Goal: Task Accomplishment & Management: Manage account settings

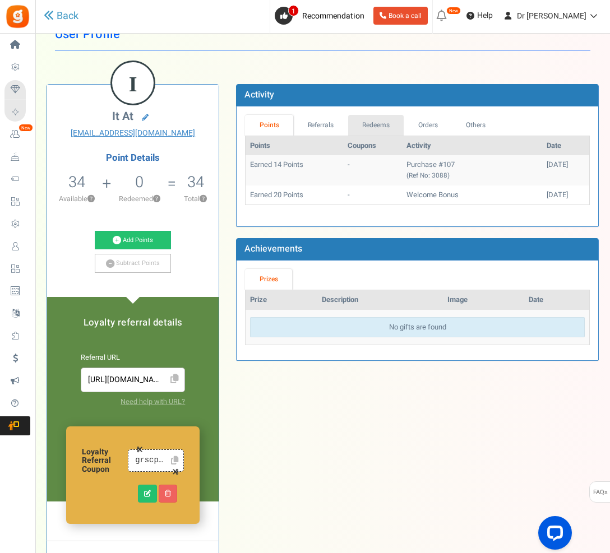
click at [351, 128] on link "Redeems" at bounding box center [376, 125] width 56 height 21
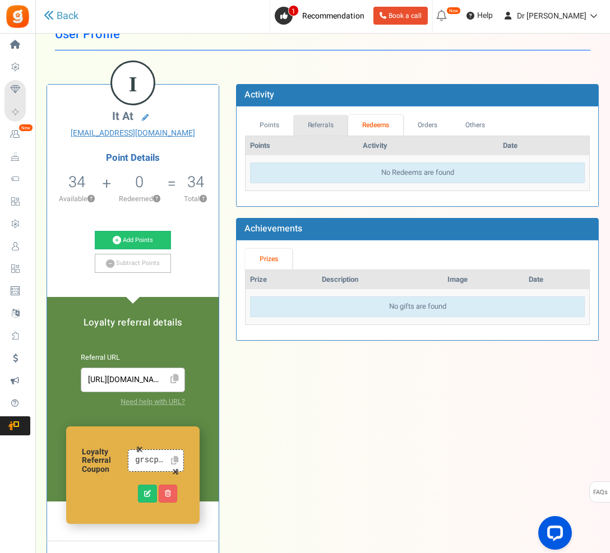
click at [327, 127] on link "Referrals" at bounding box center [320, 125] width 55 height 21
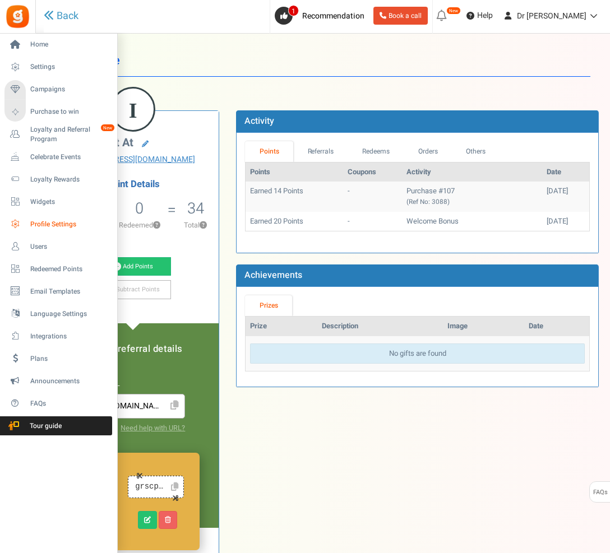
scroll to position [26, 0]
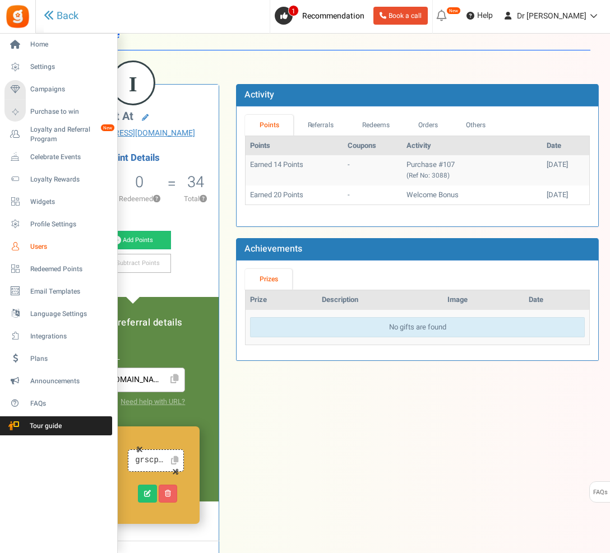
click at [24, 248] on icon at bounding box center [15, 246] width 19 height 19
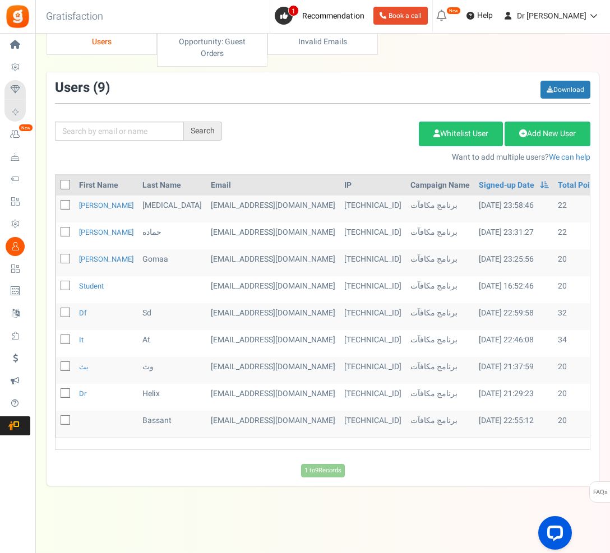
scroll to position [25, 0]
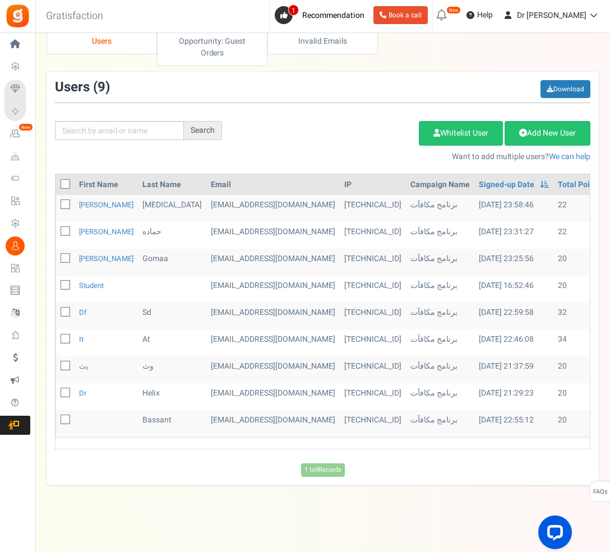
drag, startPoint x: 509, startPoint y: 430, endPoint x: -1, endPoint y: -26, distance: 683.7
click at [0, 0] on html "Install now Back to Home Back to program setup Home Settings Campaigns Purchase…" at bounding box center [305, 268] width 610 height 569
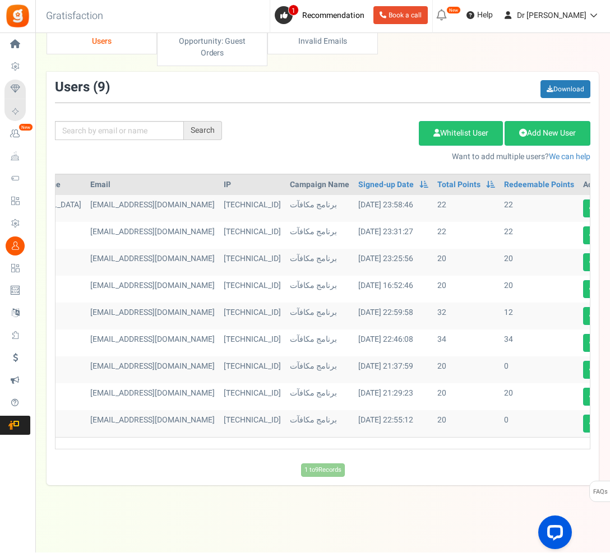
scroll to position [0, 119]
click at [584, 337] on link at bounding box center [594, 343] width 20 height 18
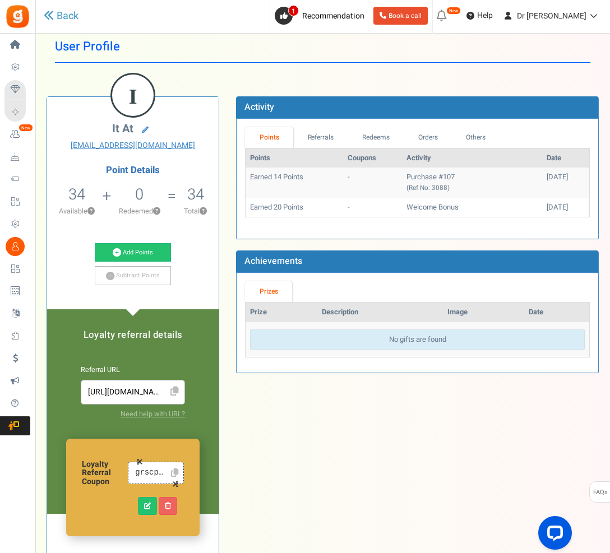
scroll to position [11, 0]
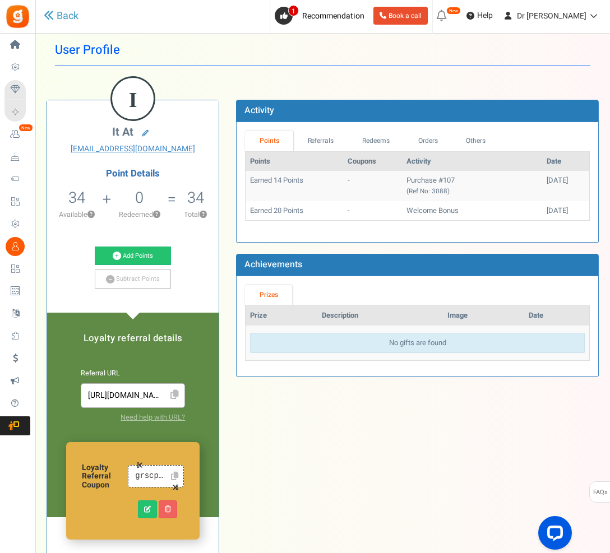
click at [174, 479] on icon at bounding box center [174, 476] width 7 height 8
drag, startPoint x: 607, startPoint y: 371, endPoint x: -1, endPoint y: -11, distance: 717.6
click at [0, 0] on html "Install now Back to Home Back to program setup Home Settings Campaigns Purchase…" at bounding box center [305, 348] width 610 height 719
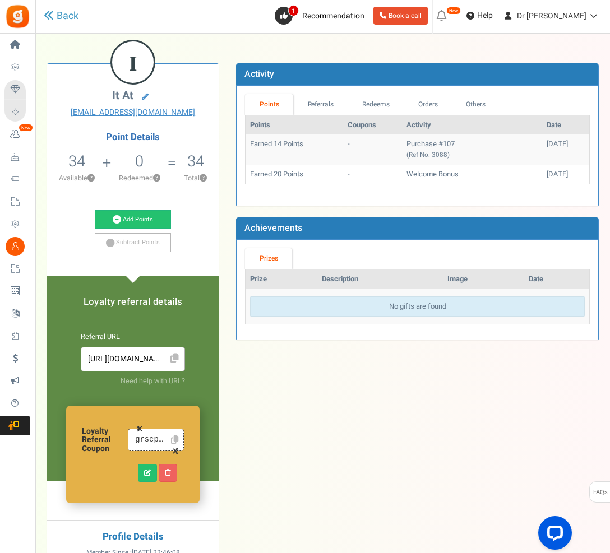
click at [0, 0] on html "Install now Back to Home Back to program setup Home Settings Campaigns Purchase…" at bounding box center [305, 312] width 610 height 719
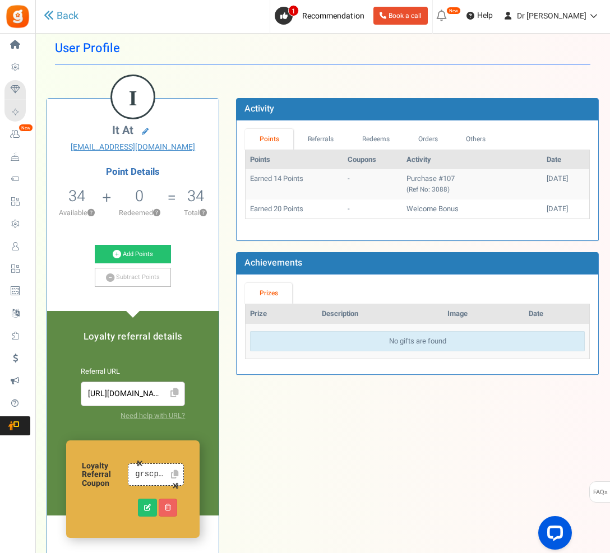
scroll to position [11, 0]
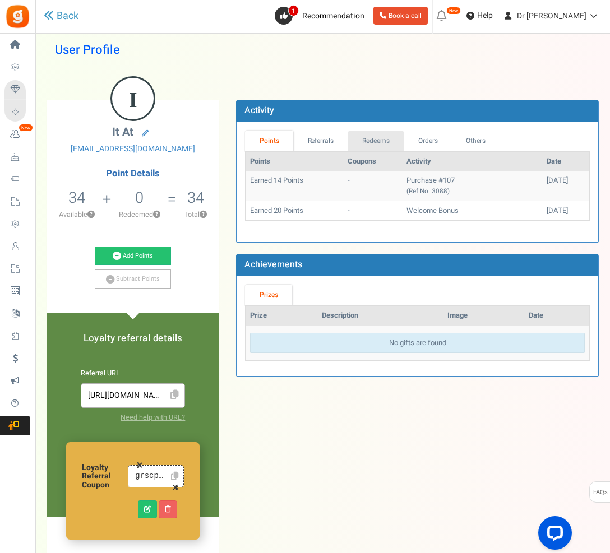
click at [383, 136] on link "Redeems" at bounding box center [376, 141] width 56 height 21
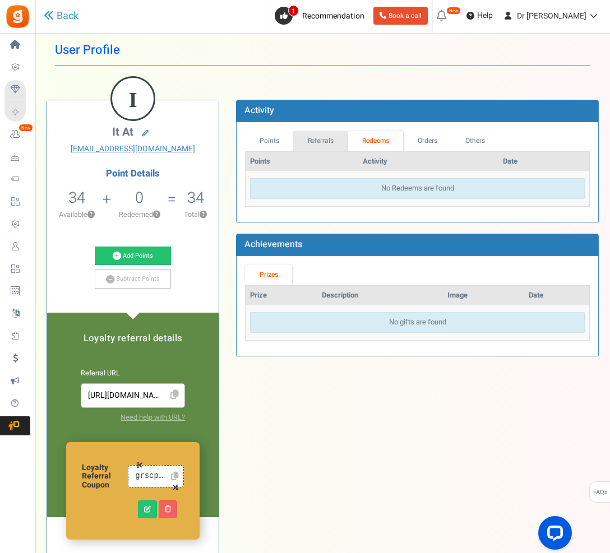
click at [338, 138] on link "Referrals" at bounding box center [320, 141] width 55 height 21
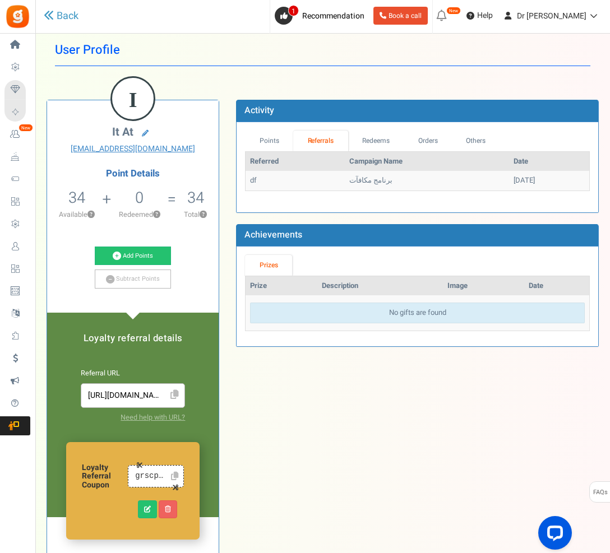
click at [278, 138] on link "Points" at bounding box center [269, 141] width 48 height 21
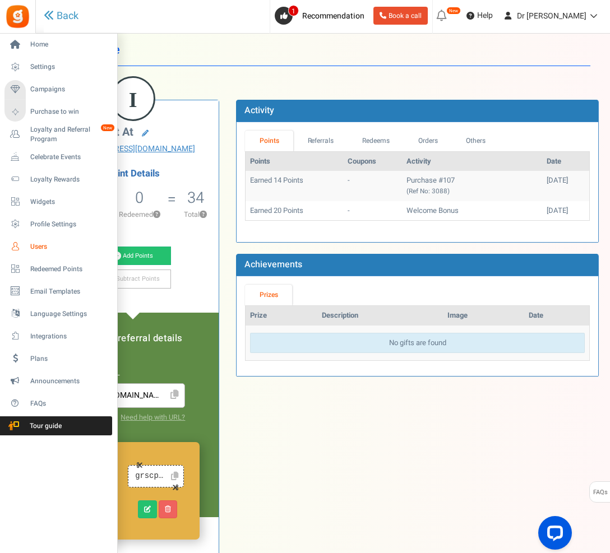
click at [20, 251] on icon at bounding box center [15, 246] width 19 height 19
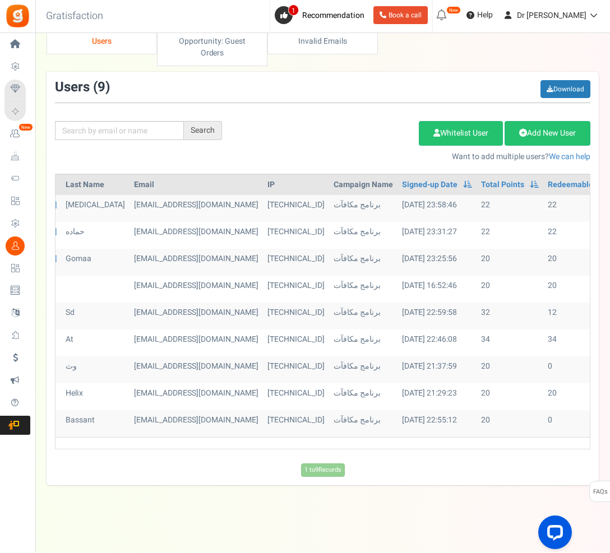
scroll to position [0, 94]
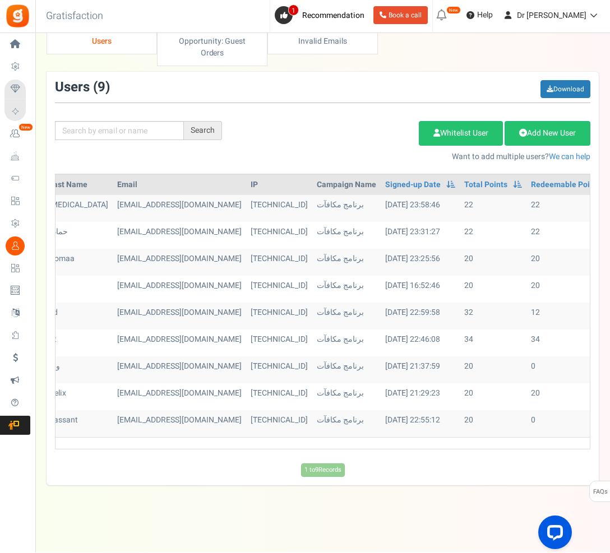
click at [609, 334] on link at bounding box center [620, 343] width 20 height 18
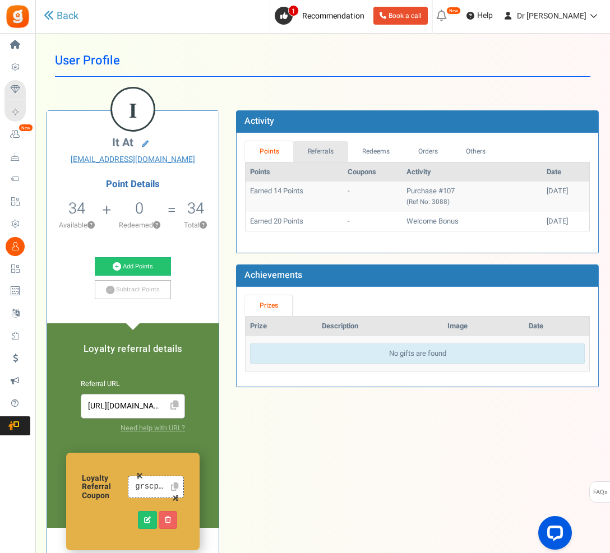
click at [341, 141] on link "Referrals" at bounding box center [320, 151] width 55 height 21
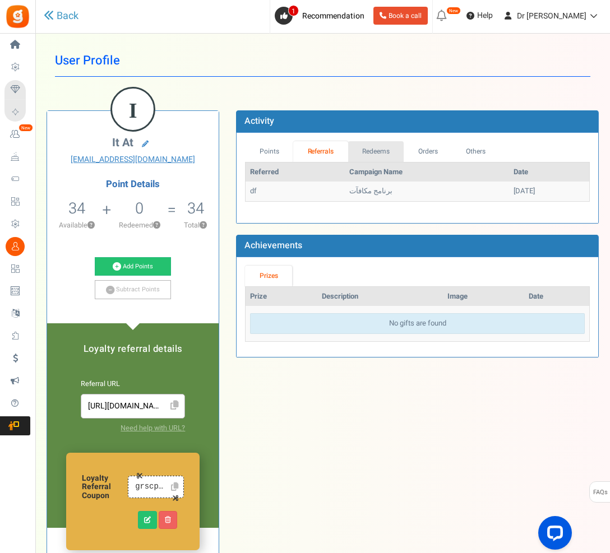
click at [402, 142] on link "Redeems" at bounding box center [376, 151] width 56 height 21
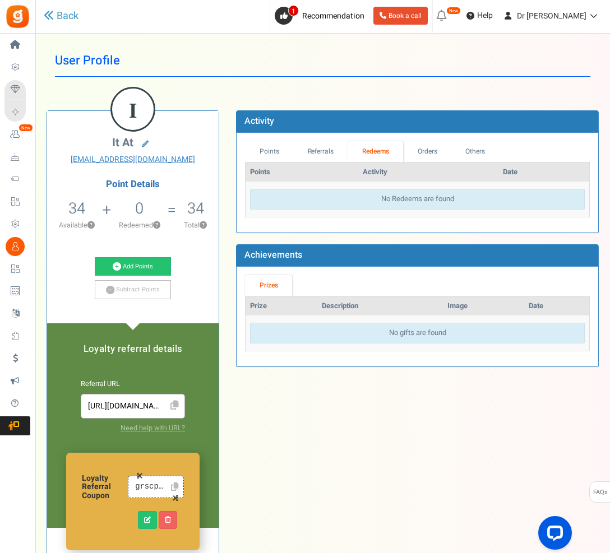
click at [422, 142] on link "Orders" at bounding box center [427, 151] width 48 height 21
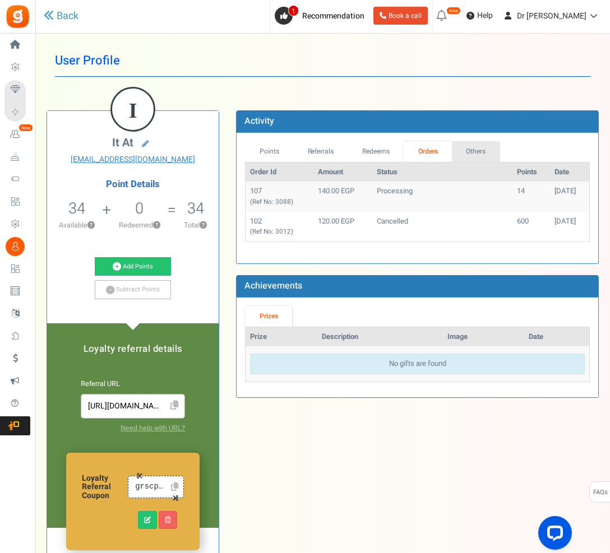
click at [463, 150] on link "Others" at bounding box center [476, 151] width 48 height 21
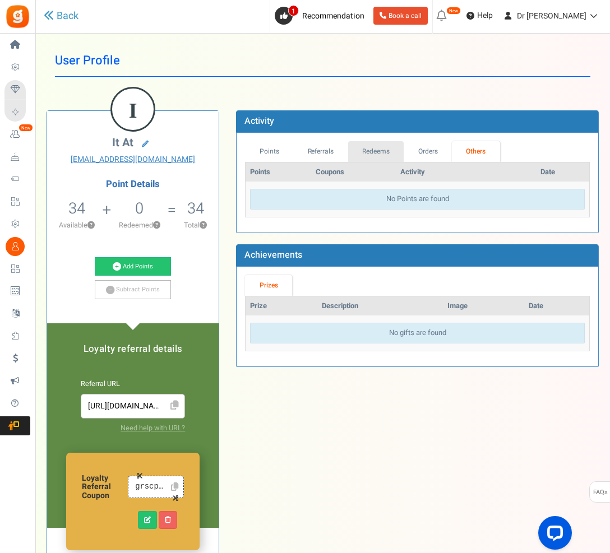
click at [369, 150] on link "Redeems" at bounding box center [376, 151] width 56 height 21
click at [327, 147] on link "Referrals" at bounding box center [320, 151] width 55 height 21
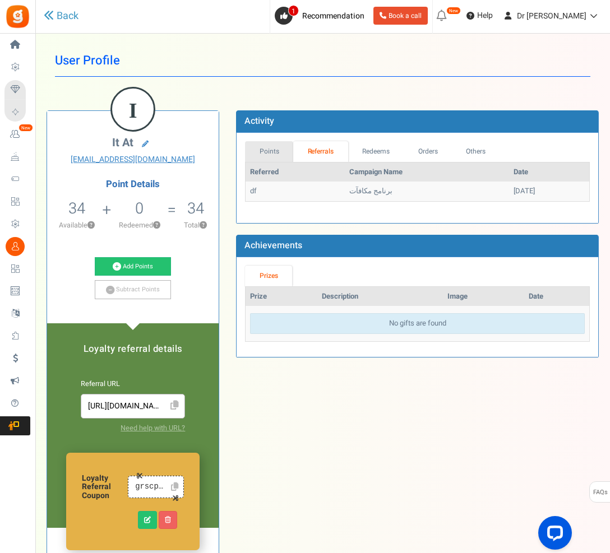
click at [268, 150] on link "Points" at bounding box center [269, 151] width 48 height 21
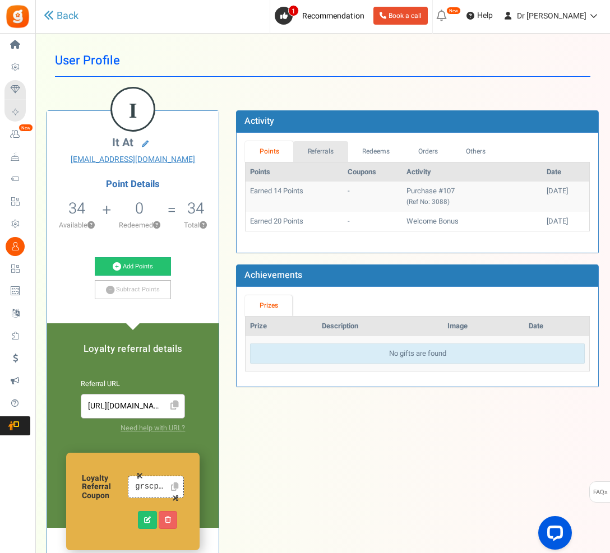
click at [309, 148] on link "Referrals" at bounding box center [320, 151] width 55 height 21
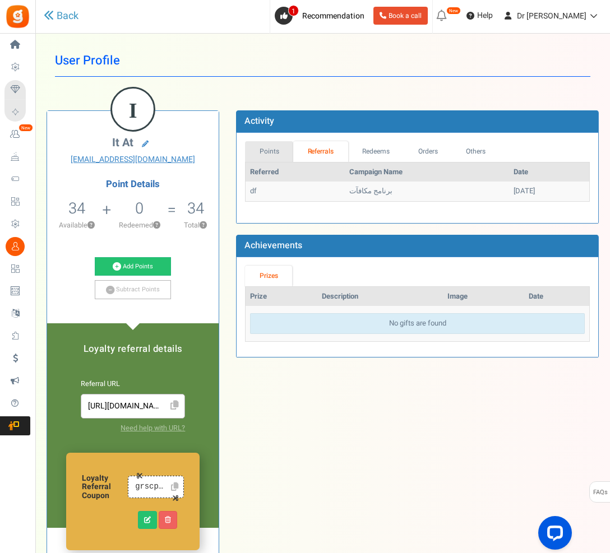
click at [280, 146] on link "Points" at bounding box center [269, 151] width 48 height 21
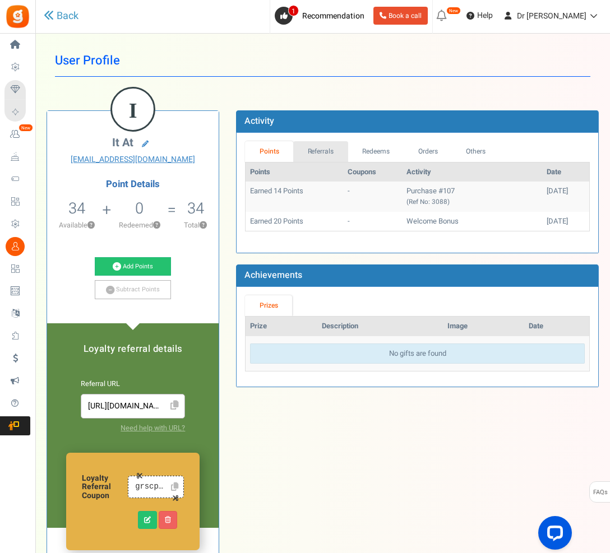
click at [319, 148] on link "Referrals" at bounding box center [320, 151] width 55 height 21
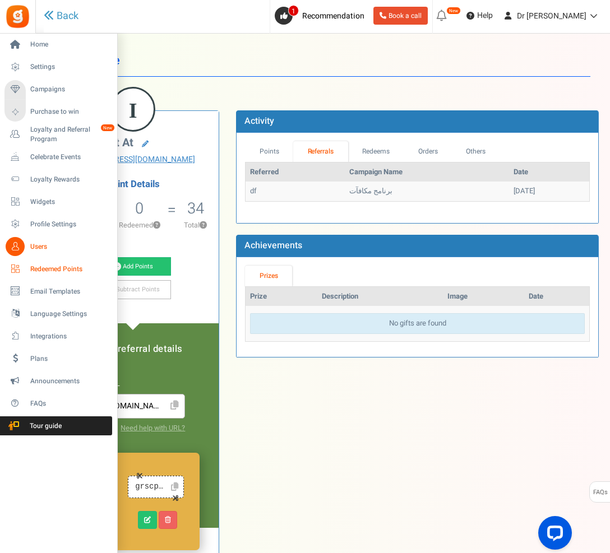
click at [21, 271] on icon at bounding box center [15, 268] width 19 height 19
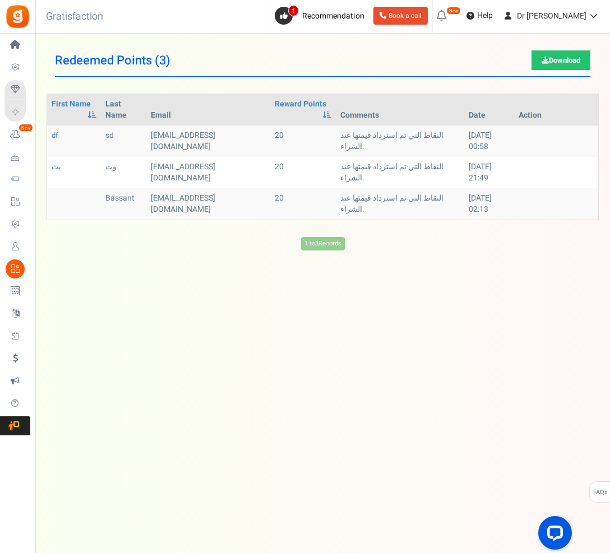
drag, startPoint x: 602, startPoint y: 211, endPoint x: 205, endPoint y: 344, distance: 419.4
click at [0, 0] on html "Install now Back to Home Back to program setup Home Settings Campaigns Purchase…" at bounding box center [305, 265] width 610 height 531
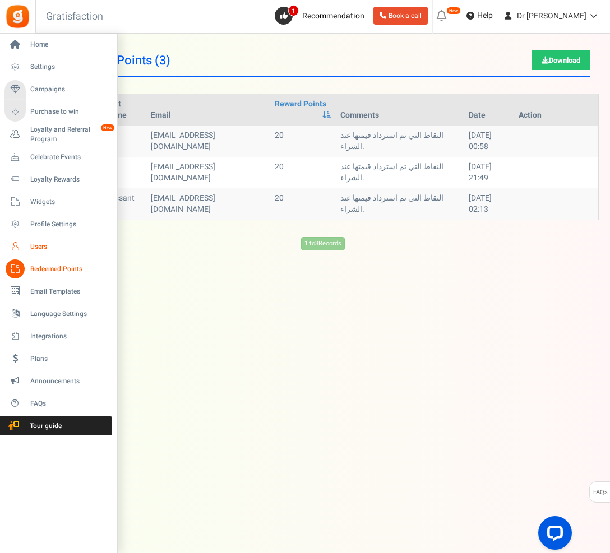
click at [26, 250] on link "Users" at bounding box center [58, 246] width 108 height 19
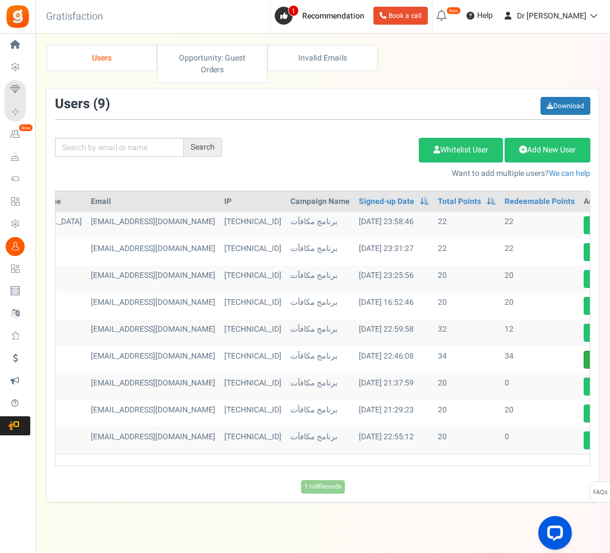
scroll to position [0, 119]
click at [590, 359] on icon at bounding box center [594, 359] width 8 height 7
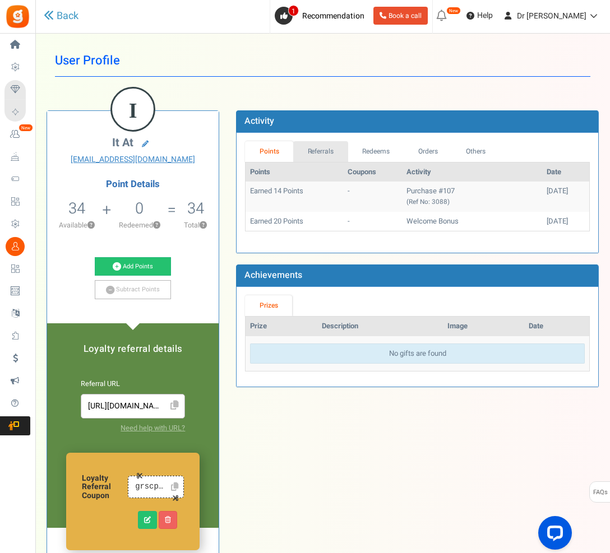
click at [312, 150] on link "Referrals" at bounding box center [320, 151] width 55 height 21
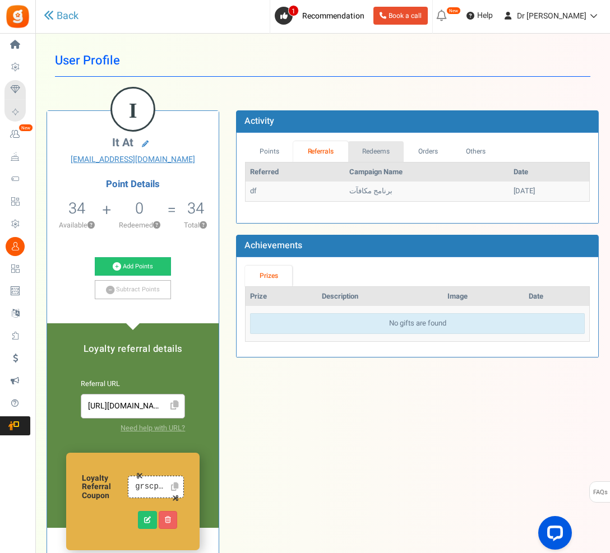
click at [365, 150] on link "Redeems" at bounding box center [376, 151] width 56 height 21
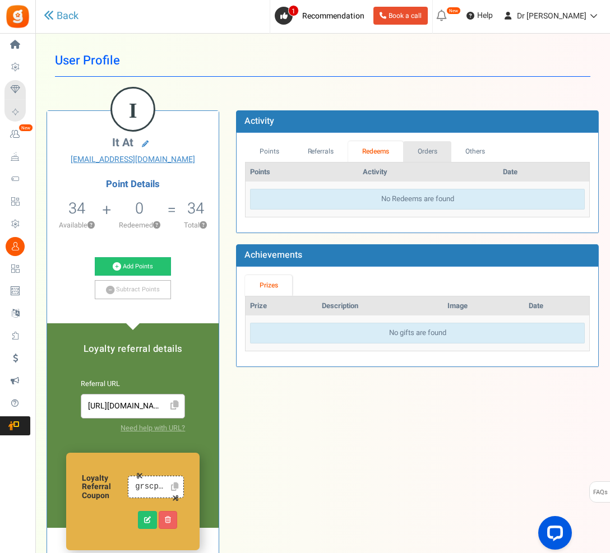
click at [425, 151] on link "Orders" at bounding box center [427, 151] width 48 height 21
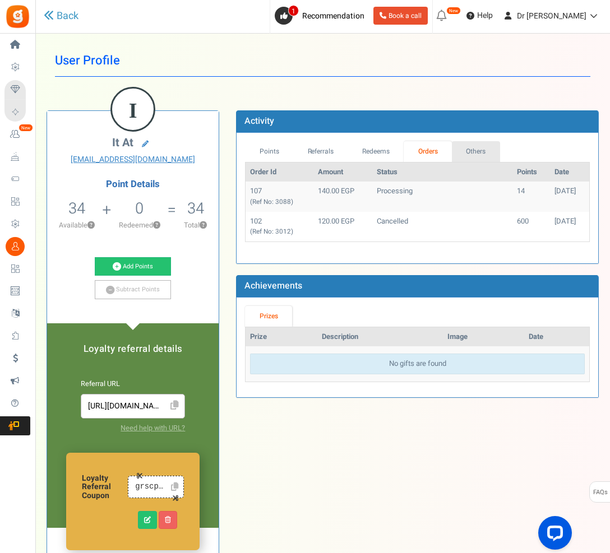
click at [475, 151] on link "Others" at bounding box center [476, 151] width 48 height 21
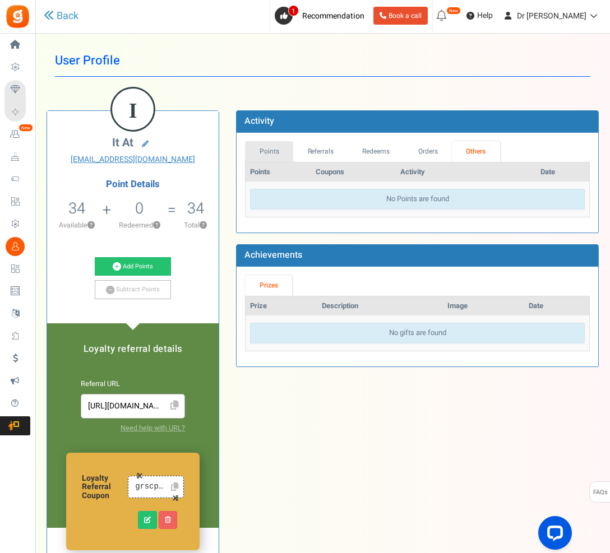
click at [267, 149] on link "Points" at bounding box center [269, 151] width 48 height 21
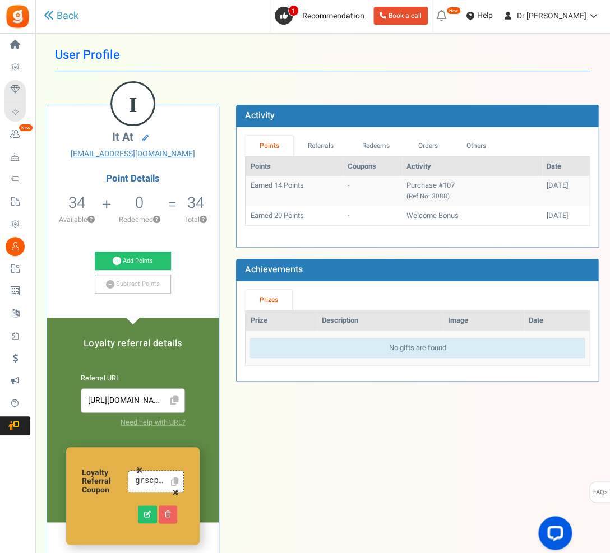
scroll to position [6, 0]
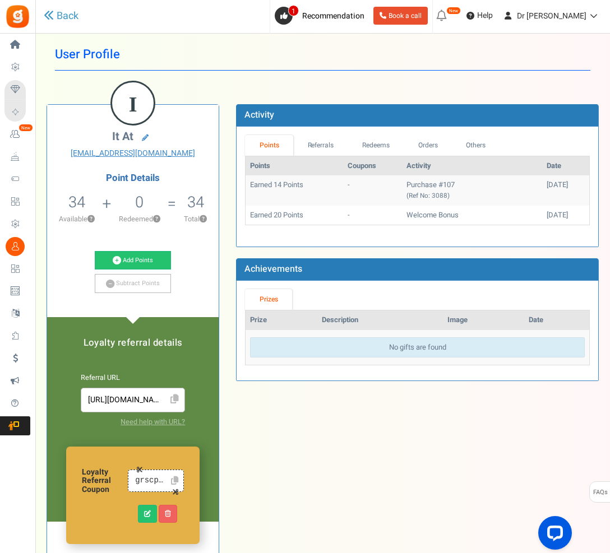
click at [0, 0] on html "Install now Back to Home Back to program setup Home Settings Campaigns Purchase…" at bounding box center [305, 353] width 610 height 719
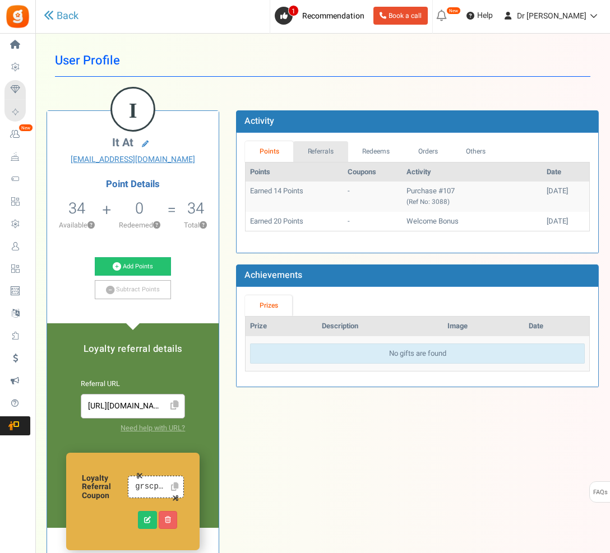
click at [306, 152] on link "Referrals" at bounding box center [320, 151] width 55 height 21
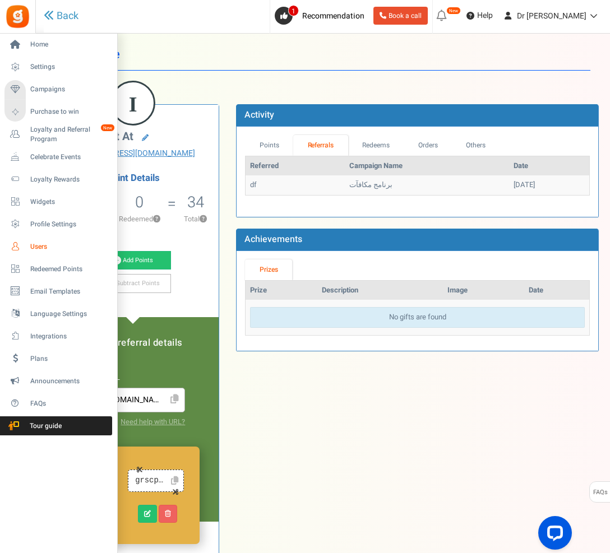
click at [36, 251] on span "Users" at bounding box center [69, 247] width 78 height 10
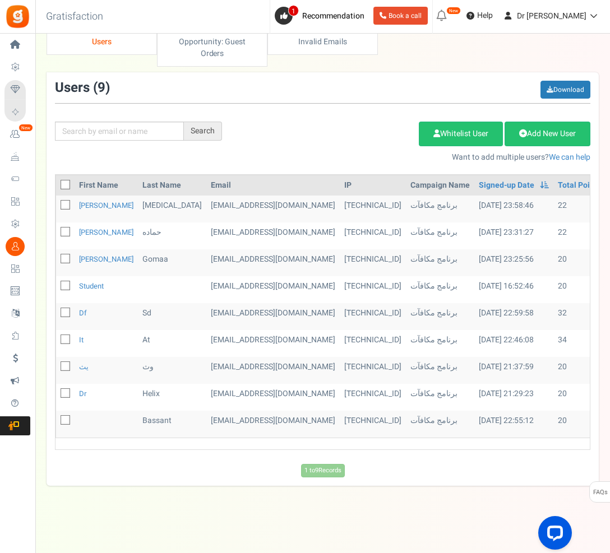
scroll to position [25, 0]
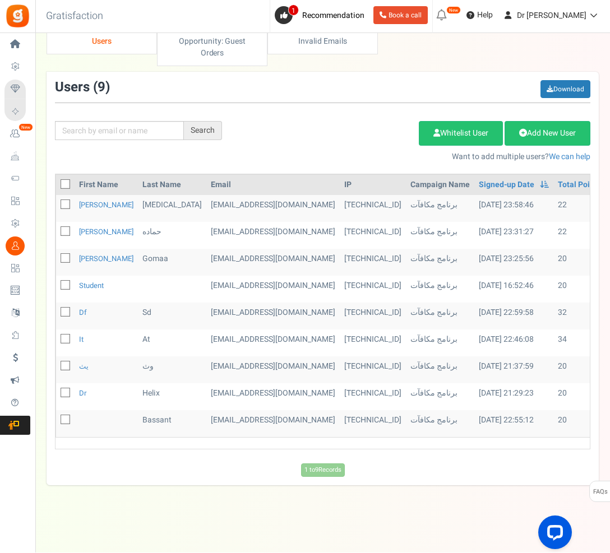
drag, startPoint x: 607, startPoint y: 140, endPoint x: 219, endPoint y: 148, distance: 388.4
click at [0, 0] on html "Install now Back to Home Back to program setup Home Settings Campaigns Purchase…" at bounding box center [305, 268] width 610 height 569
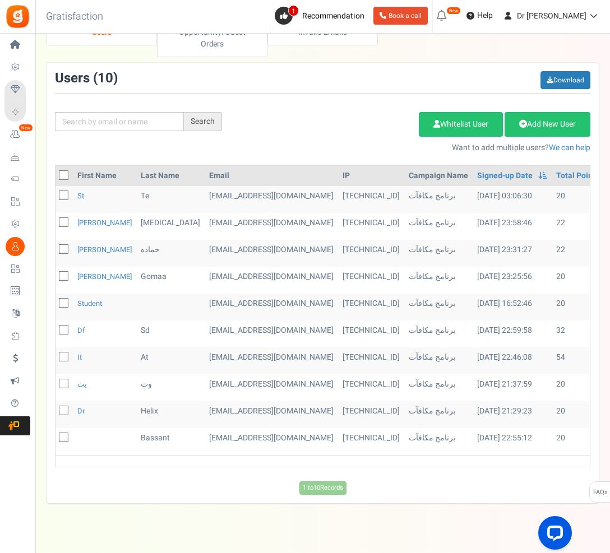
scroll to position [0, 38]
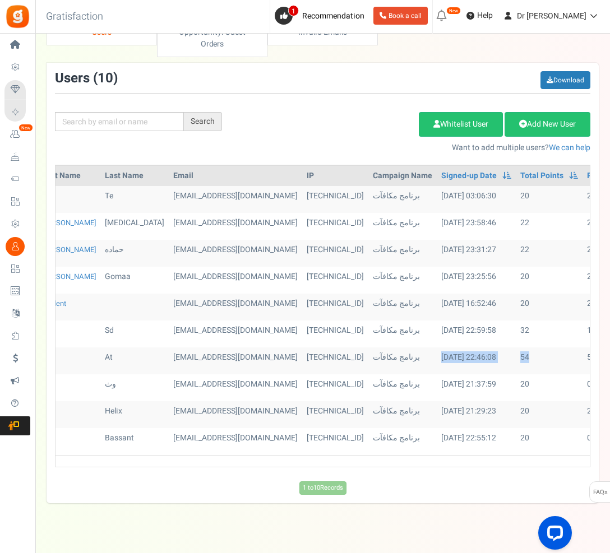
drag, startPoint x: 494, startPoint y: 364, endPoint x: 352, endPoint y: 366, distance: 141.2
click at [348, 366] on tr "it at and.abdo123@gmail.com 197.35.89.101 برنامج مكافآت 12/08/2025 22:46:08 All…" at bounding box center [367, 360] width 699 height 27
click at [425, 485] on div "1 to 10 Records Loading..." at bounding box center [323, 487] width 552 height 13
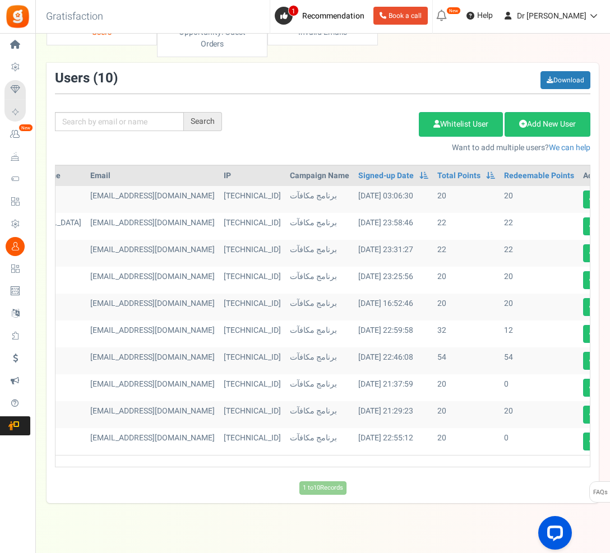
scroll to position [0, 119]
click at [584, 364] on link at bounding box center [594, 361] width 20 height 18
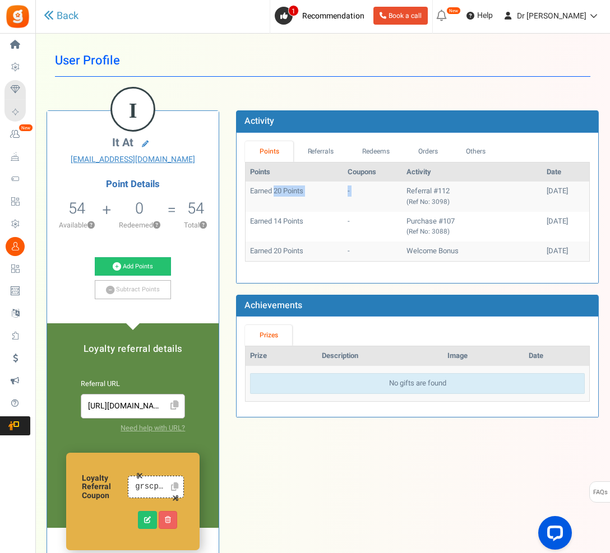
drag, startPoint x: 276, startPoint y: 185, endPoint x: 405, endPoint y: 183, distance: 128.9
click at [405, 183] on tr "Earned 20 Points - Referral #112 (Ref No: 3098) 02/09/2025" at bounding box center [416, 197] width 343 height 30
drag, startPoint x: 272, startPoint y: 224, endPoint x: 427, endPoint y: 217, distance: 155.3
click at [403, 216] on tr "Earned 14 Points - Purchase #107 (Ref No: 3088) 28/08/2025" at bounding box center [416, 227] width 343 height 30
drag, startPoint x: 499, startPoint y: 199, endPoint x: 537, endPoint y: 190, distance: 39.7
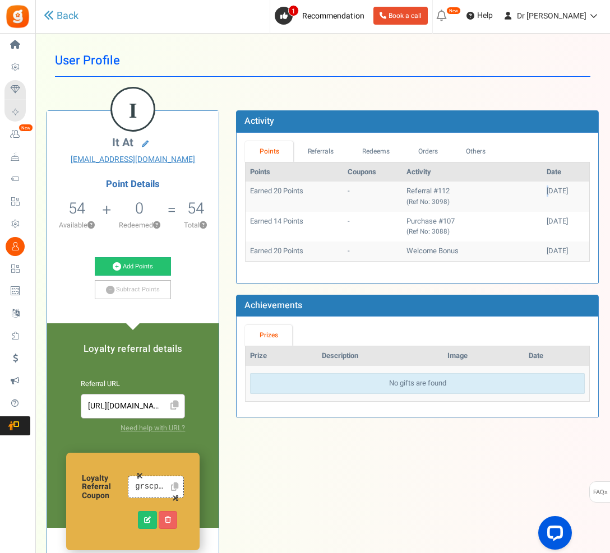
click at [533, 193] on tr "Earned 20 Points - Referral #112 (Ref No: 3098) 02/09/2025" at bounding box center [416, 197] width 343 height 30
drag, startPoint x: 551, startPoint y: 188, endPoint x: 560, endPoint y: 188, distance: 9.5
click at [560, 188] on div "02/09/2025" at bounding box center [565, 191] width 38 height 11
drag, startPoint x: 306, startPoint y: 220, endPoint x: 537, endPoint y: 217, distance: 230.8
click at [537, 217] on tr "Earned 14 Points - Purchase #107 (Ref No: 3088) 28/08/2025" at bounding box center [416, 227] width 343 height 30
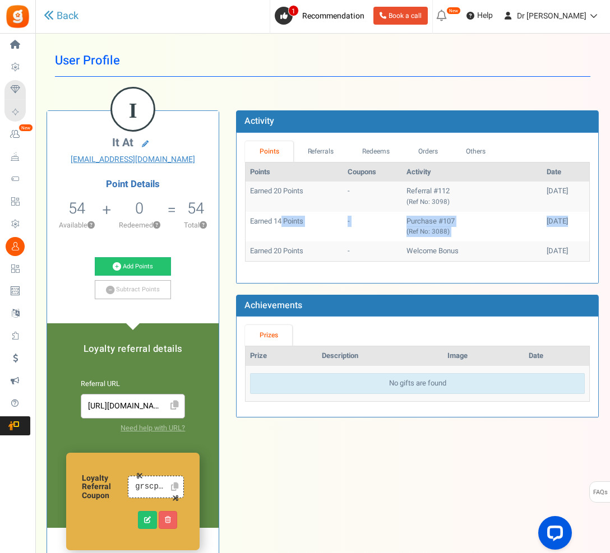
drag, startPoint x: 526, startPoint y: 220, endPoint x: 554, endPoint y: 215, distance: 27.9
click at [554, 215] on td "28/08/2025" at bounding box center [565, 227] width 47 height 30
drag, startPoint x: 262, startPoint y: 248, endPoint x: 313, endPoint y: 250, distance: 51.0
click at [313, 250] on td "Earned 20 Points" at bounding box center [293, 251] width 97 height 20
drag, startPoint x: 360, startPoint y: 242, endPoint x: 455, endPoint y: 241, distance: 95.3
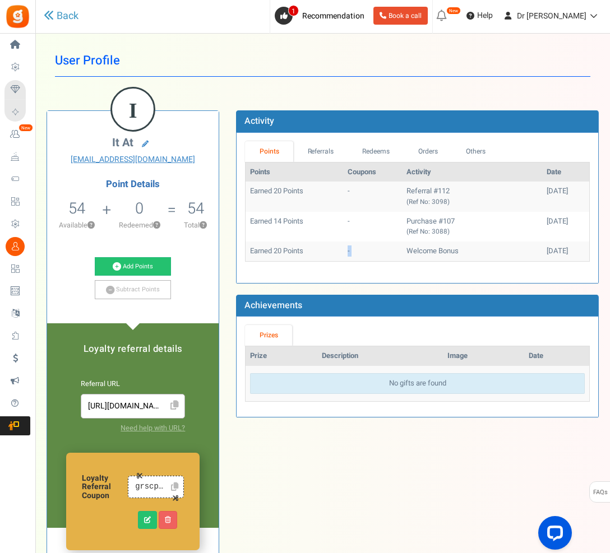
click at [455, 241] on tr "Earned 20 Points - Welcome Bonus 12/08/2025" at bounding box center [416, 251] width 343 height 20
drag, startPoint x: 320, startPoint y: 248, endPoint x: 412, endPoint y: 247, distance: 92.4
click at [412, 247] on tr "Earned 20 Points - Welcome Bonus 12/08/2025" at bounding box center [416, 251] width 343 height 20
drag, startPoint x: 304, startPoint y: 219, endPoint x: 390, endPoint y: 215, distance: 85.8
click at [386, 216] on tr "Earned 14 Points - Purchase #107 (Ref No: 3088) 28/08/2025" at bounding box center [416, 227] width 343 height 30
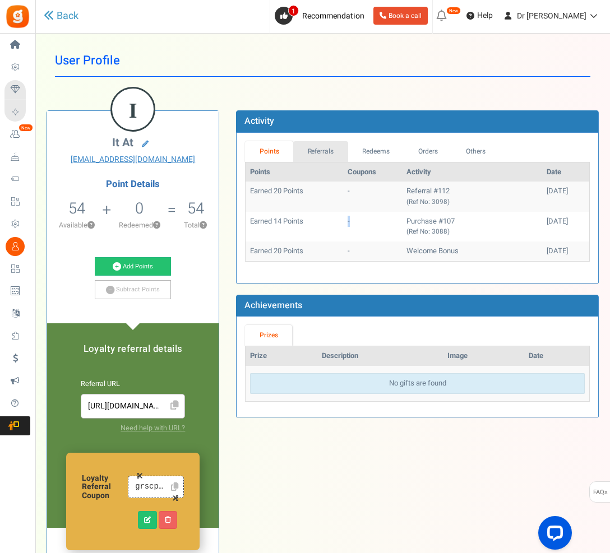
click at [320, 148] on link "Referrals" at bounding box center [320, 151] width 55 height 21
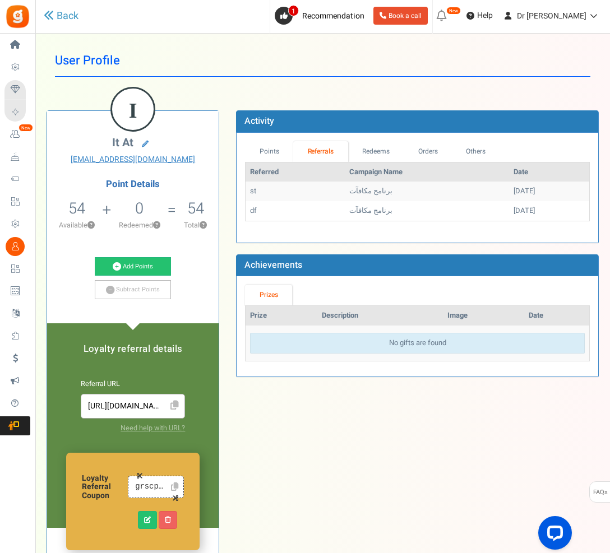
drag, startPoint x: 264, startPoint y: 181, endPoint x: 314, endPoint y: 184, distance: 50.5
click at [317, 185] on td "st" at bounding box center [294, 192] width 99 height 20
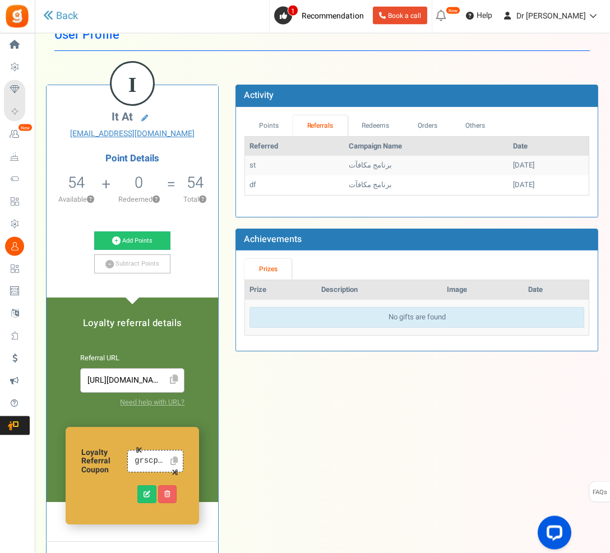
drag, startPoint x: 269, startPoint y: 169, endPoint x: 332, endPoint y: 174, distance: 62.9
click at [332, 173] on tr "st برنامج مكافآت 02/09/2025" at bounding box center [416, 166] width 343 height 20
click at [359, 187] on tr "df برنامج مكافآت 12/08/2025" at bounding box center [416, 186] width 343 height 20
click at [399, 169] on tr "st برنامج مكافآت 02/09/2025" at bounding box center [416, 166] width 343 height 20
drag, startPoint x: 346, startPoint y: 185, endPoint x: 374, endPoint y: 183, distance: 28.1
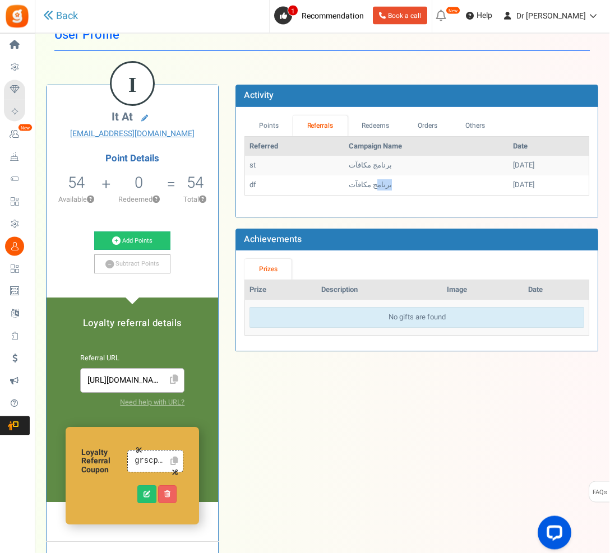
click at [382, 183] on td "برنامج مكافآت" at bounding box center [427, 186] width 164 height 20
drag, startPoint x: 358, startPoint y: 190, endPoint x: 441, endPoint y: 145, distance: 94.8
click at [424, 160] on tbody "st برنامج مكافآت 02/09/2025 df برنامج مكافآت 12/08/2025" at bounding box center [416, 175] width 343 height 39
click at [306, 166] on td "st" at bounding box center [294, 166] width 99 height 20
click at [363, 130] on link "Redeems" at bounding box center [376, 126] width 56 height 21
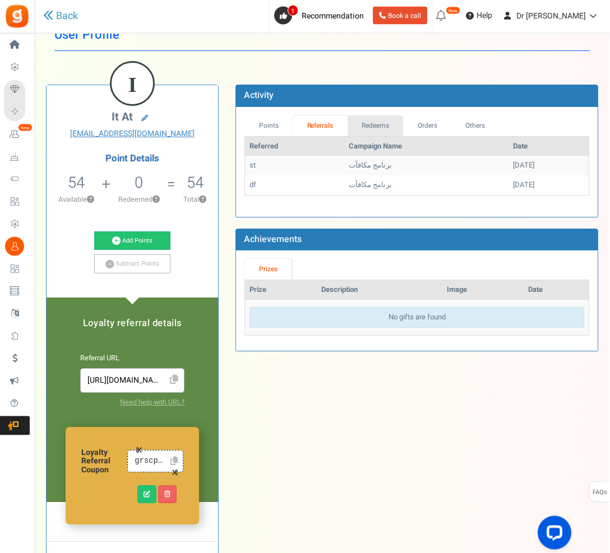
scroll to position [26, 0]
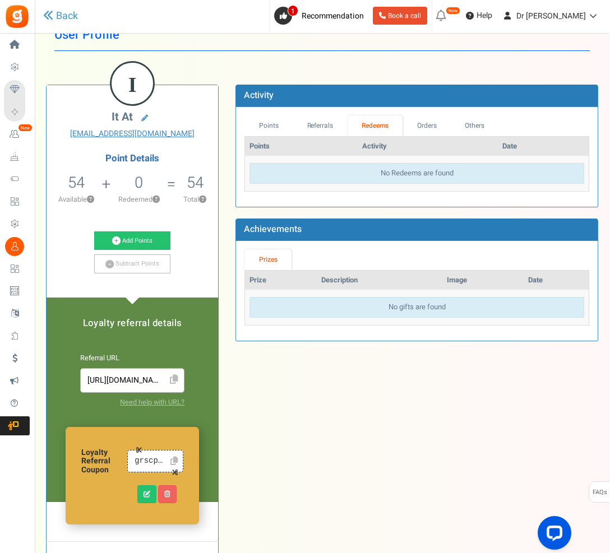
click at [414, 122] on link "Orders" at bounding box center [427, 125] width 48 height 21
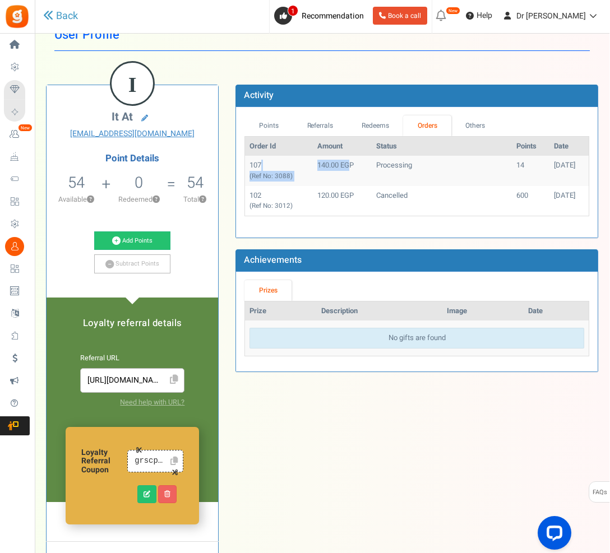
drag, startPoint x: 292, startPoint y: 163, endPoint x: 318, endPoint y: 192, distance: 38.5
click at [353, 166] on tr "107 (Ref No: 3088) 140.00 EGP Processing 14 28/08/2025" at bounding box center [416, 171] width 343 height 30
drag, startPoint x: 312, startPoint y: 194, endPoint x: 363, endPoint y: 189, distance: 51.2
click at [359, 189] on tr "102 (Ref No: 3012) 120.00 EGP Cancelled 600 12/08/2025" at bounding box center [416, 201] width 343 height 30
drag, startPoint x: 422, startPoint y: 187, endPoint x: 415, endPoint y: 182, distance: 9.3
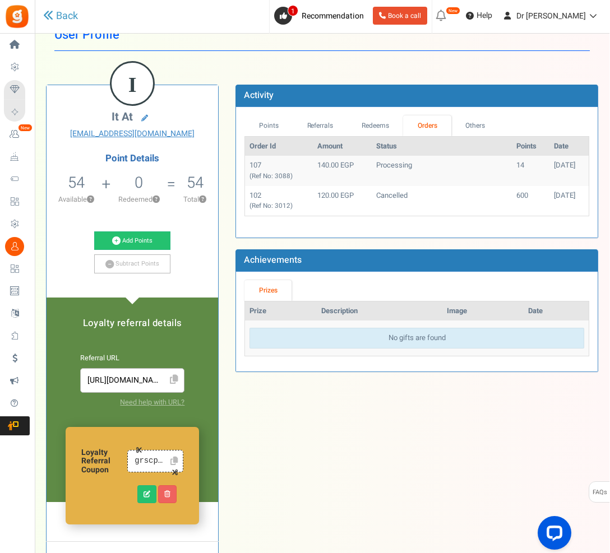
click at [434, 186] on td "Cancelled" at bounding box center [442, 201] width 140 height 30
drag, startPoint x: 336, startPoint y: 164, endPoint x: 454, endPoint y: 141, distance: 120.4
click at [401, 157] on tr "107 (Ref No: 3088) 140.00 EGP Processing 14 28/08/2025" at bounding box center [416, 171] width 343 height 30
click at [468, 136] on table "Order Id Amount Status Points Date 107 (Ref No: 3088) 140.00 EGP Processing 14 …" at bounding box center [417, 176] width 345 height 80
click at [473, 126] on link "Others" at bounding box center [476, 125] width 48 height 21
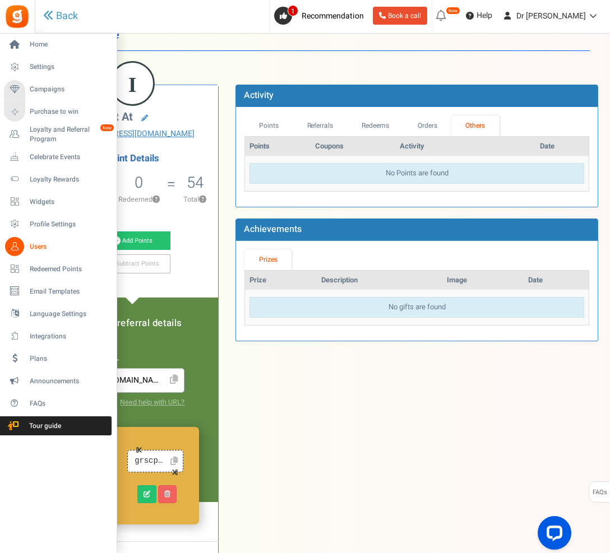
click at [26, 249] on link "Users" at bounding box center [58, 246] width 108 height 19
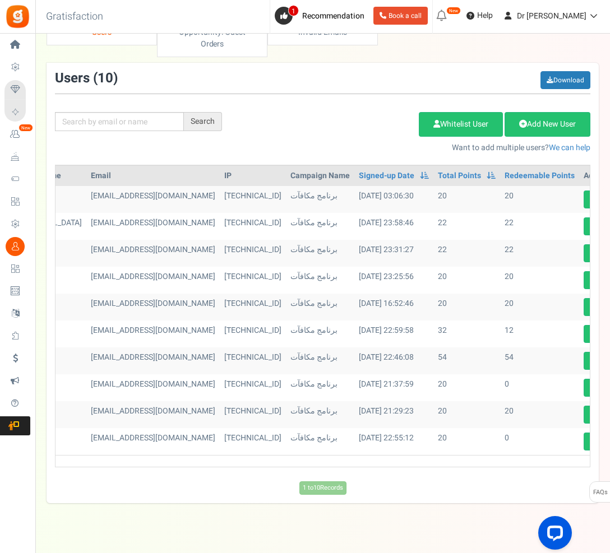
scroll to position [0, 119]
click at [590, 196] on icon at bounding box center [594, 199] width 8 height 7
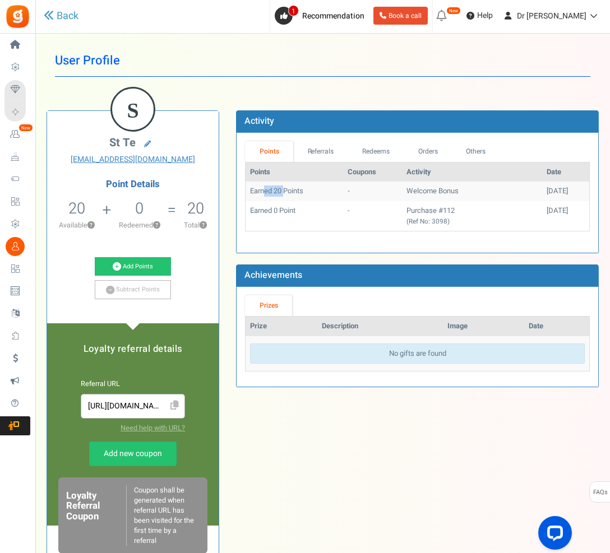
drag, startPoint x: 266, startPoint y: 192, endPoint x: 284, endPoint y: 193, distance: 18.5
click at [284, 193] on td "Earned 20 Points" at bounding box center [293, 192] width 97 height 20
drag, startPoint x: 290, startPoint y: 202, endPoint x: 301, endPoint y: 202, distance: 11.2
click at [302, 202] on td "Earned 0 Point" at bounding box center [293, 216] width 97 height 30
drag, startPoint x: 280, startPoint y: 191, endPoint x: 289, endPoint y: 188, distance: 9.4
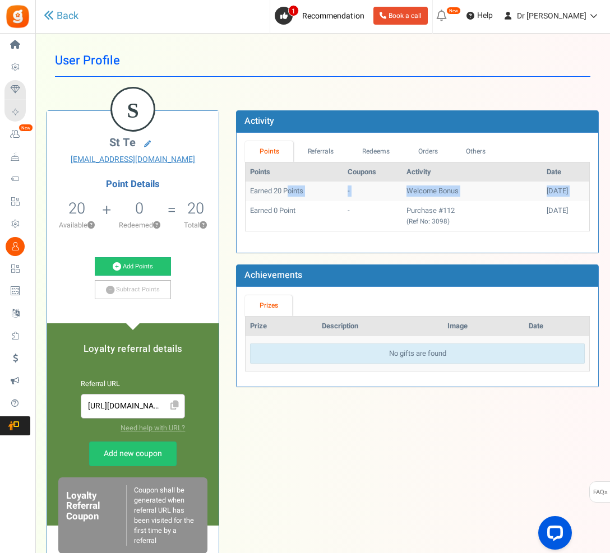
click at [289, 188] on td "Earned 20 Points" at bounding box center [293, 192] width 97 height 20
drag, startPoint x: 268, startPoint y: 192, endPoint x: 318, endPoint y: 179, distance: 51.5
click at [314, 180] on table "Points Coupons Activity Date Earned 20 Points - Welcome Bonus 02/09/2025 Earned…" at bounding box center [417, 196] width 345 height 69
click at [315, 157] on link "Referrals" at bounding box center [320, 151] width 55 height 21
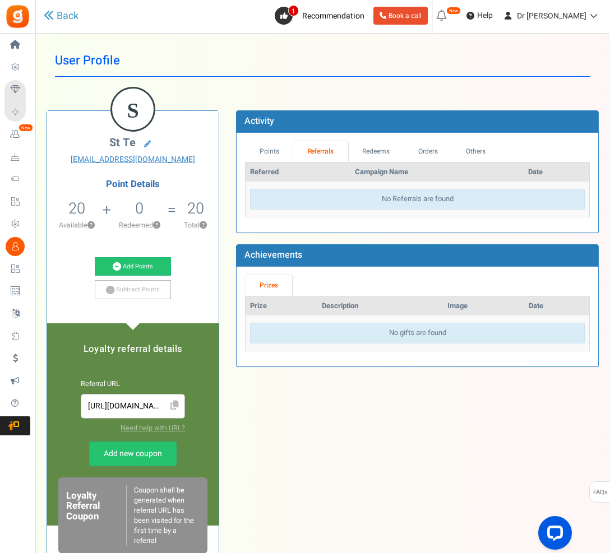
click at [393, 145] on link "Redeems" at bounding box center [376, 151] width 56 height 21
click at [261, 150] on link "Points" at bounding box center [269, 151] width 48 height 21
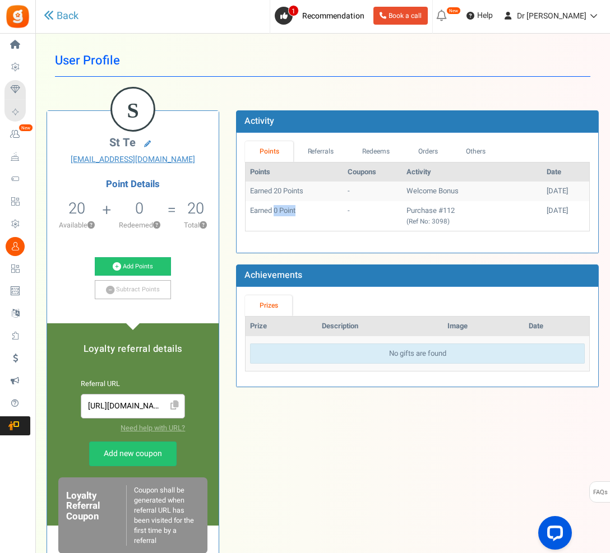
drag, startPoint x: 301, startPoint y: 208, endPoint x: 338, endPoint y: 206, distance: 36.5
click at [336, 206] on tr "Earned 0 Point - Purchase #112 (Ref No: 3098) 02/09/2025" at bounding box center [416, 216] width 343 height 30
drag, startPoint x: 430, startPoint y: 199, endPoint x: 446, endPoint y: 198, distance: 16.3
click at [445, 198] on tbody "Earned 20 Points - Welcome Bonus 02/09/2025 Earned 0 Point - Purchase #112 (Ref…" at bounding box center [416, 206] width 343 height 49
drag, startPoint x: 416, startPoint y: 206, endPoint x: 444, endPoint y: 203, distance: 27.6
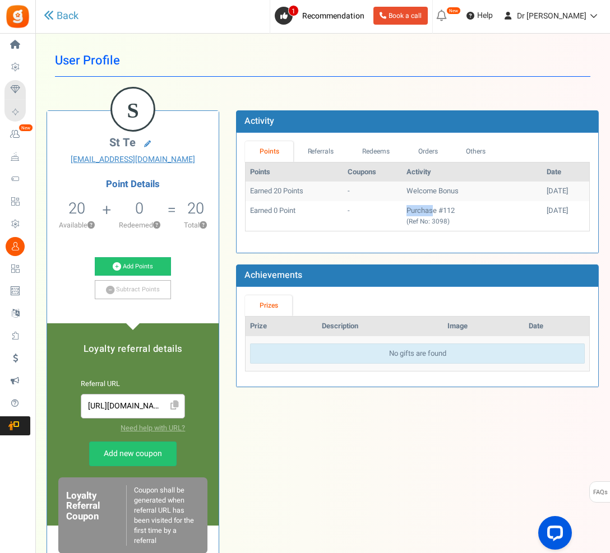
click at [448, 203] on td "Purchase #112 (Ref No: 3098)" at bounding box center [472, 216] width 140 height 30
drag, startPoint x: 414, startPoint y: 207, endPoint x: 434, endPoint y: 206, distance: 20.2
click at [435, 206] on td "Purchase #112 (Ref No: 3098)" at bounding box center [472, 216] width 140 height 30
drag, startPoint x: 415, startPoint y: 206, endPoint x: 430, endPoint y: 207, distance: 15.2
click at [450, 206] on tr "Earned 0 Point - Purchase #112 (Ref No: 3098) 02/09/2025" at bounding box center [416, 216] width 343 height 30
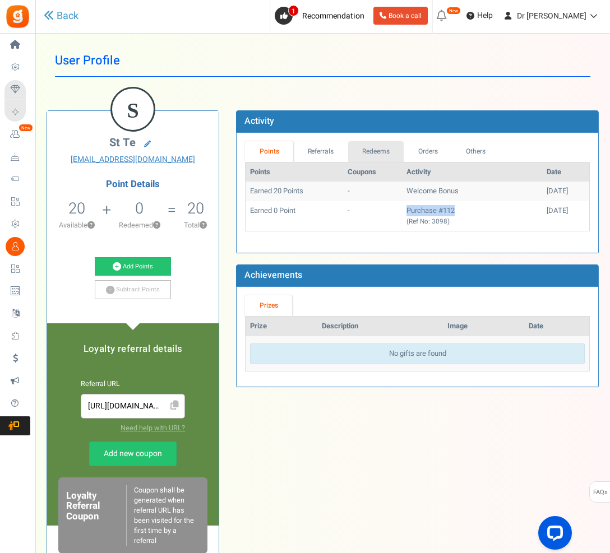
click at [380, 160] on link "Redeems" at bounding box center [376, 151] width 56 height 21
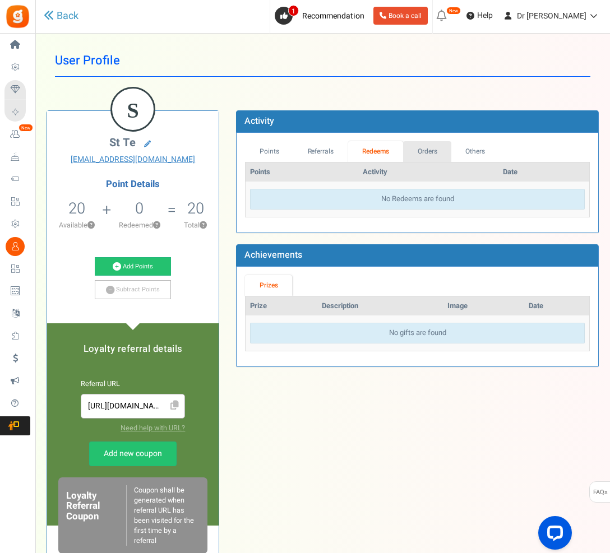
click at [427, 149] on link "Orders" at bounding box center [427, 151] width 48 height 21
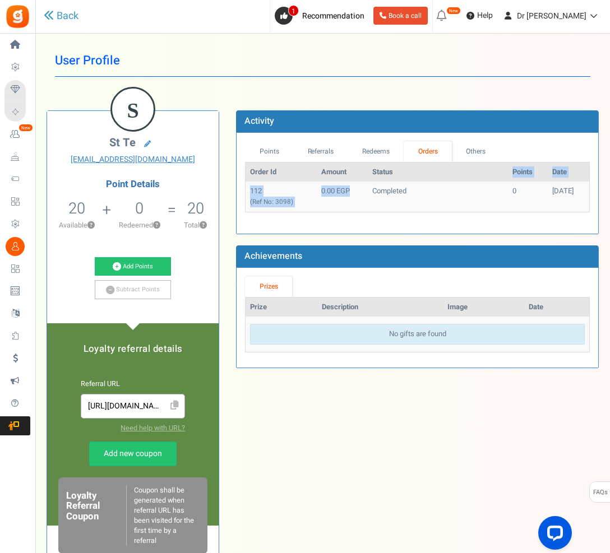
drag, startPoint x: 349, startPoint y: 190, endPoint x: 499, endPoint y: 174, distance: 151.0
click at [492, 174] on table "Order Id Amount Status Points Date 112 (Ref No: 3098) 0.00 EGP Completed 0 02/0…" at bounding box center [417, 187] width 345 height 50
drag, startPoint x: 514, startPoint y: 176, endPoint x: 535, endPoint y: 178, distance: 20.8
click at [538, 179] on tr "Order Id Amount Status Points Date" at bounding box center [416, 172] width 343 height 20
click at [380, 192] on td "Completed" at bounding box center [438, 197] width 140 height 30
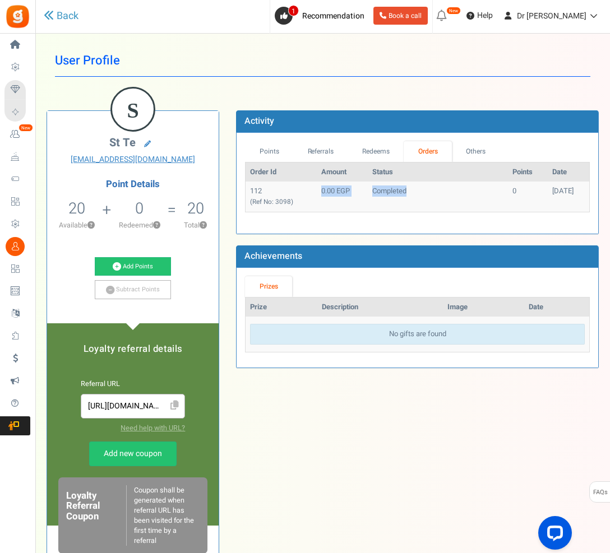
drag
click at [419, 194] on tr "112 (Ref No: 3098) 0.00 EGP Completed 0 02/09/2025" at bounding box center [416, 197] width 343 height 30
click at [461, 157] on link "Others" at bounding box center [476, 151] width 48 height 21
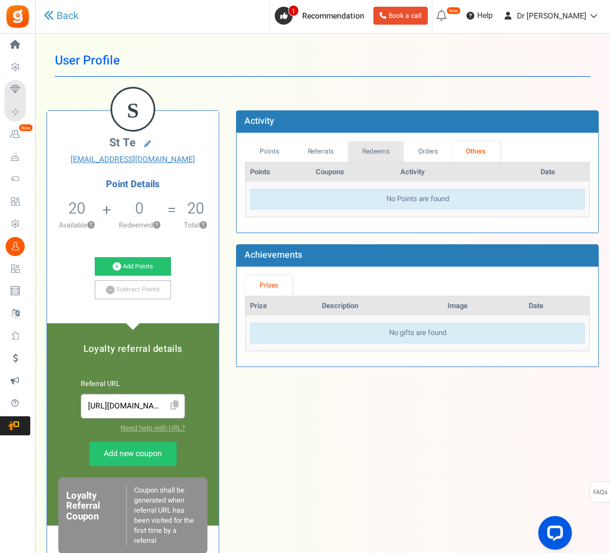
click at [376, 156] on link "Redeems" at bounding box center [376, 151] width 56 height 21
click at [300, 151] on link "Referrals" at bounding box center [320, 151] width 55 height 21
click at [273, 152] on link "Points" at bounding box center [269, 151] width 48 height 21
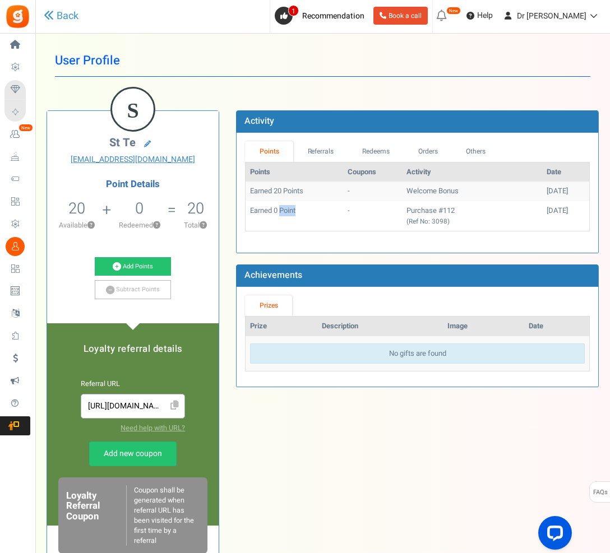
click at [328, 204] on td "Earned 0 Point" at bounding box center [293, 216] width 97 height 30
click at [308, 210] on td "Earned 0 Point" at bounding box center [293, 216] width 97 height 30
drag, startPoint x: 280, startPoint y: 210, endPoint x: 336, endPoint y: 210, distance: 55.5
click at [336, 210] on tr "Earned 0 Point - Purchase #112 (Ref No: 3098) 02/09/2025" at bounding box center [416, 216] width 343 height 30
click at [343, 210] on td "-" at bounding box center [372, 216] width 59 height 30
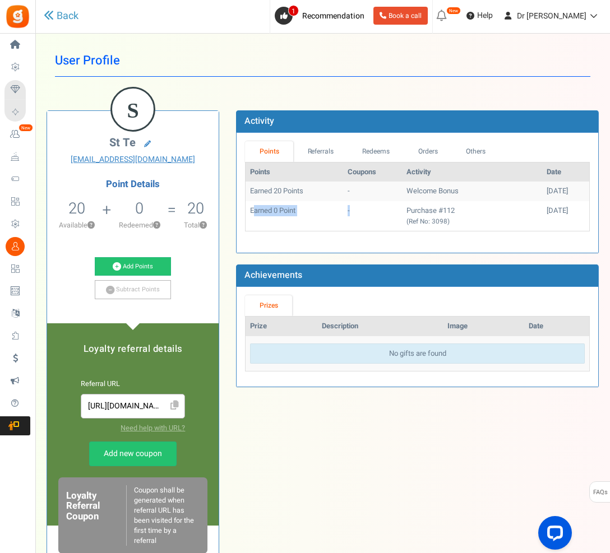
drag, startPoint x: 254, startPoint y: 207, endPoint x: 340, endPoint y: 211, distance: 86.4
click at [340, 211] on tr "Earned 0 Point - Purchase #112 (Ref No: 3098) 02/09/2025" at bounding box center [416, 216] width 343 height 30
drag, startPoint x: 333, startPoint y: 212, endPoint x: 420, endPoint y: 212, distance: 87.4
click at [406, 211] on tr "Earned 0 Point - Purchase #112 (Ref No: 3098) 02/09/2025" at bounding box center [416, 216] width 343 height 30
click at [453, 212] on td "Purchase #112 (Ref No: 3098)" at bounding box center [472, 216] width 140 height 30
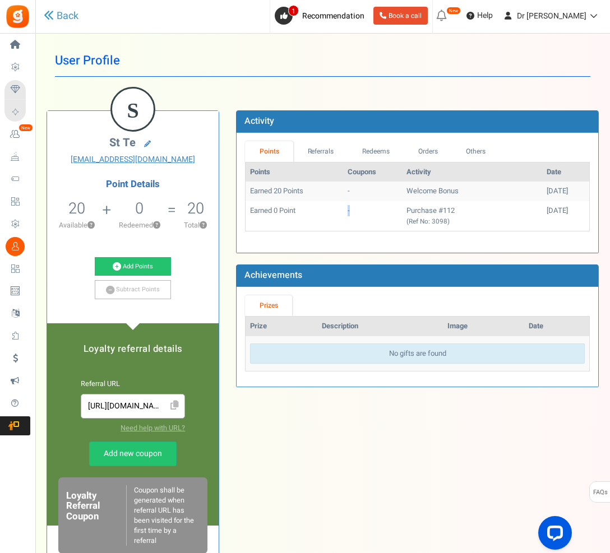
drag, startPoint x: 324, startPoint y: 215, endPoint x: 391, endPoint y: 207, distance: 67.1
click at [384, 207] on tr "Earned 0 Point - Purchase #112 (Ref No: 3098) 02/09/2025" at bounding box center [416, 216] width 343 height 30
drag, startPoint x: 264, startPoint y: 213, endPoint x: 431, endPoint y: 208, distance: 167.1
click at [431, 208] on tr "Earned 0 Point - Purchase #112 (Ref No: 3098) 02/09/2025" at bounding box center [416, 216] width 343 height 30
click at [281, 220] on td "Earned 0 Point" at bounding box center [293, 216] width 97 height 30
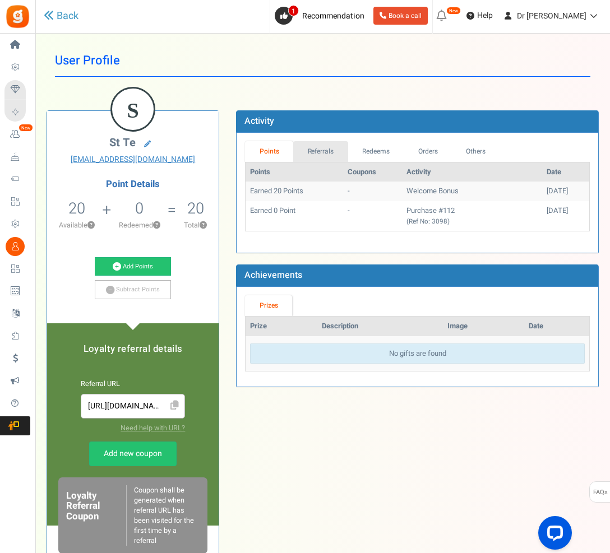
click at [331, 154] on link "Referrals" at bounding box center [320, 151] width 55 height 21
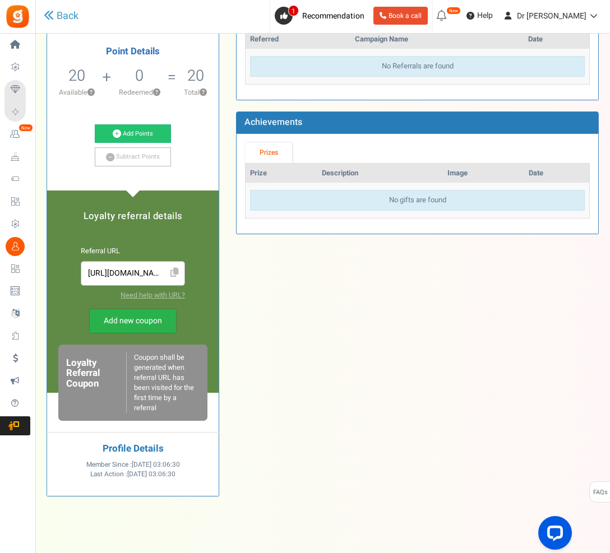
scroll to position [132, 0]
click at [127, 323] on link "Add new coupon" at bounding box center [132, 321] width 87 height 25
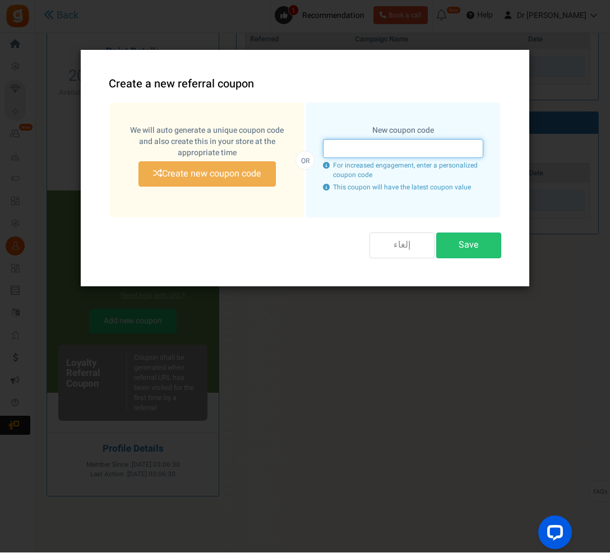
drag, startPoint x: 368, startPoint y: 152, endPoint x: 447, endPoint y: 155, distance: 79.6
click at [447, 155] on input "text" at bounding box center [403, 149] width 160 height 19
click at [166, 150] on label "We will auto generate a unique coupon code and also create this in your store a…" at bounding box center [207, 143] width 160 height 34
drag, startPoint x: 172, startPoint y: 132, endPoint x: 232, endPoint y: 134, distance: 60.0
click at [225, 133] on label "We will auto generate a unique coupon code and also create this in your store a…" at bounding box center [207, 143] width 160 height 34
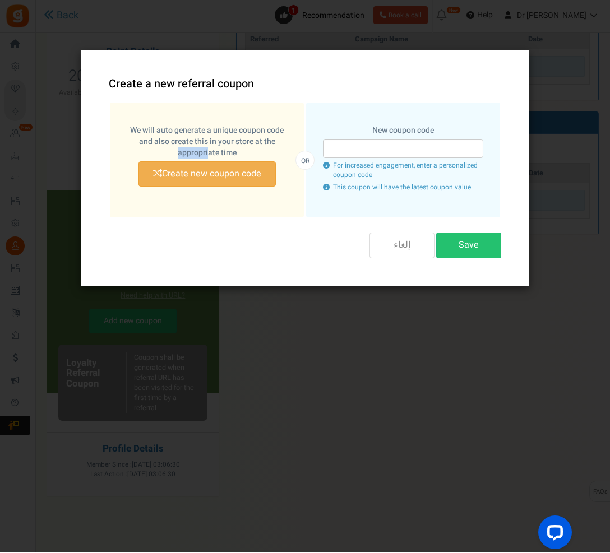
drag, startPoint x: 164, startPoint y: 149, endPoint x: 199, endPoint y: 151, distance: 34.8
click at [203, 150] on label "We will auto generate a unique coupon code and also create this in your store a…" at bounding box center [207, 143] width 160 height 34
drag, startPoint x: 202, startPoint y: 150, endPoint x: 231, endPoint y: 148, distance: 28.6
click at [231, 148] on label "We will auto generate a unique coupon code and also create this in your store a…" at bounding box center [207, 143] width 160 height 34
click at [324, 209] on div "New coupon code For increased engagement, enter a personalized coupon code This…" at bounding box center [403, 160] width 194 height 115
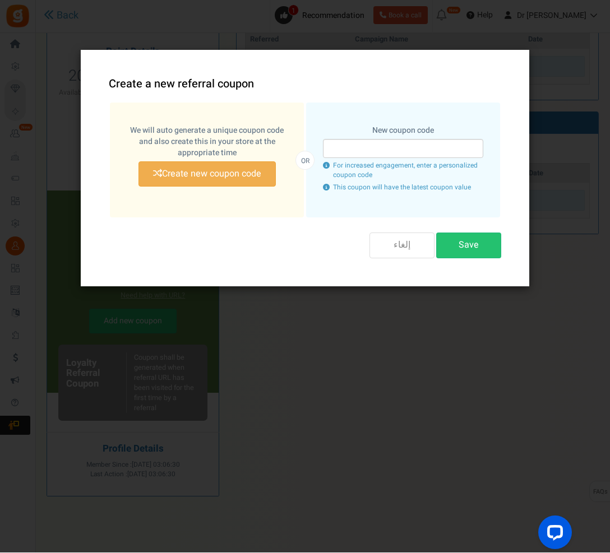
click at [380, 243] on button "إلغاء" at bounding box center [401, 245] width 65 height 25
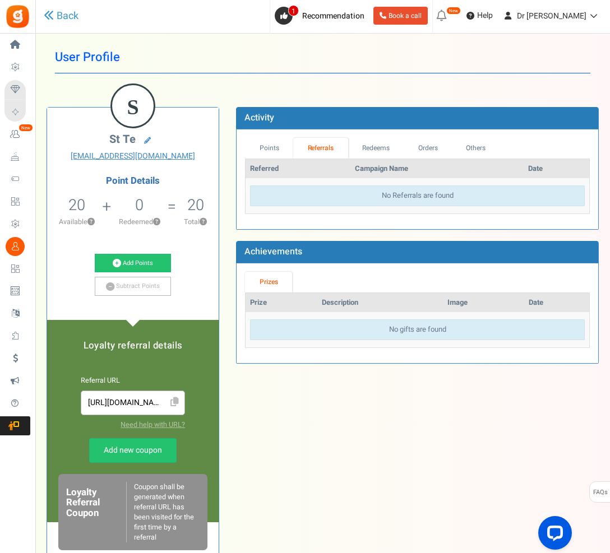
scroll to position [0, 0]
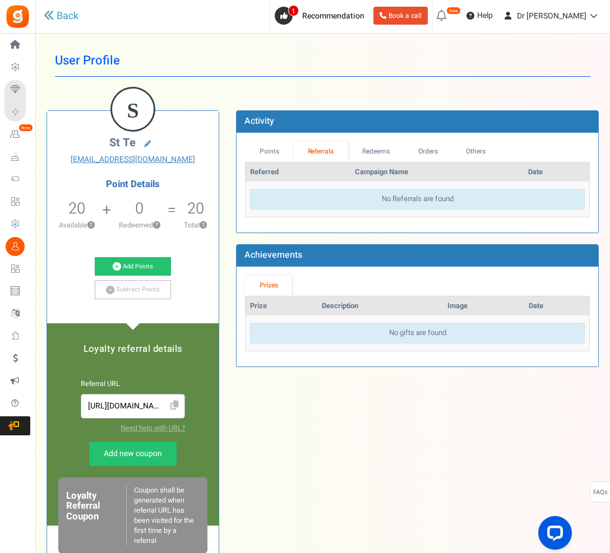
click at [363, 53] on h1 "User Profile" at bounding box center [322, 61] width 535 height 32
drag, startPoint x: 605, startPoint y: 45, endPoint x: 194, endPoint y: 72, distance: 411.6
click at [0, 0] on html "Install now Back to Home Back to program setup Home Settings Campaigns Purchase…" at bounding box center [305, 354] width 610 height 708
click at [373, 152] on link "Redeems" at bounding box center [376, 151] width 56 height 21
click at [268, 151] on link "Points" at bounding box center [269, 151] width 48 height 21
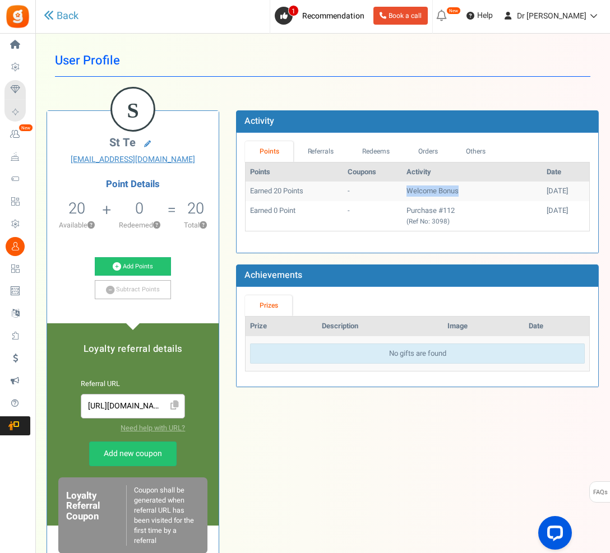
drag, startPoint x: 360, startPoint y: 190, endPoint x: 480, endPoint y: 198, distance: 120.2
click at [480, 198] on tr "Earned 20 Points - Welcome Bonus 02/09/2025" at bounding box center [416, 192] width 343 height 20
click at [481, 198] on td "Welcome Bonus" at bounding box center [472, 192] width 140 height 20
click at [316, 148] on link "Referrals" at bounding box center [320, 151] width 55 height 21
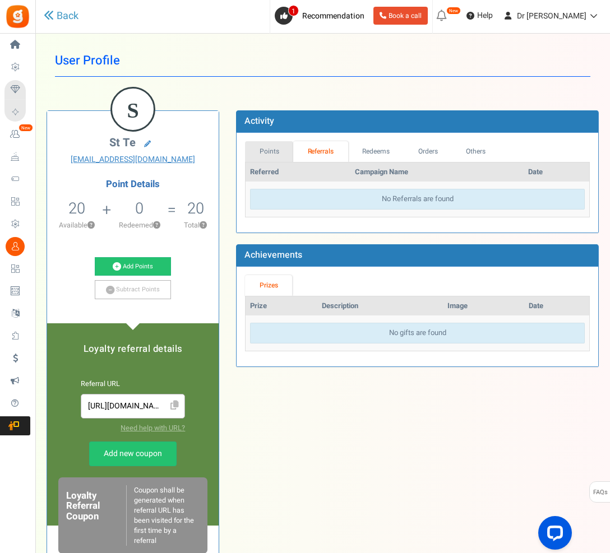
click at [276, 147] on link "Points" at bounding box center [269, 151] width 48 height 21
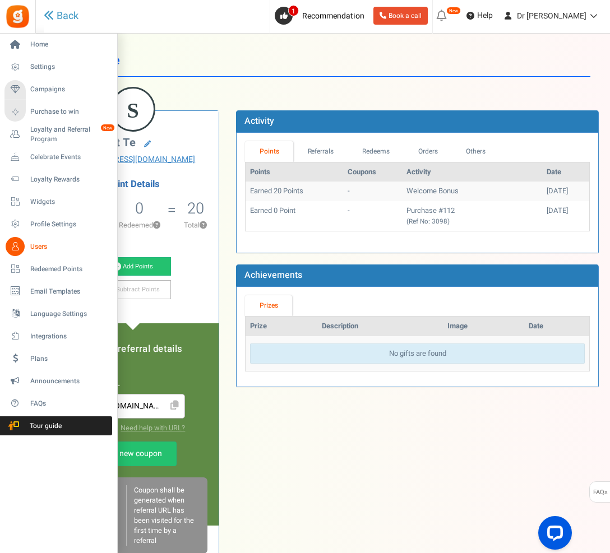
click at [39, 247] on span "Users" at bounding box center [69, 247] width 78 height 10
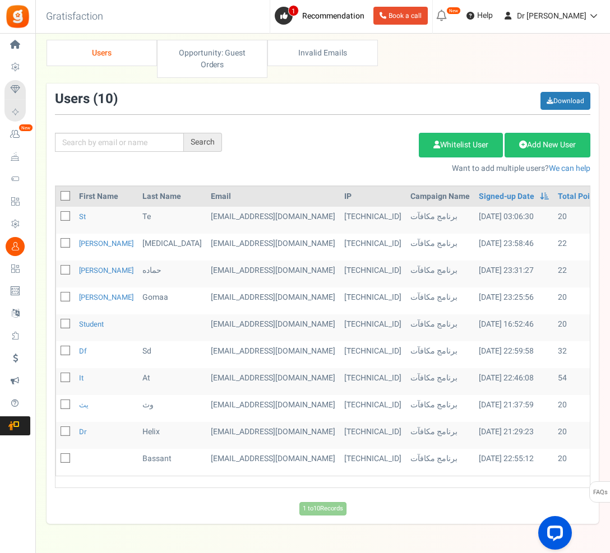
scroll to position [8, 0]
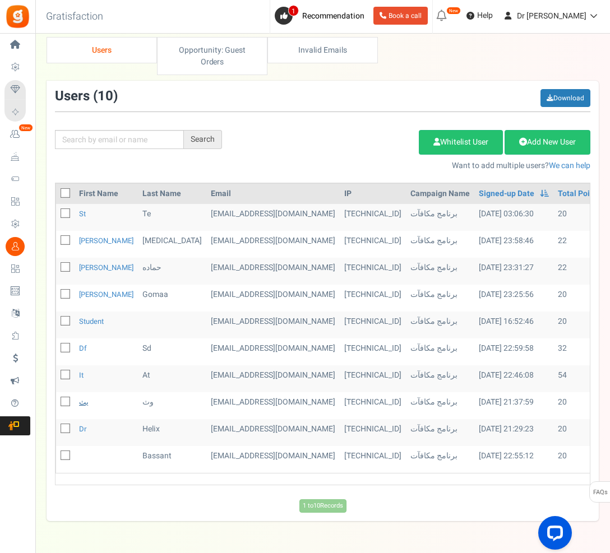
click at [80, 402] on link "يث" at bounding box center [84, 402] width 10 height 11
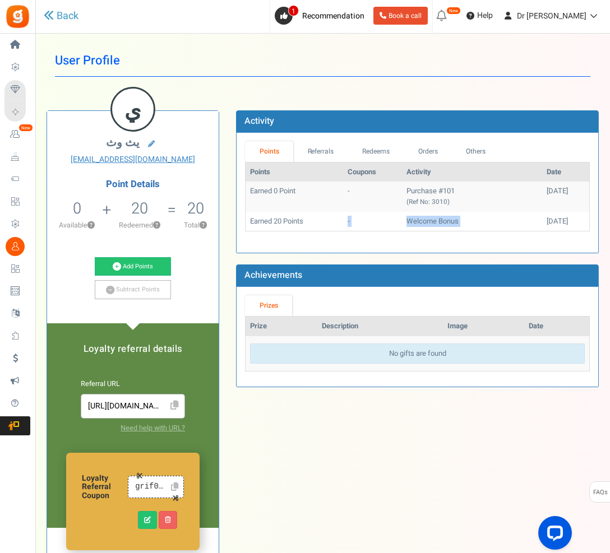
drag, startPoint x: 368, startPoint y: 213, endPoint x: 532, endPoint y: 213, distance: 164.7
click at [533, 213] on tr "Earned 20 Points - Welcome Bonus 12/08/2025" at bounding box center [416, 222] width 343 height 20
drag, startPoint x: 510, startPoint y: 225, endPoint x: 269, endPoint y: 221, distance: 240.9
click at [270, 221] on tr "Earned 20 Points - Welcome Bonus 12/08/2025" at bounding box center [416, 222] width 343 height 20
drag, startPoint x: 269, startPoint y: 220, endPoint x: 461, endPoint y: 226, distance: 191.7
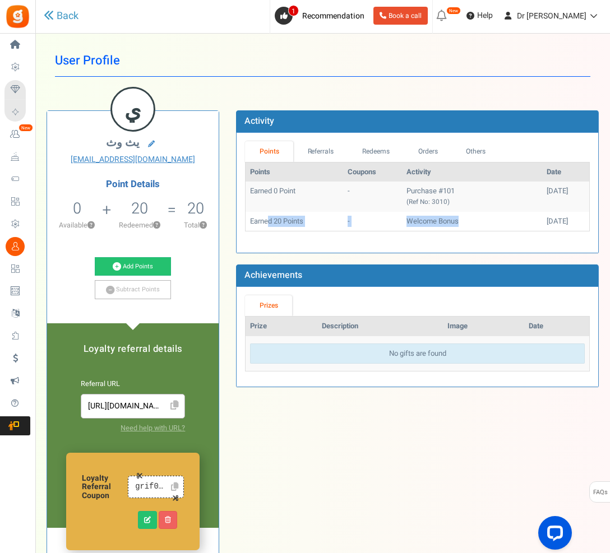
click at [460, 227] on tr "Earned 20 Points - Welcome Bonus 12/08/2025" at bounding box center [416, 222] width 343 height 20
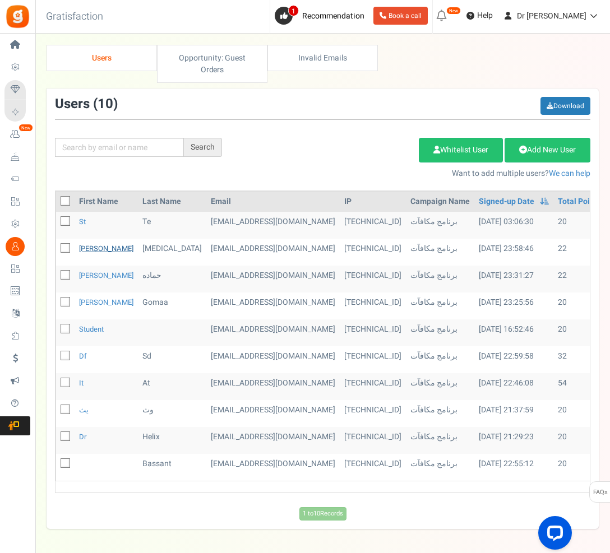
click at [84, 249] on link "hamza" at bounding box center [106, 248] width 54 height 11
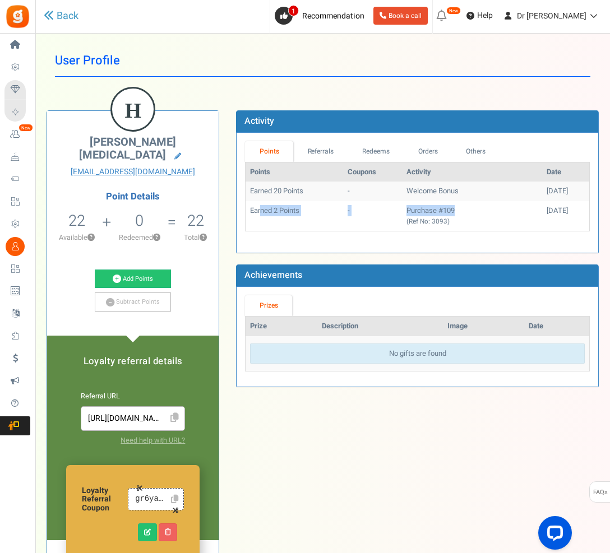
drag, startPoint x: 288, startPoint y: 203, endPoint x: 442, endPoint y: 205, distance: 154.1
click at [443, 205] on tr "Earned 2 Points - Purchase #109 (Ref No: 3093) 01/09/2025" at bounding box center [416, 216] width 343 height 30
drag, startPoint x: 345, startPoint y: 208, endPoint x: 385, endPoint y: 205, distance: 39.9
click at [384, 205] on tr "Earned 2 Points - Purchase #109 (Ref No: 3093) 01/09/2025" at bounding box center [416, 216] width 343 height 30
drag, startPoint x: 345, startPoint y: 206, endPoint x: 392, endPoint y: 201, distance: 47.4
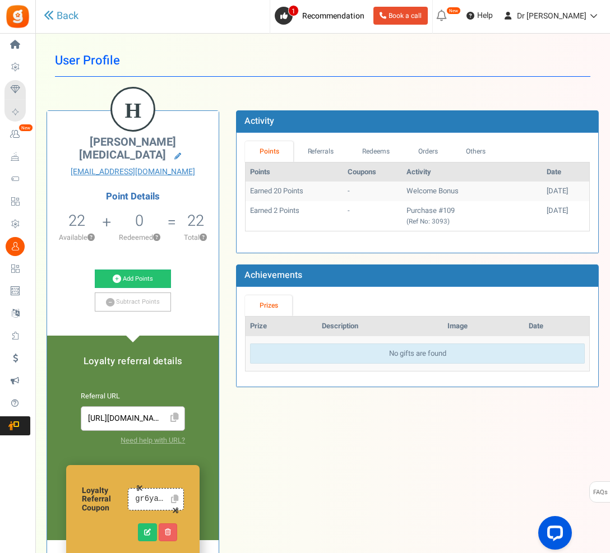
click at [386, 201] on tr "Earned 2 Points - Purchase #109 (Ref No: 3093) 01/09/2025" at bounding box center [416, 216] width 343 height 30
drag, startPoint x: 315, startPoint y: 193, endPoint x: 386, endPoint y: 197, distance: 70.7
click at [373, 195] on tr "Earned 20 Points - Welcome Bonus 01/09/2025" at bounding box center [416, 192] width 343 height 20
drag, startPoint x: 323, startPoint y: 196, endPoint x: 396, endPoint y: 190, distance: 72.5
click at [389, 190] on tr "Earned 20 Points - Welcome Bonus 01/09/2025" at bounding box center [416, 192] width 343 height 20
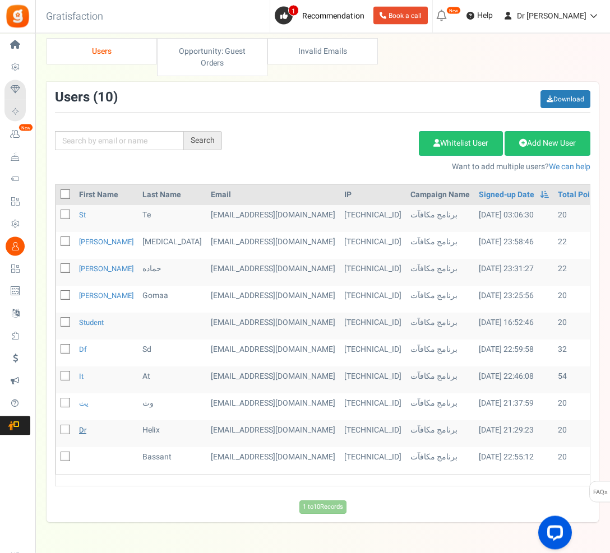
click at [80, 430] on link "dr" at bounding box center [82, 430] width 7 height 11
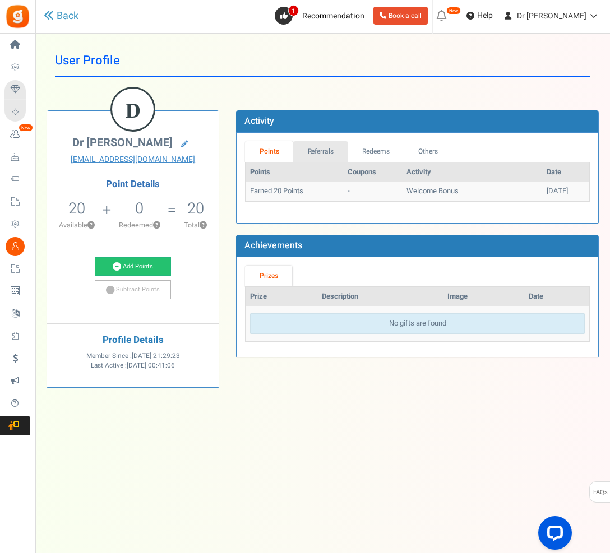
scroll to position [25, 0]
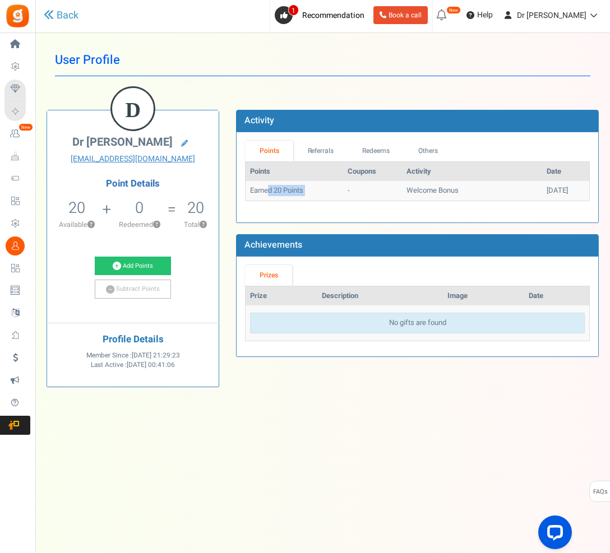
drag, startPoint x: 298, startPoint y: 164, endPoint x: 345, endPoint y: 159, distance: 47.8
click at [354, 182] on tr "Earned 20 Points - Welcome Bonus 12/08/2025" at bounding box center [416, 192] width 343 height 20
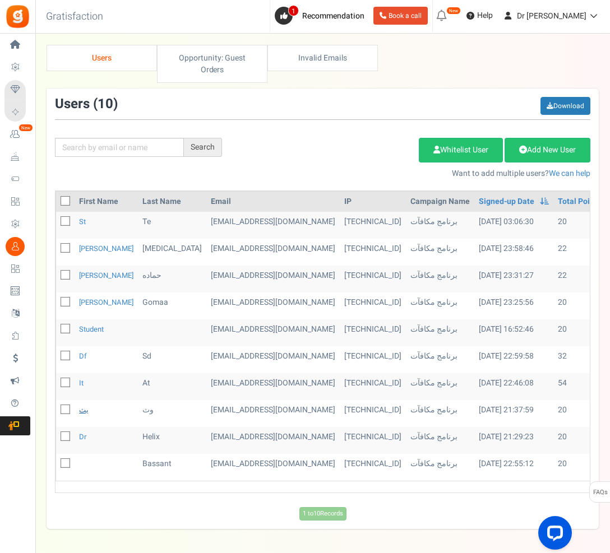
click at [82, 411] on link "يث" at bounding box center [84, 410] width 10 height 11
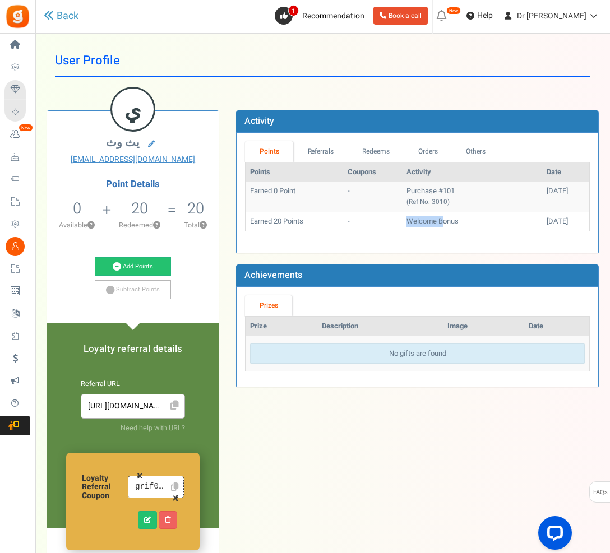
drag, startPoint x: 359, startPoint y: 218, endPoint x: 423, endPoint y: 215, distance: 64.5
click at [423, 215] on tr "Earned 20 Points - Welcome Bonus 12/08/2025" at bounding box center [416, 222] width 343 height 20
drag, startPoint x: 318, startPoint y: 191, endPoint x: 466, endPoint y: 189, distance: 147.9
click at [464, 190] on tr "Earned 0 Point - Purchase #101 (Ref No: 3010) 12/08/2025" at bounding box center [416, 197] width 343 height 30
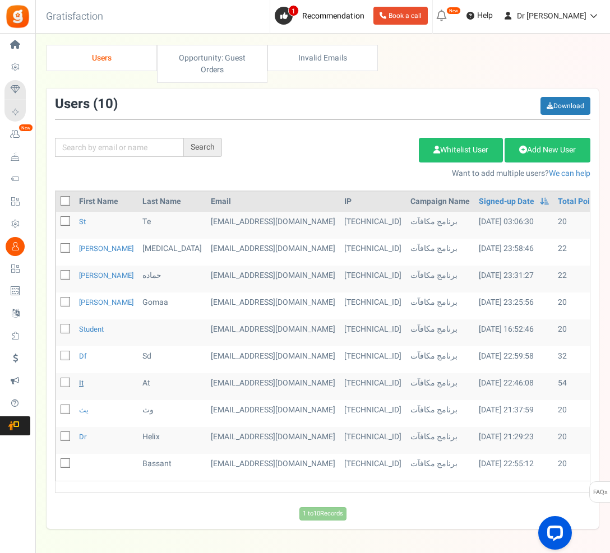
click at [80, 384] on link "it" at bounding box center [81, 383] width 4 height 11
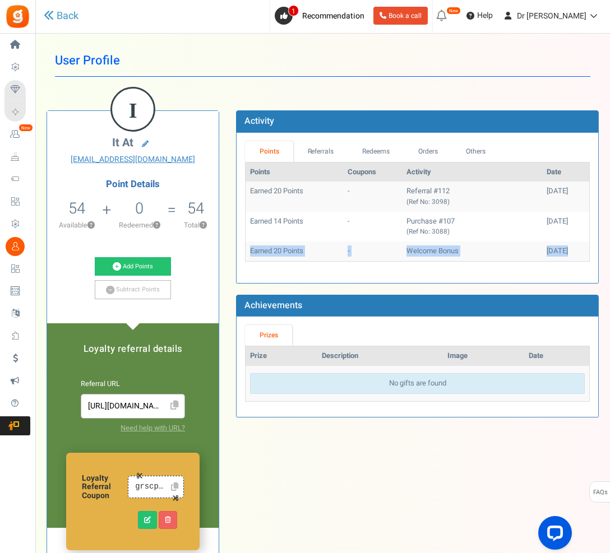
drag, startPoint x: 272, startPoint y: 248, endPoint x: 549, endPoint y: 247, distance: 277.3
click at [550, 247] on tr "Earned 20 Points - Welcome Bonus 12/08/2025" at bounding box center [416, 251] width 343 height 20
click at [262, 220] on td "Earned 14 Points" at bounding box center [293, 227] width 97 height 30
drag, startPoint x: 390, startPoint y: 230, endPoint x: 546, endPoint y: 220, distance: 156.1
click at [546, 220] on tr "Earned 14 Points - Purchase #107 (Ref No: 3088) 28/08/2025" at bounding box center [416, 227] width 343 height 30
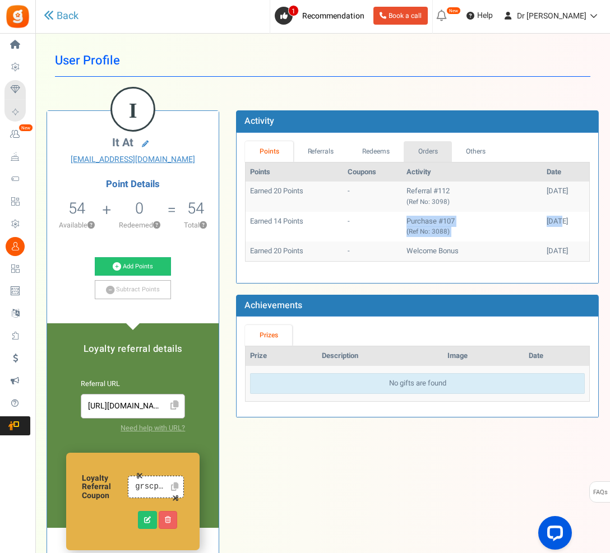
click at [422, 152] on link "Orders" at bounding box center [427, 151] width 48 height 21
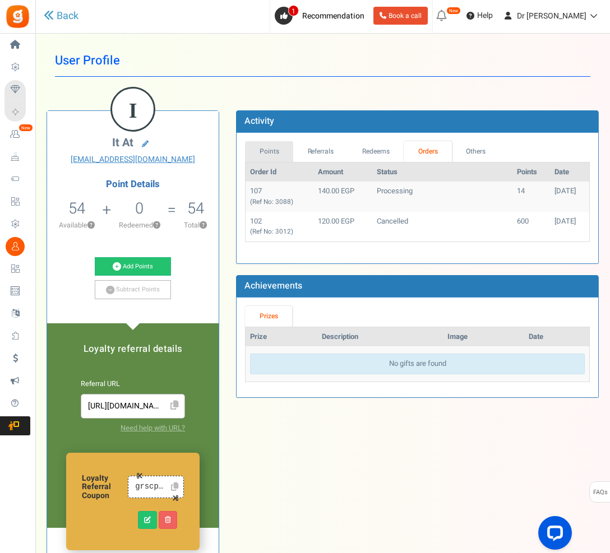
click at [271, 142] on link "Points" at bounding box center [269, 151] width 48 height 21
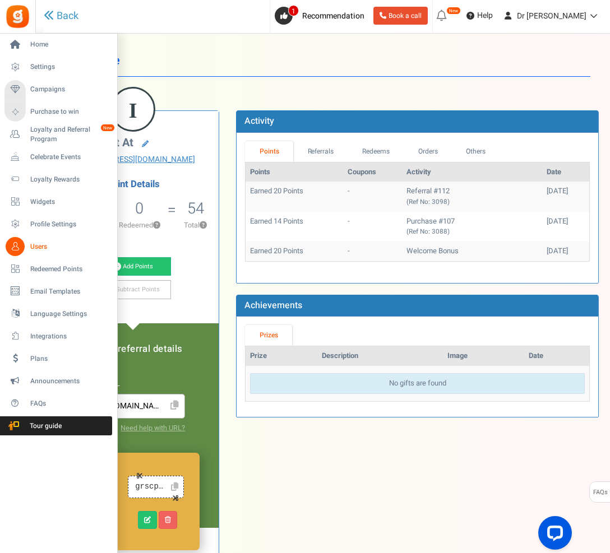
click at [68, 101] on li "Purchase to win" at bounding box center [58, 112] width 117 height 22
click at [67, 85] on span "Campaigns" at bounding box center [69, 90] width 78 height 10
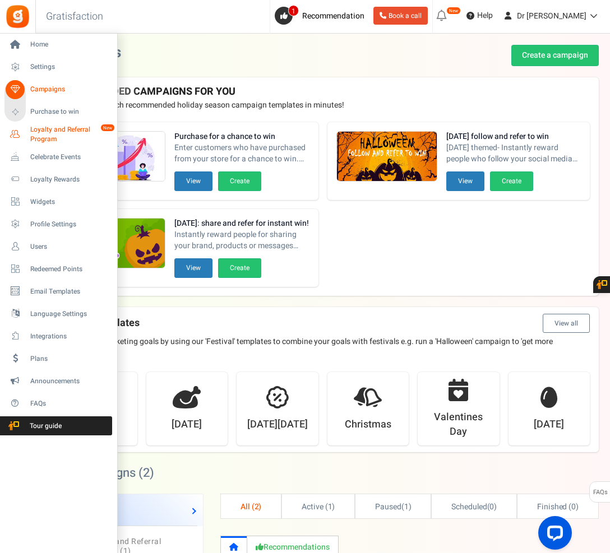
click at [57, 132] on span "Loyalty and Referral Program" at bounding box center [71, 134] width 82 height 19
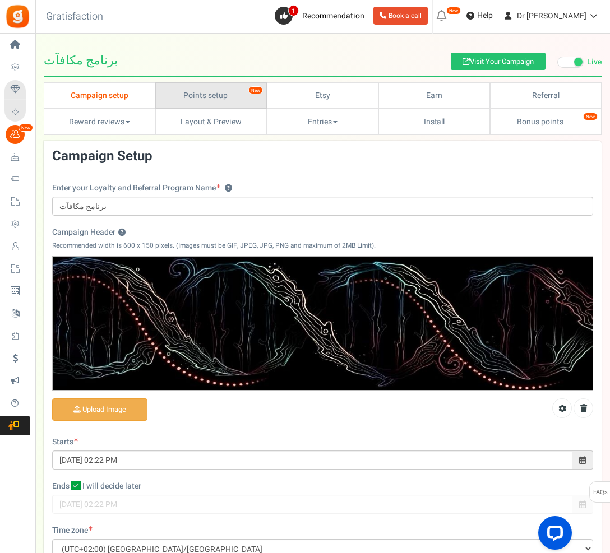
click at [230, 96] on link "Points setup New" at bounding box center [210, 95] width 111 height 26
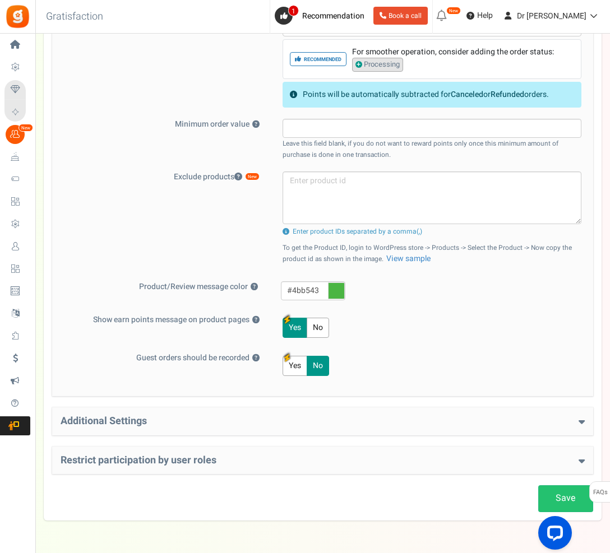
scroll to position [444, 0]
click at [278, 428] on div "Additional Settings Welcome Bonus ? Yes No Enter Welcome Points 20 Welcome Note…" at bounding box center [322, 422] width 541 height 28
click at [441, 422] on h4 "Additional Settings" at bounding box center [323, 421] width 524 height 11
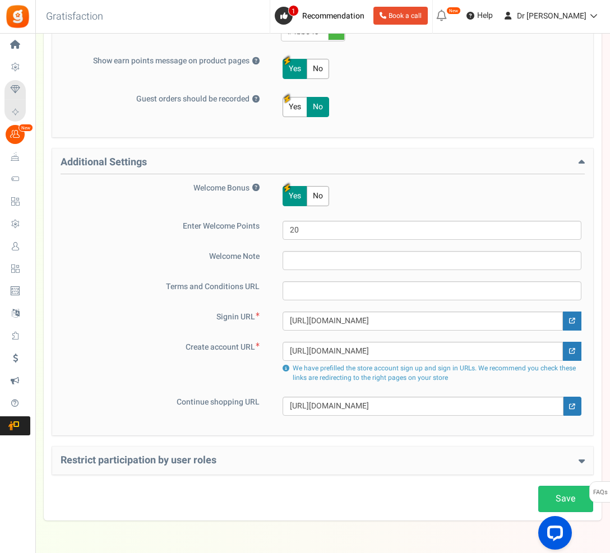
scroll to position [703, 0]
click at [434, 459] on h4 "Restrict participation by user roles" at bounding box center [323, 461] width 524 height 11
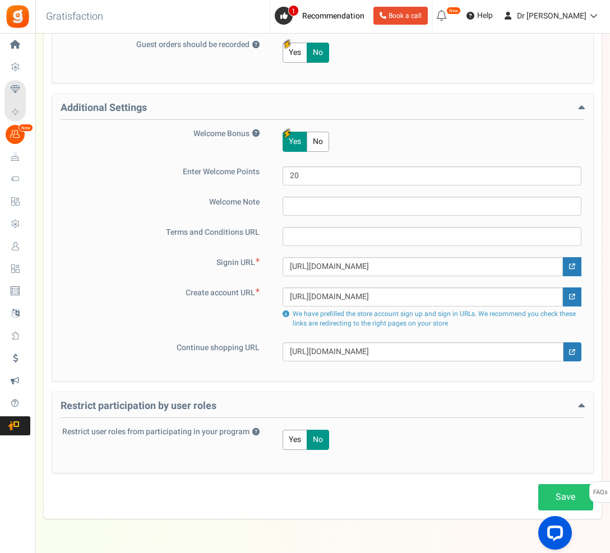
scroll to position [756, 0]
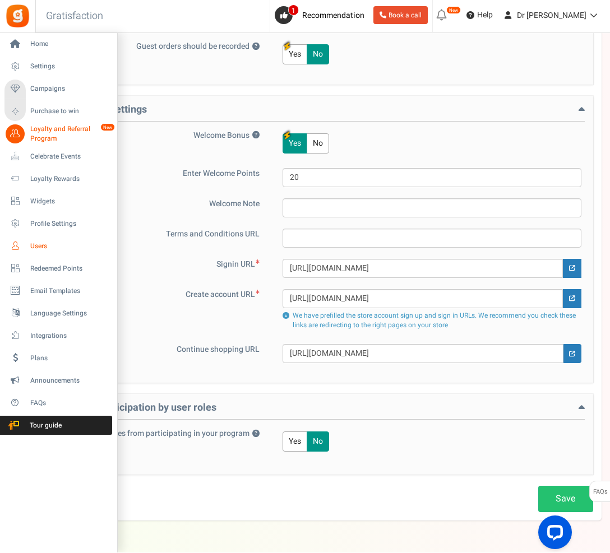
click at [48, 247] on span "Users" at bounding box center [69, 247] width 78 height 10
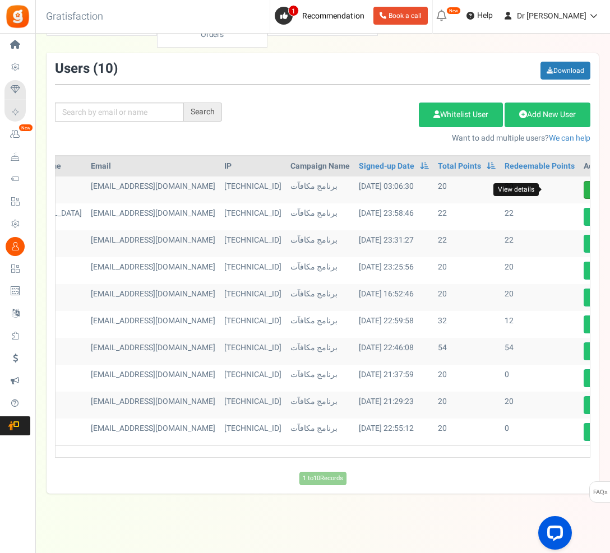
scroll to position [0, 119]
click at [609, 192] on icon at bounding box center [615, 190] width 6 height 7
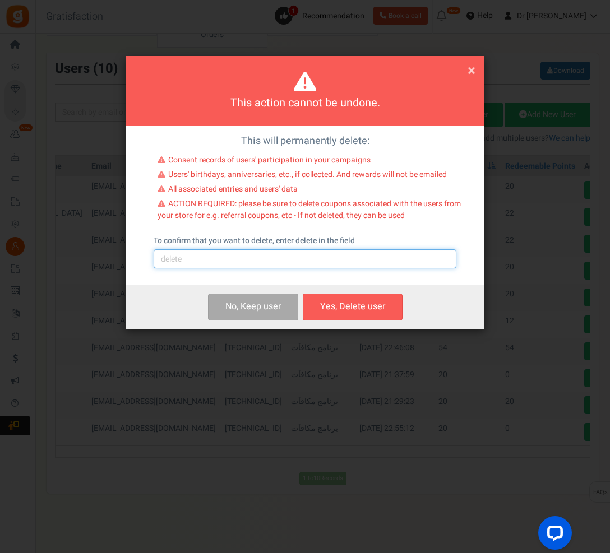
drag, startPoint x: 313, startPoint y: 254, endPoint x: 310, endPoint y: 224, distance: 30.9
click at [313, 255] on input "text" at bounding box center [305, 258] width 303 height 19
type input "delete"
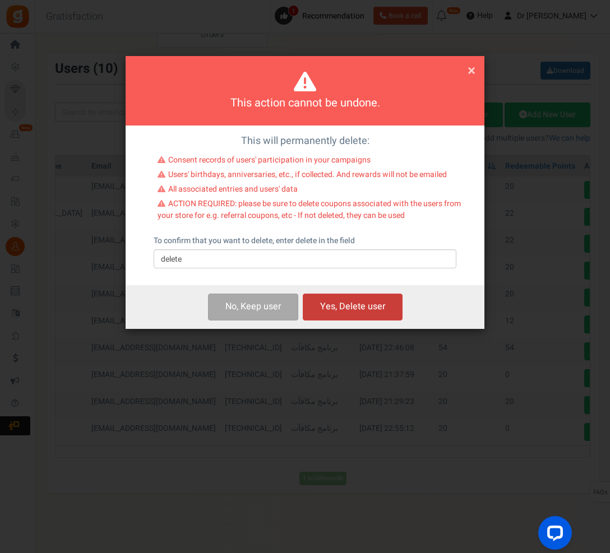
click at [386, 299] on button "Yes, Delete user" at bounding box center [353, 307] width 100 height 26
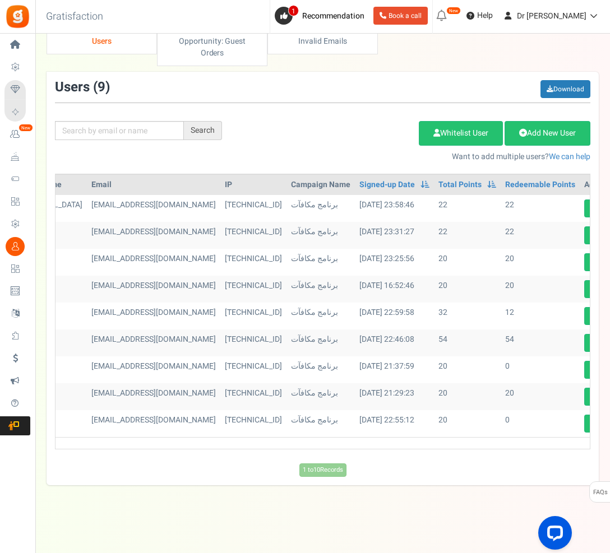
scroll to position [26, 0]
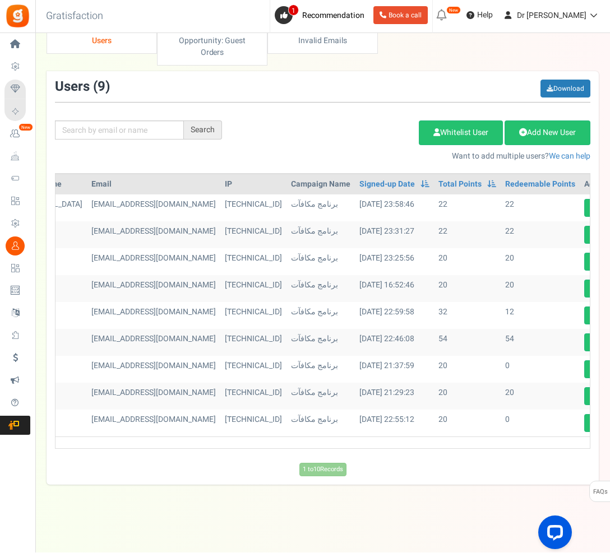
click at [0, 0] on html "Install now Back to Home Back to program setup Home Settings Campaigns Purchase…" at bounding box center [305, 267] width 610 height 569
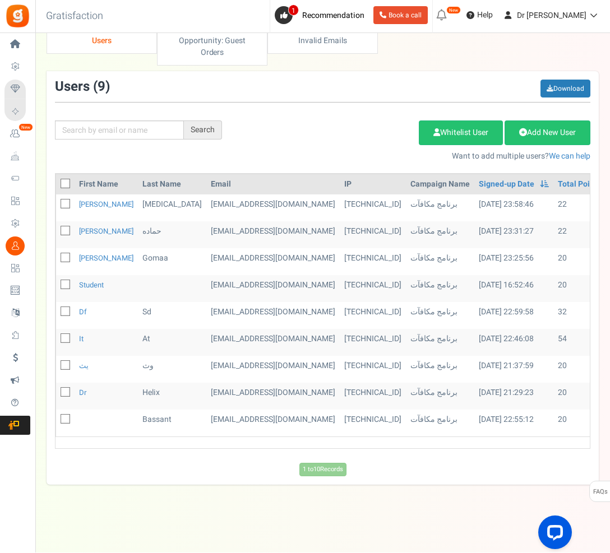
scroll to position [0, 0]
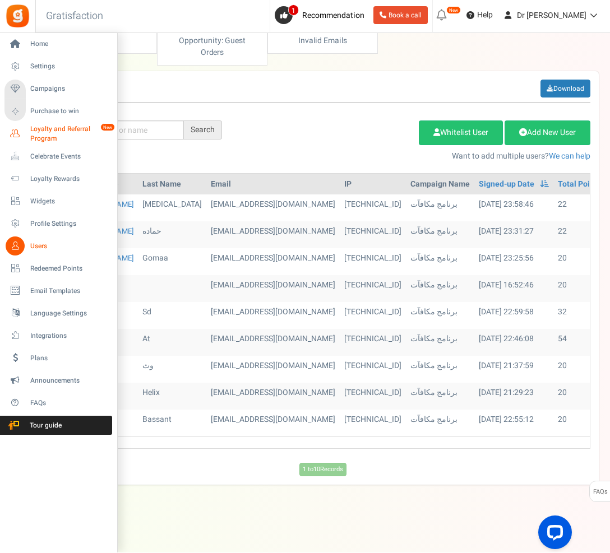
click at [43, 142] on span "Loyalty and Referral Program" at bounding box center [71, 134] width 82 height 19
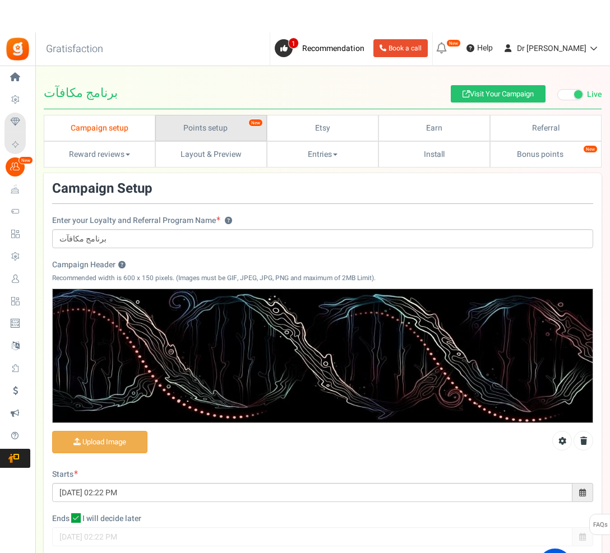
click at [206, 109] on link "Points setup New" at bounding box center [210, 95] width 111 height 26
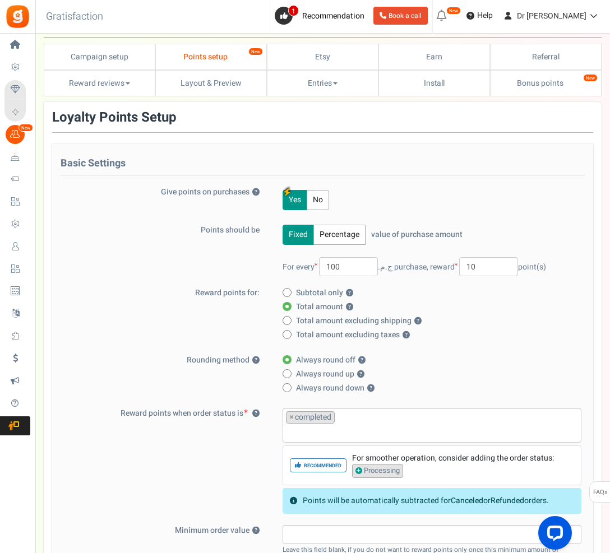
scroll to position [119, 0]
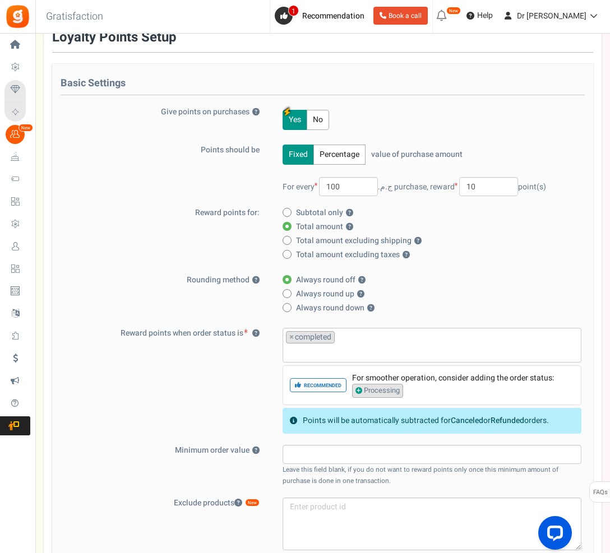
click at [123, 87] on h4 "Basic Settings" at bounding box center [323, 86] width 524 height 17
drag, startPoint x: 104, startPoint y: 75, endPoint x: 110, endPoint y: 85, distance: 12.1
click at [104, 75] on div "Basic Settings Give points on purchases ? Yes No Points should be Fixed Percent…" at bounding box center [322, 393] width 541 height 658
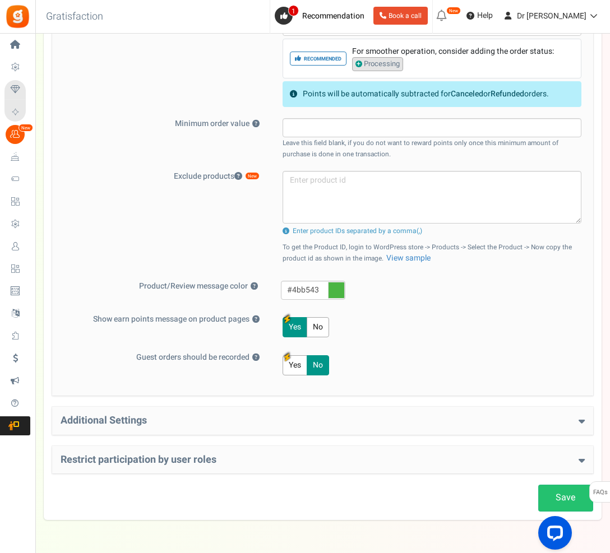
scroll to position [445, 0]
click at [262, 415] on div "Additional Settings Welcome Bonus ? Yes No Enter Welcome Points 20 Welcome Note…" at bounding box center [322, 421] width 541 height 28
click at [238, 414] on div "Additional Settings Welcome Bonus ? Yes No Enter Welcome Points 20 Welcome Note…" at bounding box center [322, 421] width 541 height 28
click at [141, 416] on h4 "Additional Settings" at bounding box center [323, 421] width 524 height 11
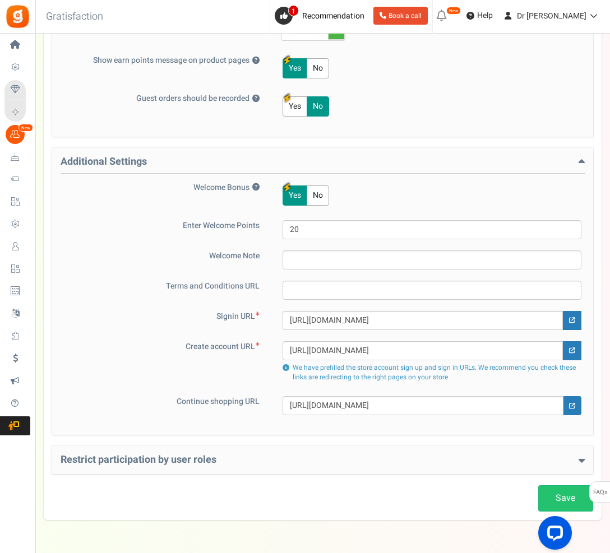
scroll to position [704, 0]
click at [570, 462] on h4 "Restrict participation by user roles" at bounding box center [323, 460] width 524 height 11
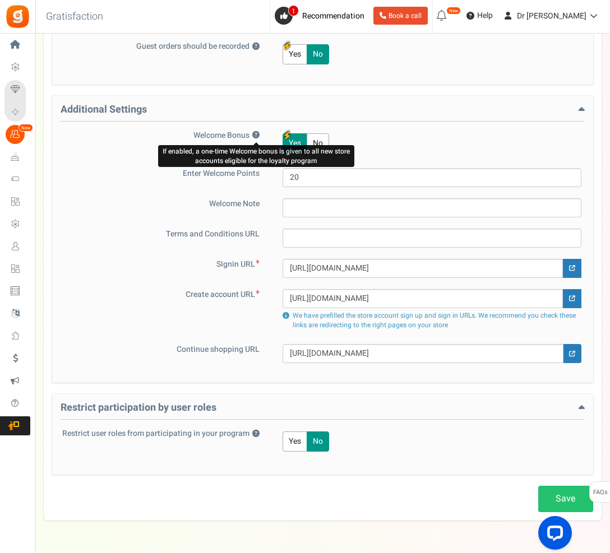
scroll to position [756, 0]
click at [253, 132] on button "?" at bounding box center [255, 135] width 7 height 7
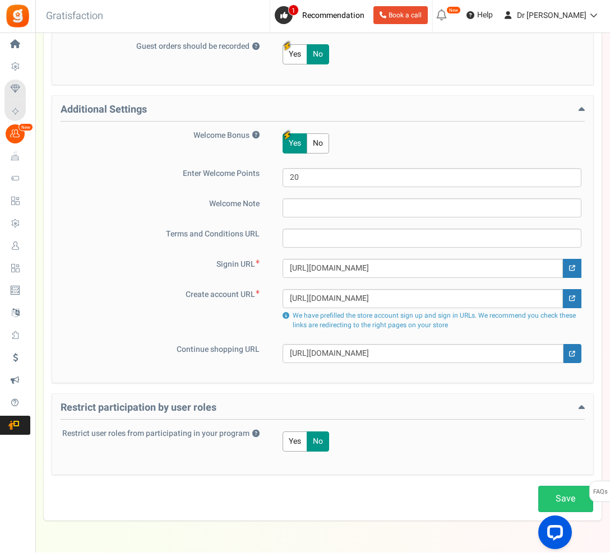
click at [467, 143] on div "Yes No" at bounding box center [426, 144] width 309 height 27
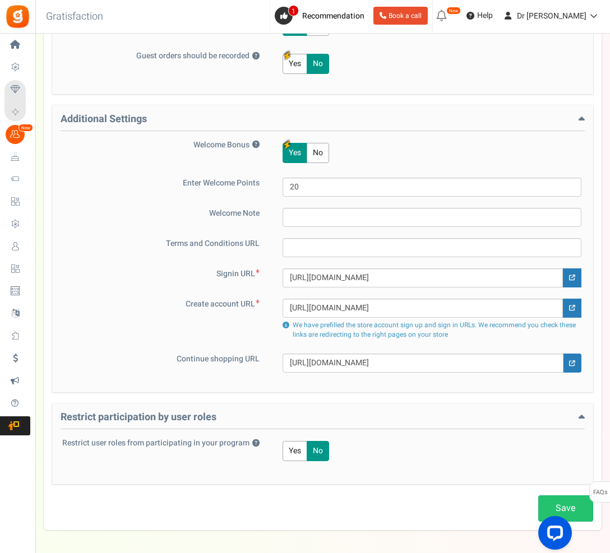
scroll to position [723, 0]
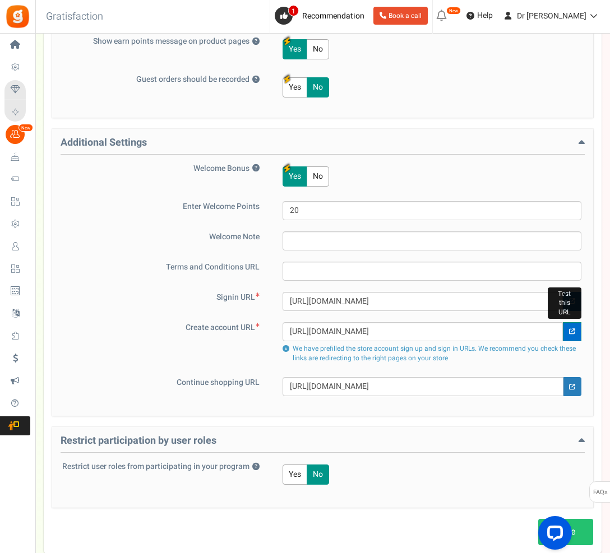
click at [568, 337] on link at bounding box center [572, 331] width 18 height 19
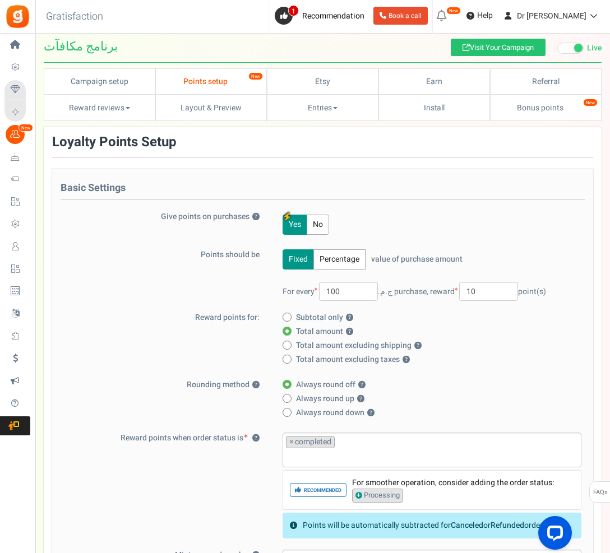
scroll to position [15, 0]
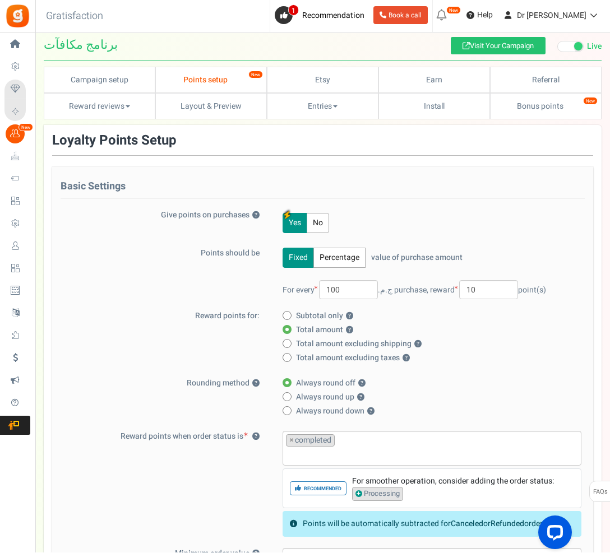
click at [343, 175] on div "Basic Settings Give points on purchases ? Yes No Points should be Fixed Percent…" at bounding box center [322, 497] width 541 height 658
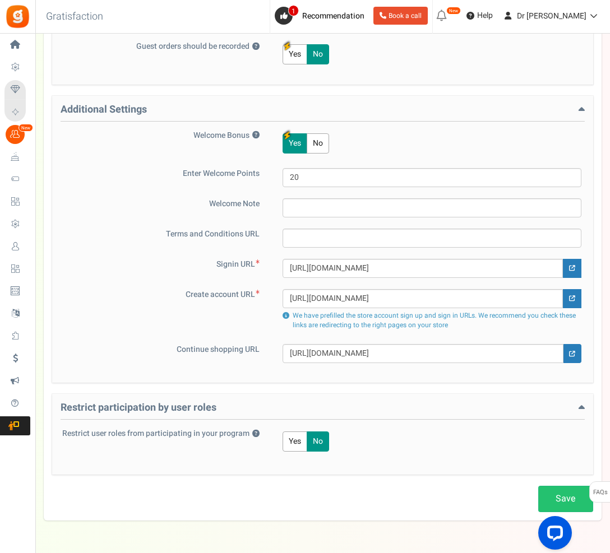
scroll to position [756, 0]
click at [400, 400] on div "Restrict participation by user roles Restrict user roles from participating in …" at bounding box center [322, 434] width 541 height 81
click at [587, 412] on div "Restrict participation by user roles Restrict user roles from participating in …" at bounding box center [322, 434] width 541 height 81
click at [582, 408] on icon at bounding box center [581, 408] width 6 height 10
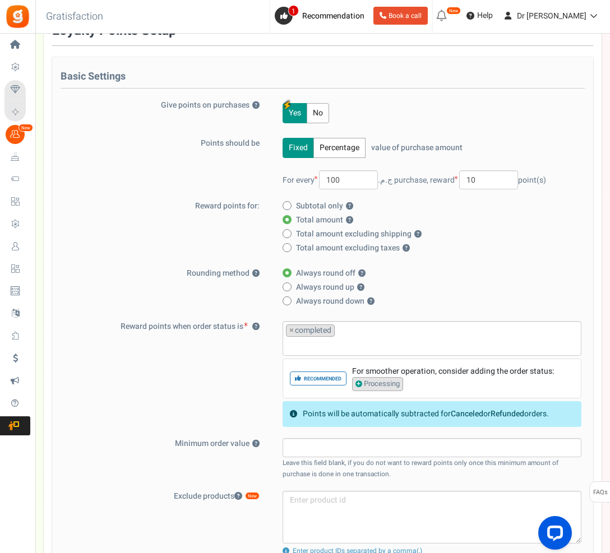
scroll to position [0, 0]
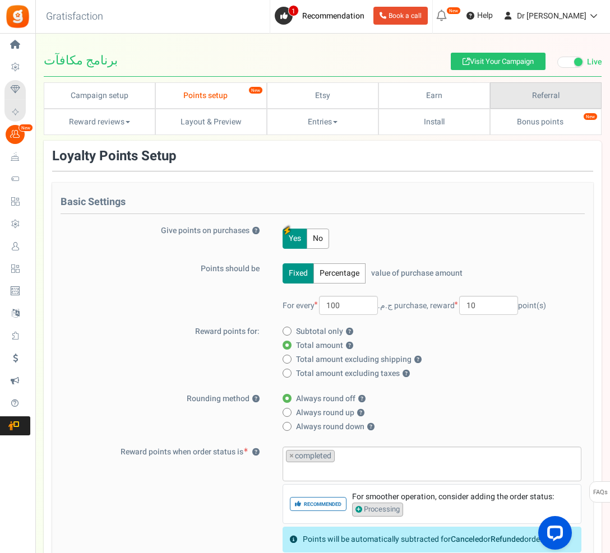
click at [554, 91] on link "Referral" at bounding box center [545, 95] width 111 height 26
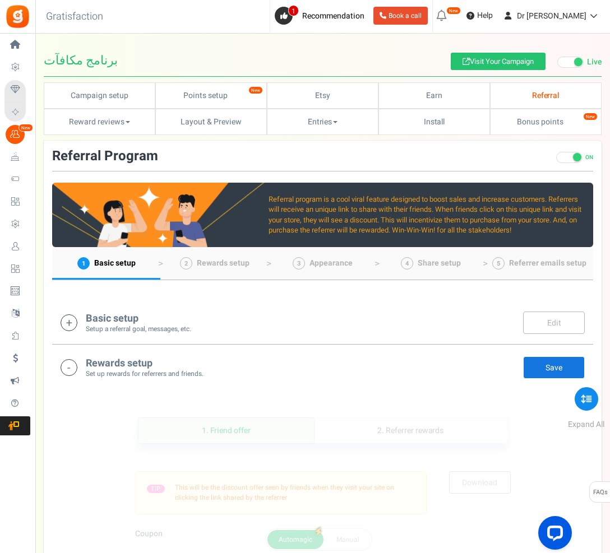
click at [194, 333] on div "Basic setup Setup a referral goal, messages, etc. Edit Save There are unsaved c…" at bounding box center [322, 322] width 541 height 45
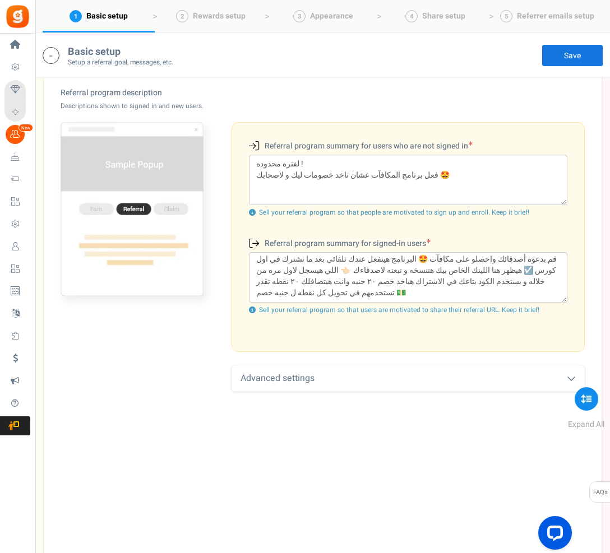
scroll to position [370, 0]
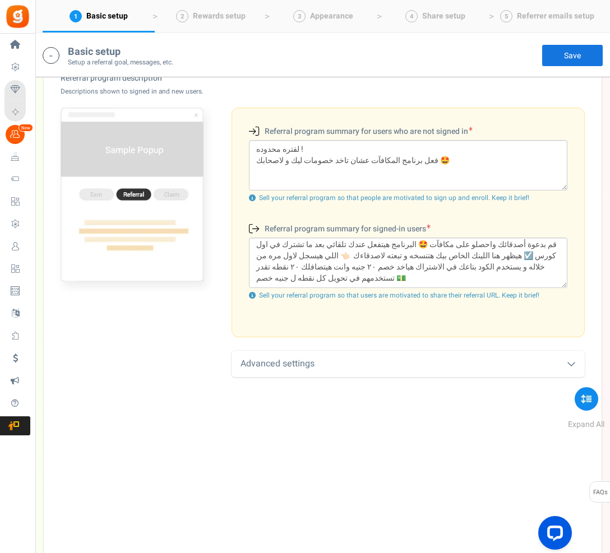
click at [376, 359] on div "Advanced settings" at bounding box center [407, 364] width 353 height 26
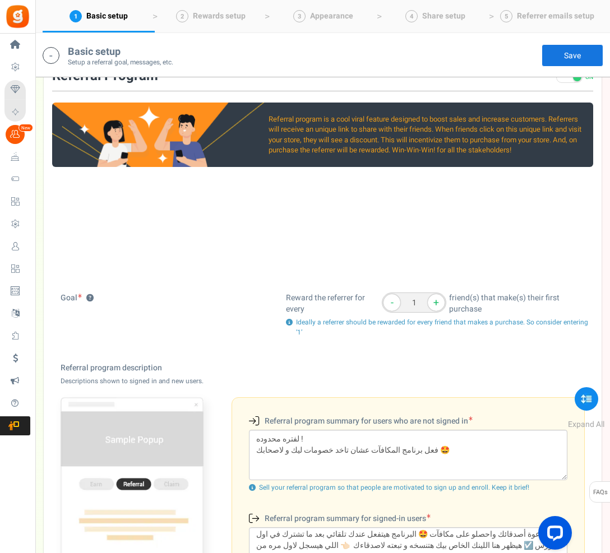
scroll to position [21, 0]
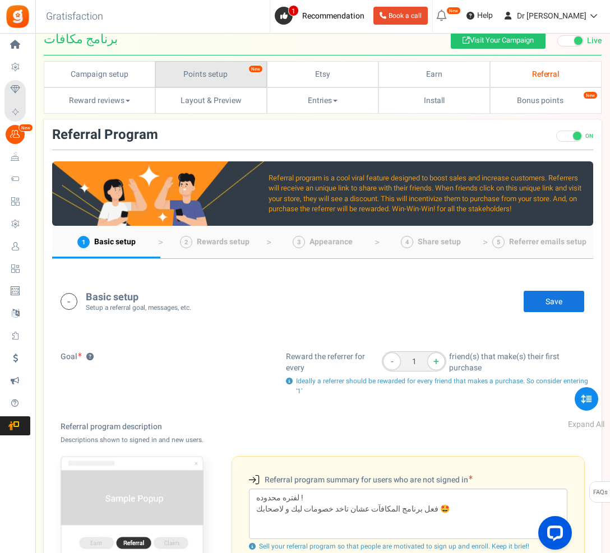
click at [178, 77] on link "Points setup New" at bounding box center [210, 74] width 111 height 26
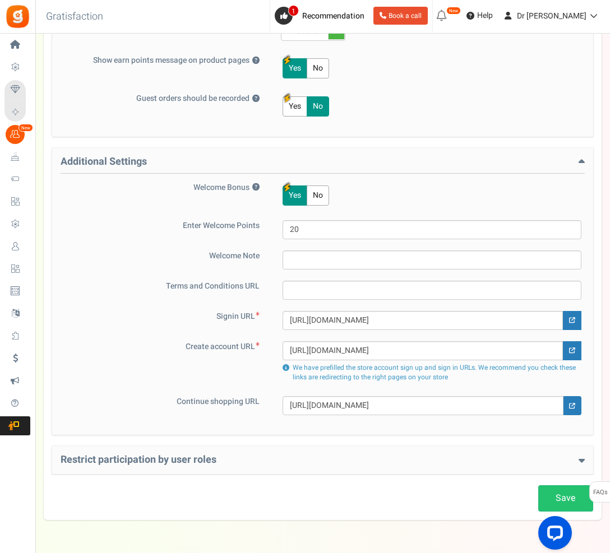
scroll to position [703, 0]
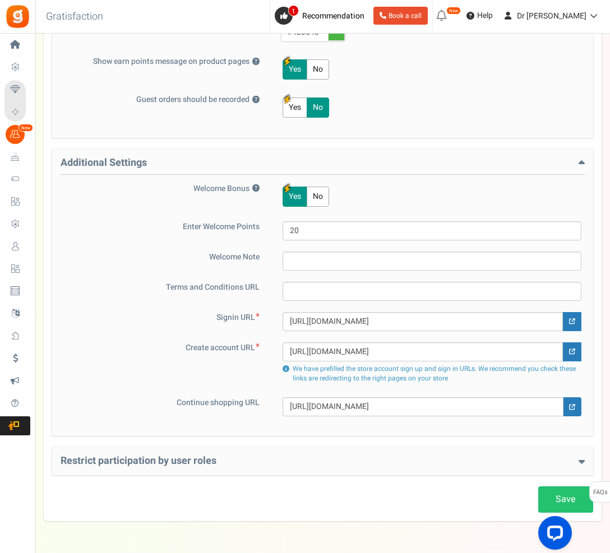
drag, startPoint x: 567, startPoint y: 231, endPoint x: -1, endPoint y: -704, distance: 1093.9
click at [313, 203] on button "No" at bounding box center [317, 197] width 22 height 20
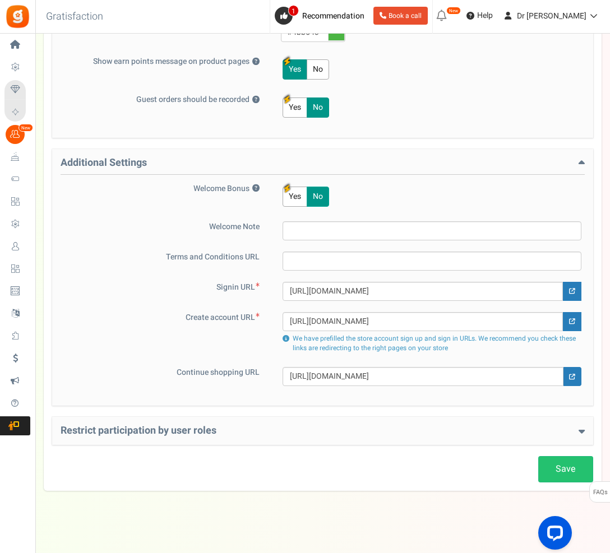
scroll to position [673, 0]
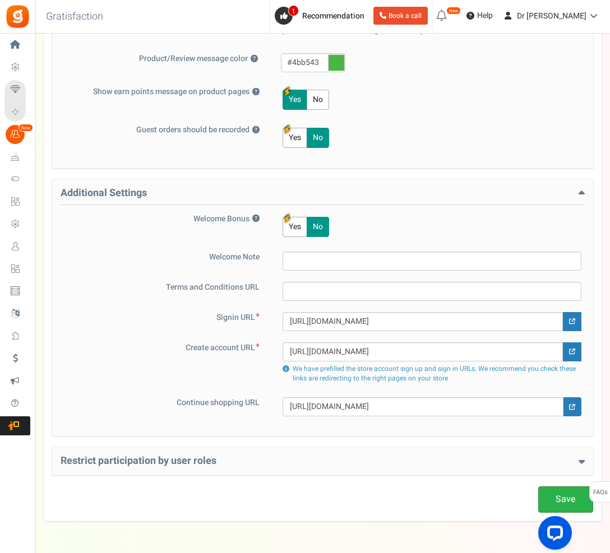
click at [554, 498] on link "Save" at bounding box center [565, 499] width 55 height 26
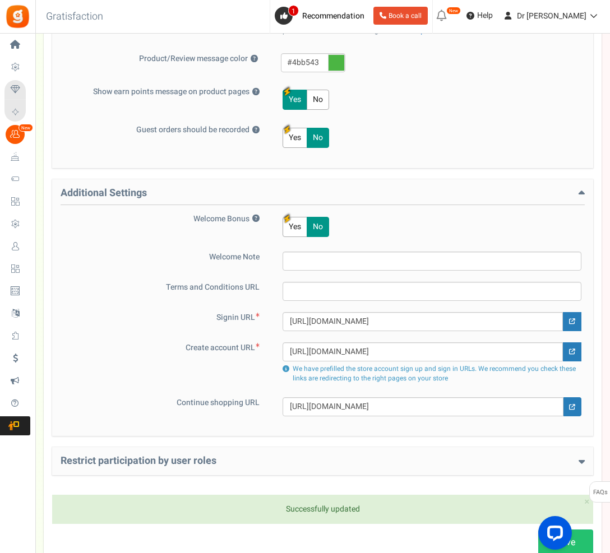
click at [299, 234] on button "Yes" at bounding box center [294, 227] width 25 height 20
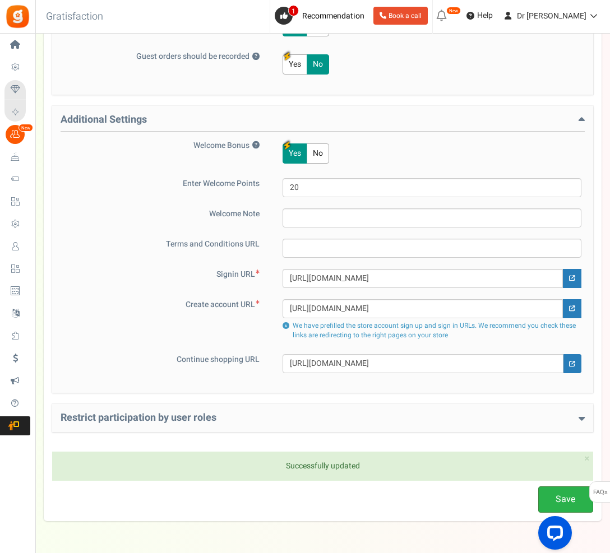
click at [554, 509] on link "Save" at bounding box center [565, 499] width 55 height 26
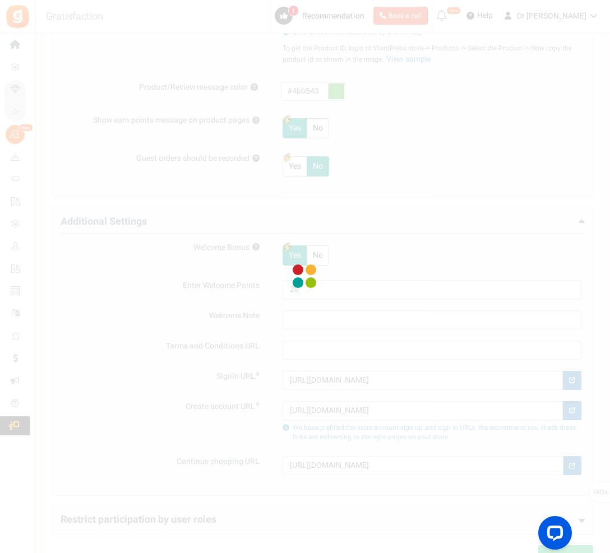
scroll to position [607, 0]
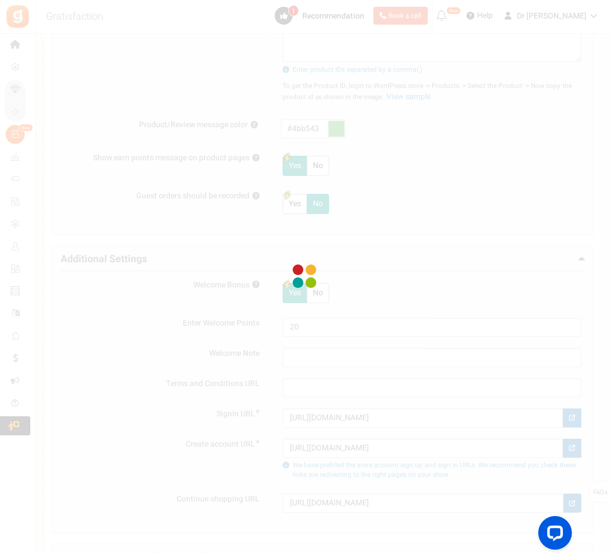
drag, startPoint x: 600, startPoint y: 249, endPoint x: 281, endPoint y: 49, distance: 376.1
click at [0, 0] on html "Install now Back to Home Back to program setup Home Settings Campaigns Purchase…" at bounding box center [305, 38] width 610 height 1291
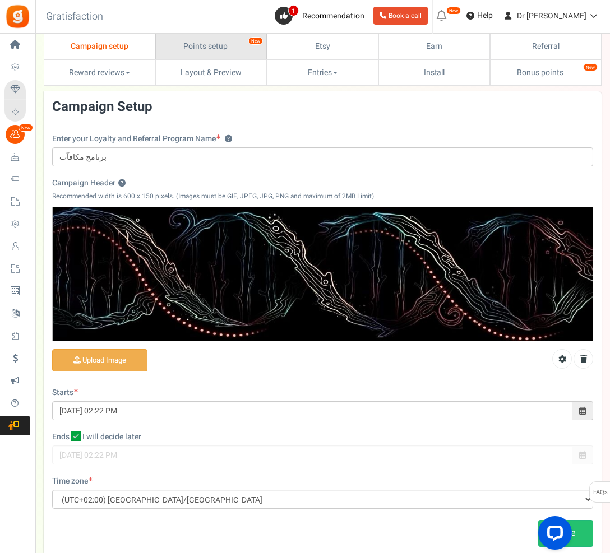
click at [217, 48] on link "Points setup New" at bounding box center [210, 46] width 111 height 26
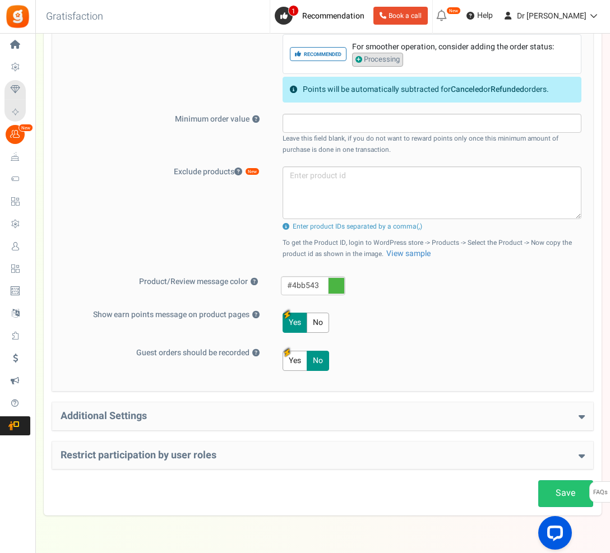
click at [312, 374] on div "Basic Settings Give points on purchases ? Yes No Points should be Fixed Percent…" at bounding box center [322, 62] width 541 height 658
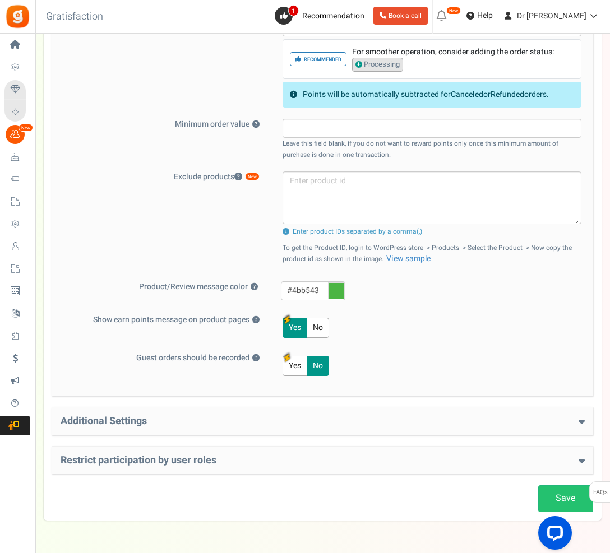
scroll to position [444, 0]
click at [326, 413] on div "Additional Settings Welcome Bonus ? Yes No Enter Welcome Points 20 Welcome Note…" at bounding box center [322, 422] width 541 height 28
drag, startPoint x: 341, startPoint y: 420, endPoint x: 354, endPoint y: 422, distance: 12.4
click at [343, 422] on h4 "Additional Settings" at bounding box center [323, 421] width 524 height 11
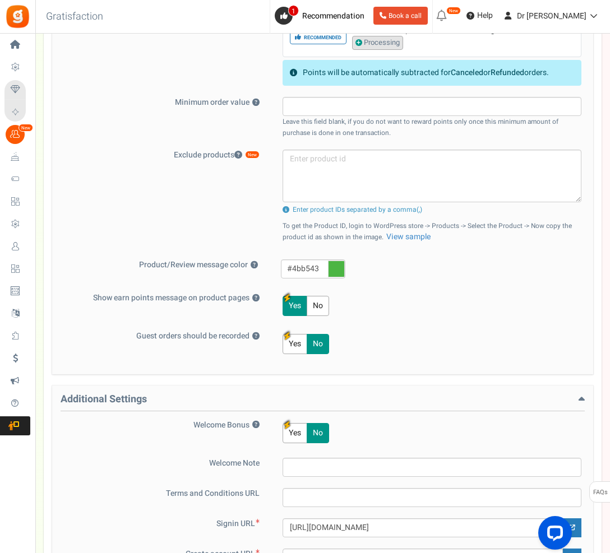
scroll to position [526, 0]
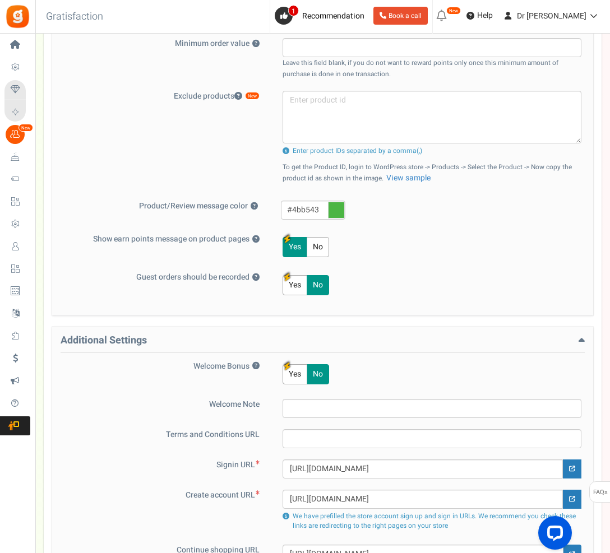
click at [292, 378] on button "Yes" at bounding box center [294, 374] width 25 height 20
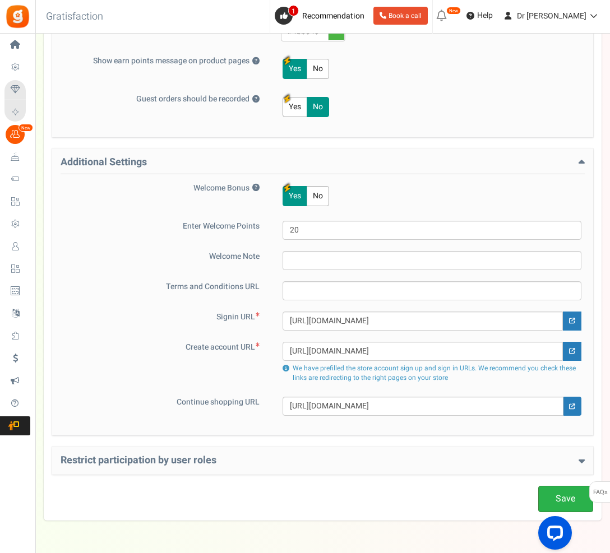
scroll to position [703, 0]
click at [566, 499] on link "Save" at bounding box center [565, 499] width 55 height 26
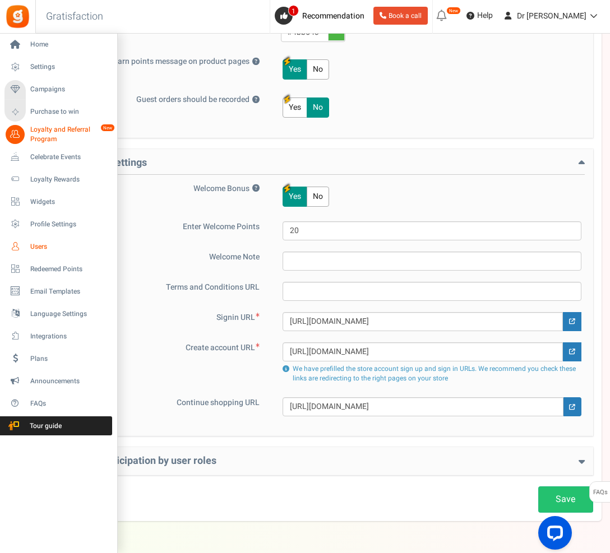
click at [54, 249] on span "Users" at bounding box center [69, 247] width 78 height 10
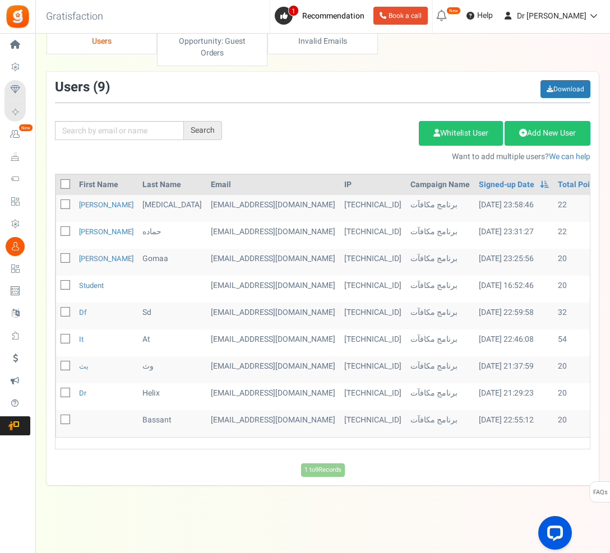
scroll to position [26, 0]
drag, startPoint x: 605, startPoint y: 194, endPoint x: -1, endPoint y: -26, distance: 643.9
click at [0, 0] on html "Install now Back to Home Back to program setup Home Settings Campaigns Purchase…" at bounding box center [305, 267] width 610 height 569
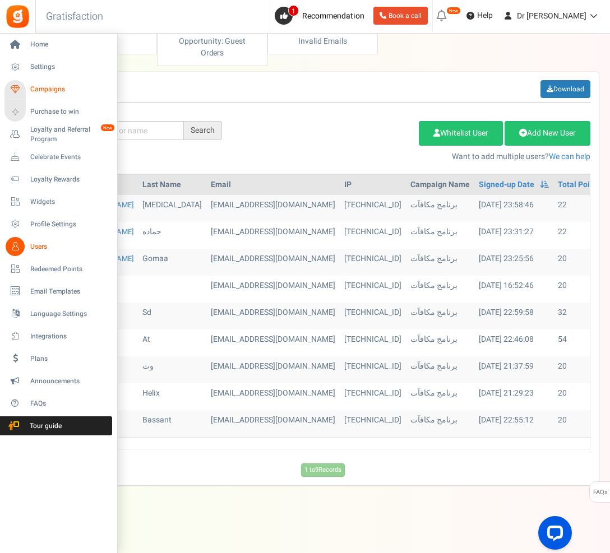
click at [61, 90] on span "Campaigns" at bounding box center [69, 90] width 78 height 10
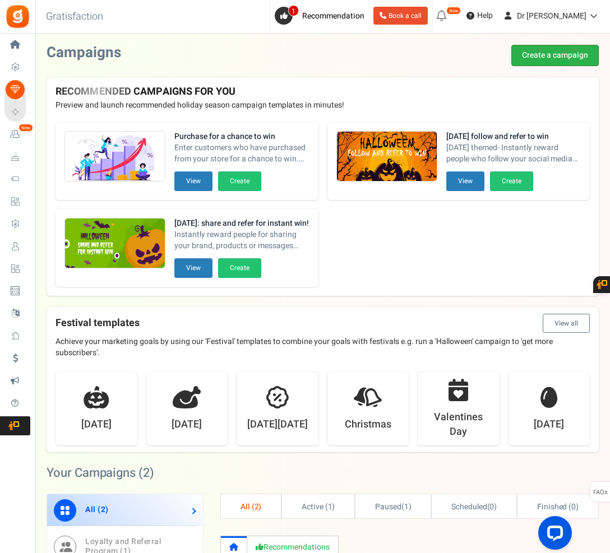
click at [533, 48] on link "Create a campaign" at bounding box center [554, 55] width 87 height 21
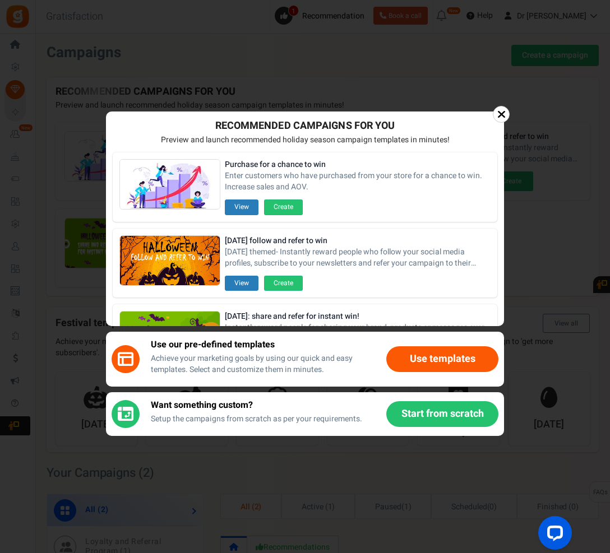
click at [419, 360] on button "Use templates" at bounding box center [442, 359] width 112 height 26
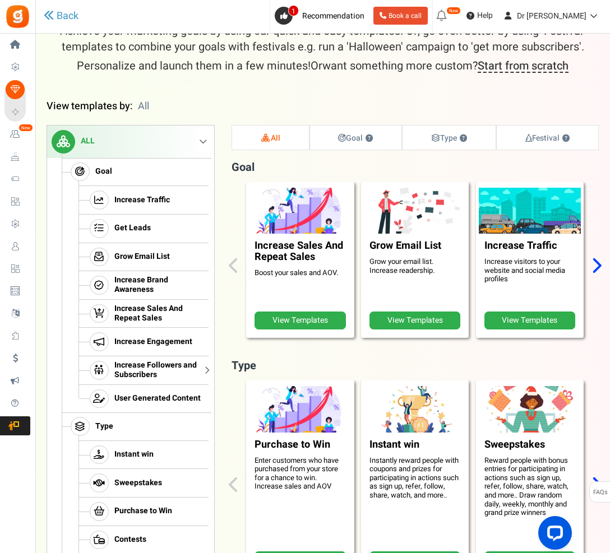
scroll to position [122, 0]
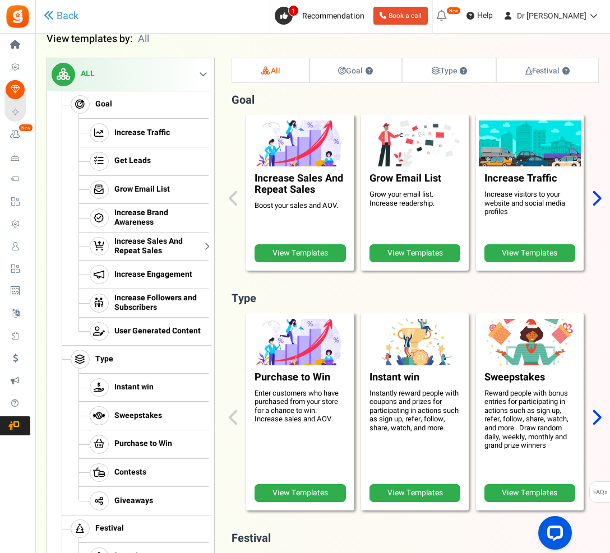
click at [163, 246] on span "Increase Sales And Repeat Sales" at bounding box center [159, 246] width 91 height 19
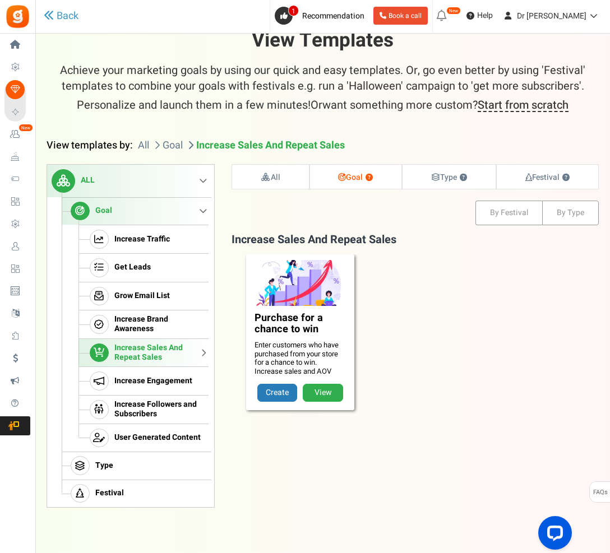
scroll to position [25, 0]
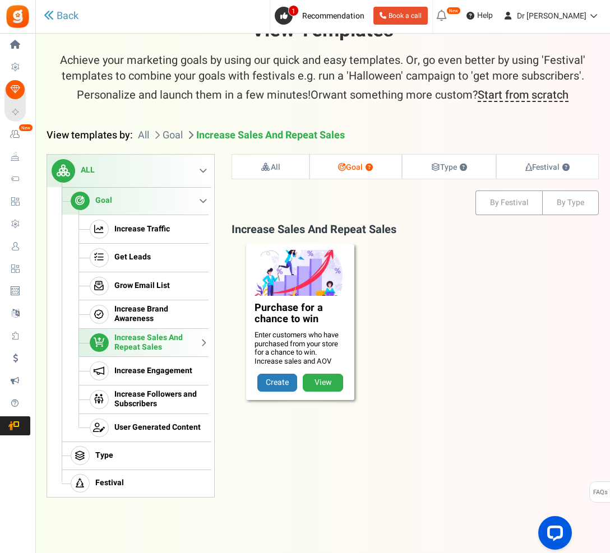
click at [300, 290] on img at bounding box center [301, 273] width 108 height 48
click at [132, 253] on span "Get Leads" at bounding box center [132, 258] width 36 height 10
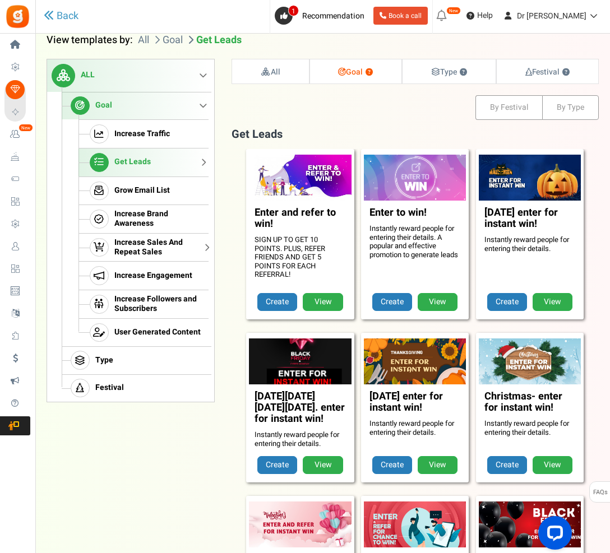
scroll to position [119, 0]
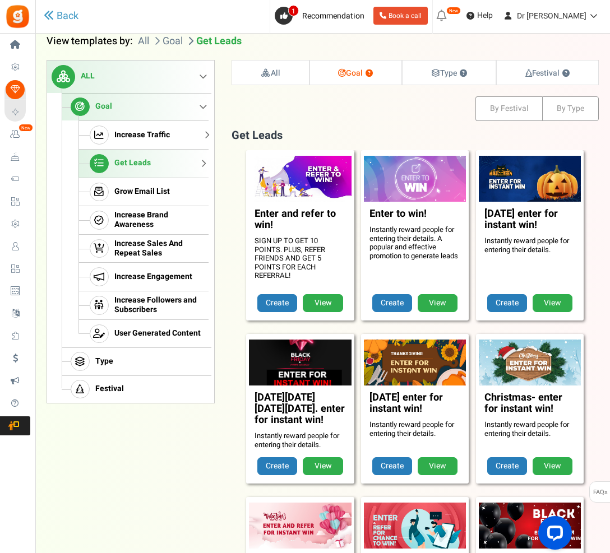
click at [131, 139] on span "Increase Traffic" at bounding box center [141, 136] width 55 height 10
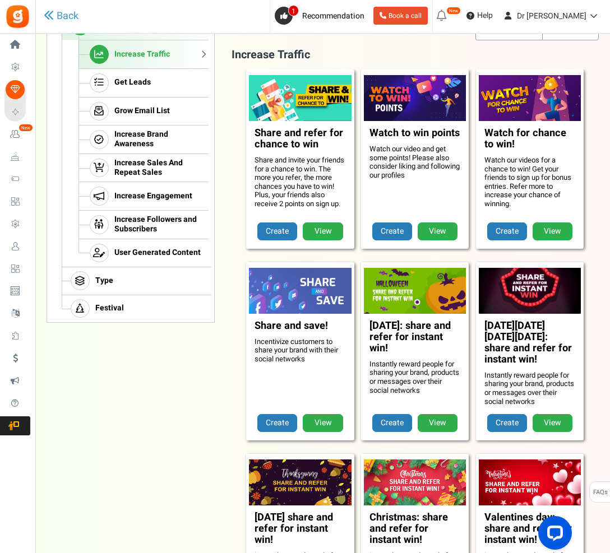
scroll to position [151, 0]
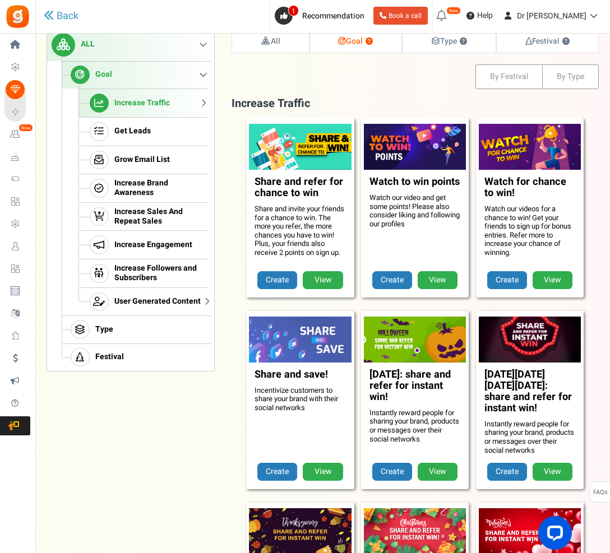
click at [146, 298] on span "User Generated Content" at bounding box center [157, 302] width 86 height 10
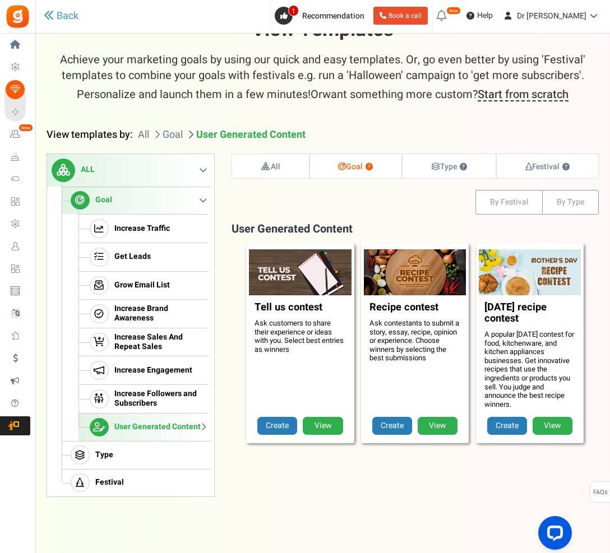
scroll to position [25, 0]
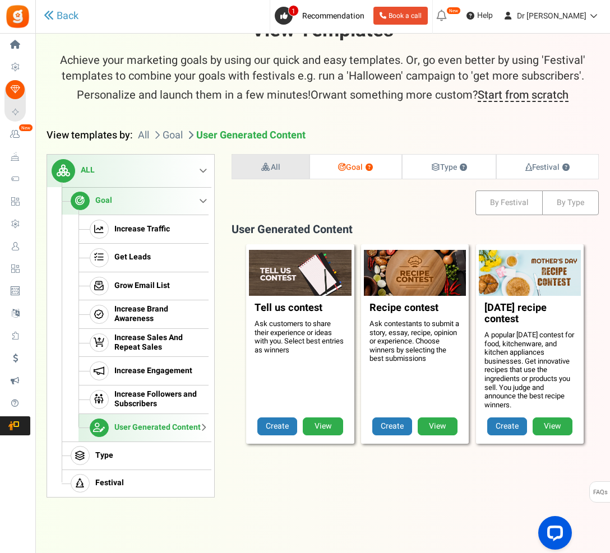
click at [263, 165] on icon at bounding box center [266, 167] width 10 height 8
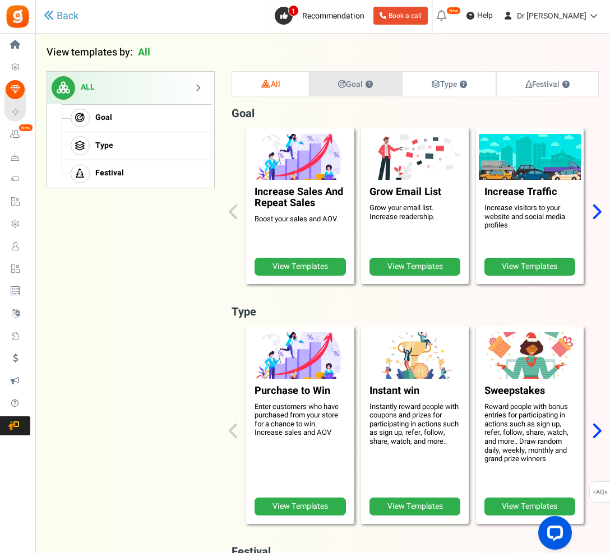
scroll to position [113, 0]
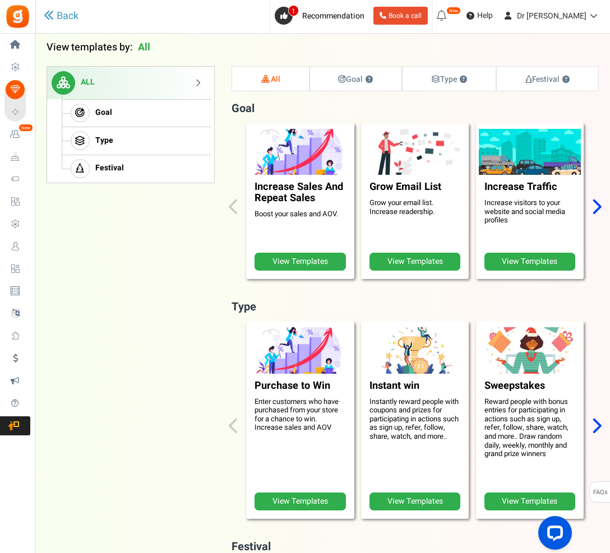
click at [304, 154] on img at bounding box center [301, 152] width 108 height 48
click at [289, 255] on link "View Templates" at bounding box center [299, 262] width 91 height 18
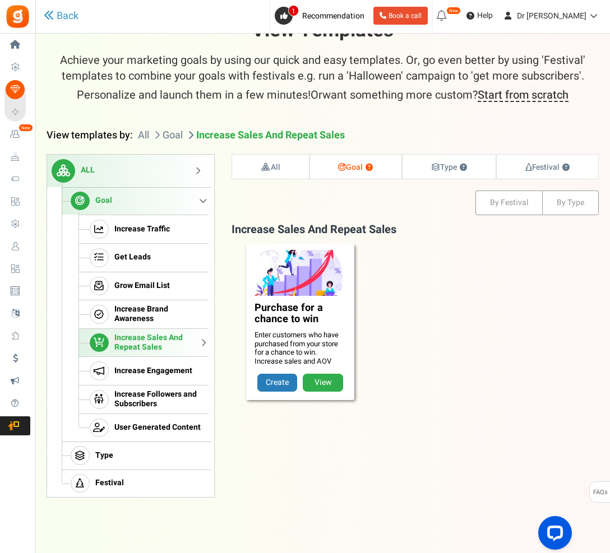
click at [306, 263] on img at bounding box center [301, 273] width 108 height 48
click at [319, 383] on link "View" at bounding box center [323, 383] width 40 height 18
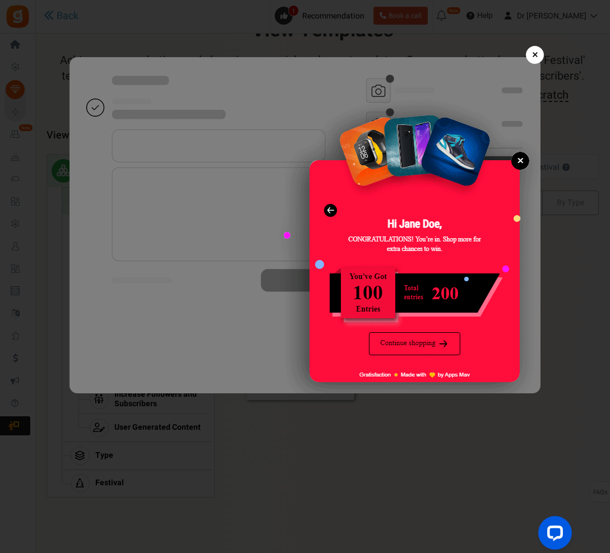
click at [535, 56] on link "×" at bounding box center [535, 55] width 18 height 18
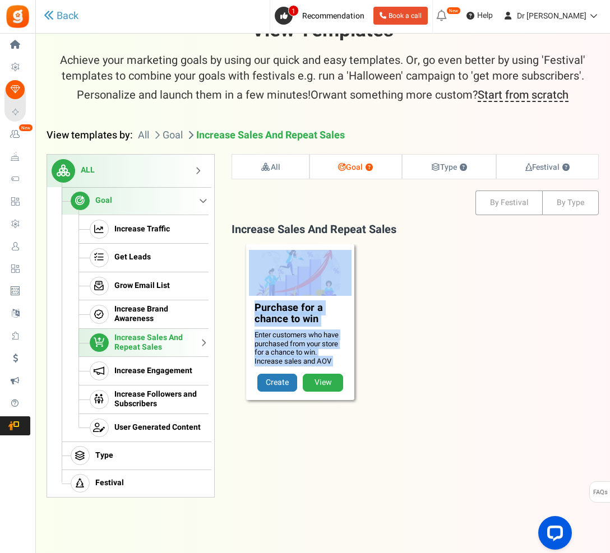
drag, startPoint x: 479, startPoint y: 333, endPoint x: 440, endPoint y: 408, distance: 83.9
click at [436, 412] on div "All Goal ? Type ? Festival ?" at bounding box center [414, 326] width 367 height 344
click at [180, 373] on span "Increase Engagement" at bounding box center [153, 371] width 78 height 10
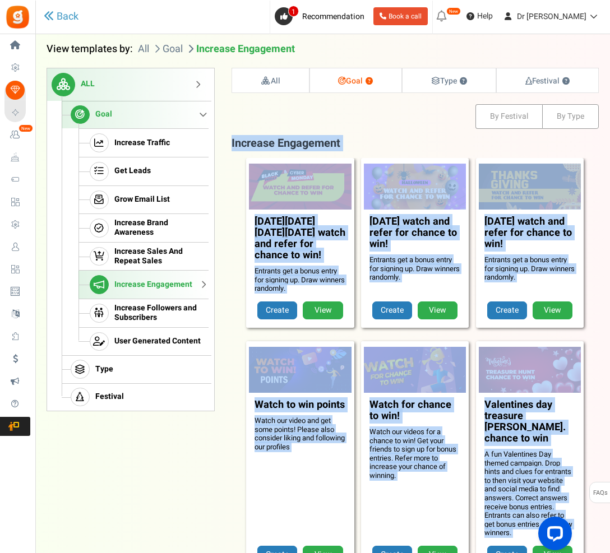
scroll to position [113, 0]
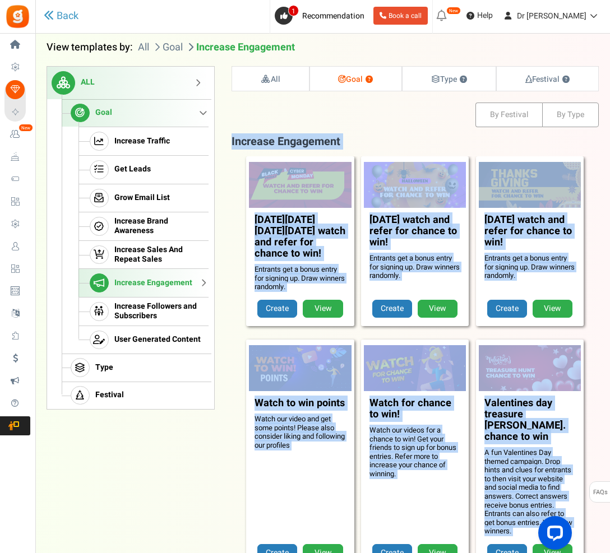
click at [190, 457] on div "ALL Goal Increase Traffic Get Leads Grow Email List Increase Brand Awareness In…" at bounding box center [323, 560] width 552 height 989
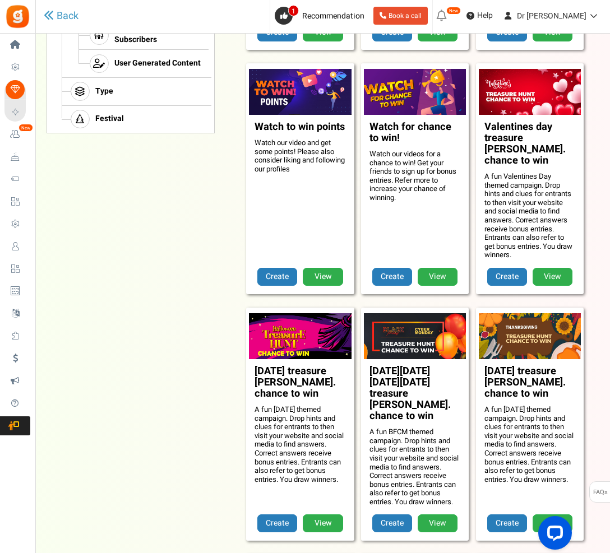
scroll to position [210, 0]
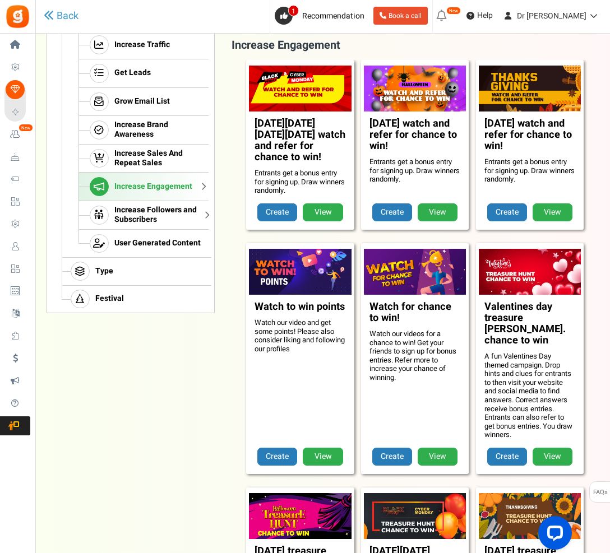
click at [157, 217] on span "Increase Followers and Subscribers" at bounding box center [159, 215] width 91 height 19
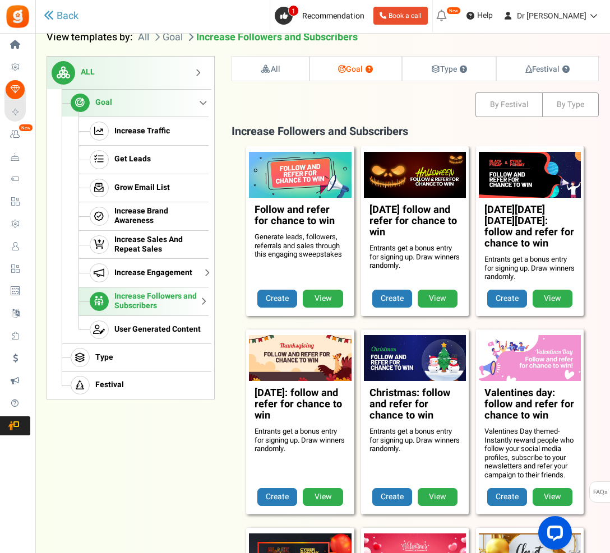
scroll to position [113, 0]
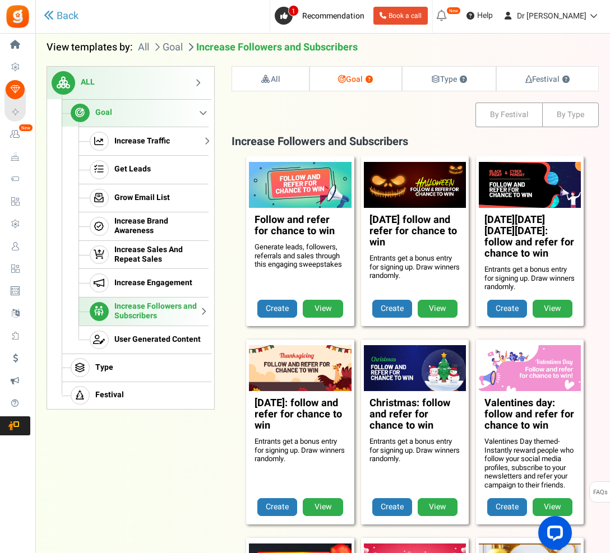
click at [141, 140] on span "Increase Traffic" at bounding box center [141, 142] width 55 height 10
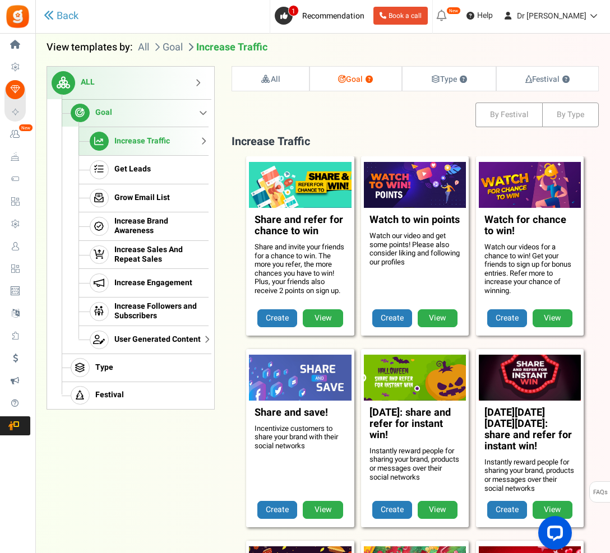
click at [132, 337] on span "User Generated Content" at bounding box center [157, 340] width 86 height 10
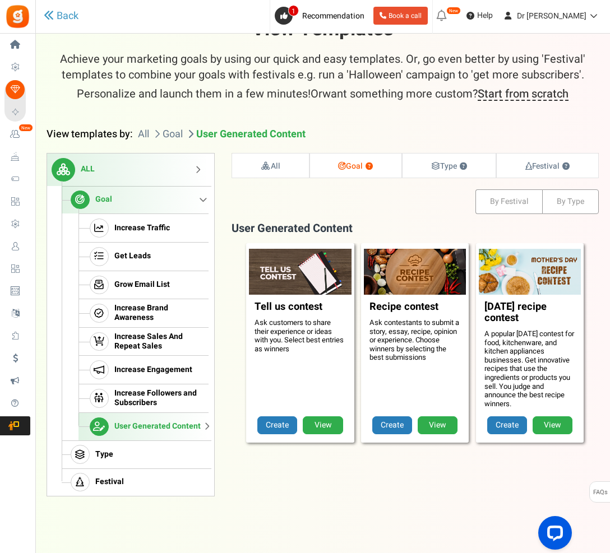
scroll to position [25, 0]
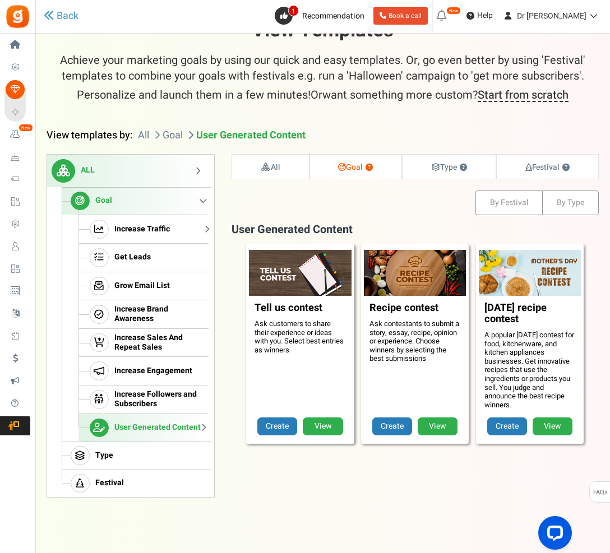
click at [146, 235] on link "Increase Traffic" at bounding box center [143, 229] width 130 height 29
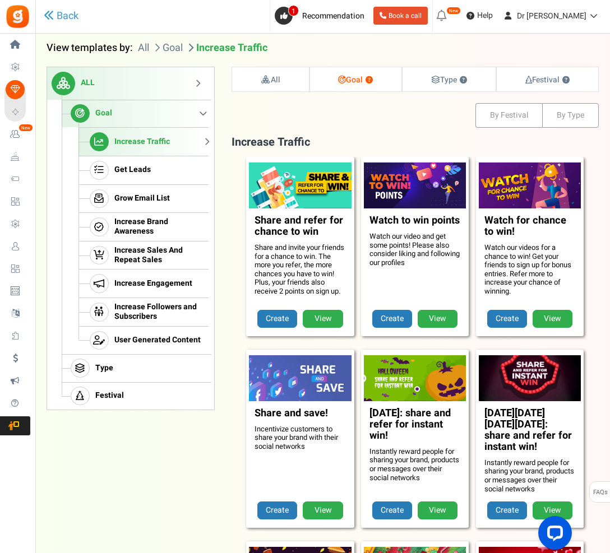
scroll to position [113, 0]
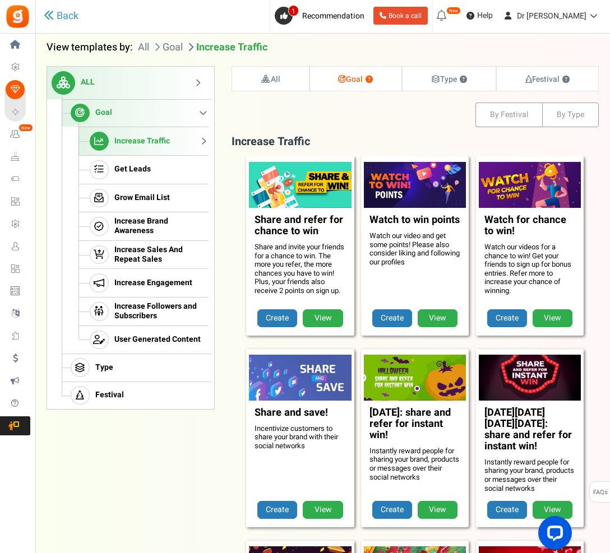
click at [202, 108] on link "Goal" at bounding box center [135, 113] width 147 height 28
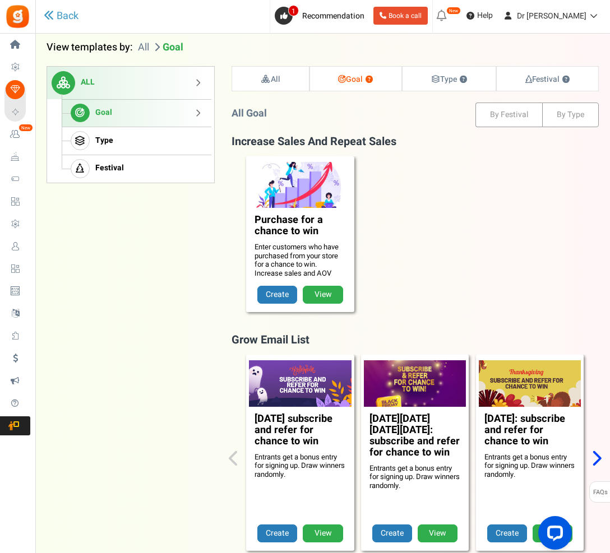
click at [199, 80] on link "ALL" at bounding box center [127, 83] width 161 height 32
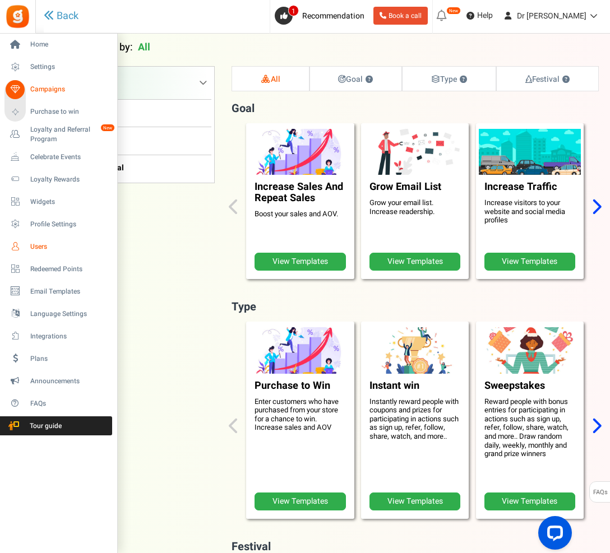
click at [34, 248] on span "Users" at bounding box center [69, 247] width 78 height 10
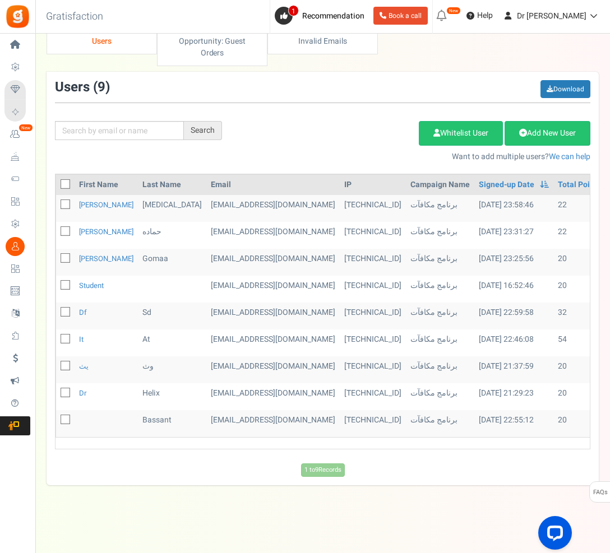
scroll to position [26, 0]
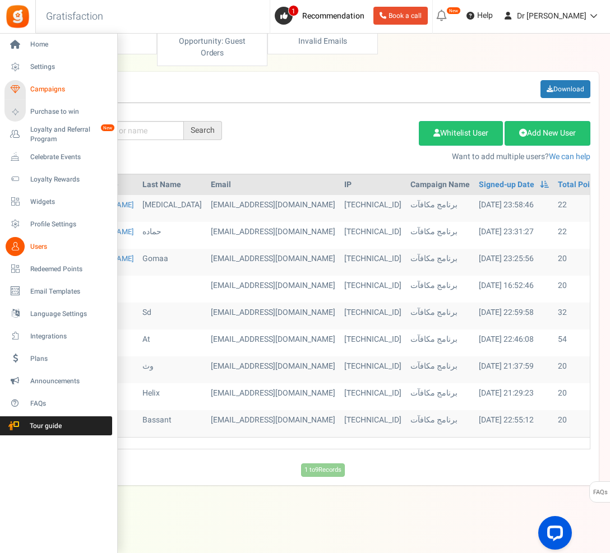
click at [36, 83] on link "Campaigns" at bounding box center [58, 89] width 108 height 19
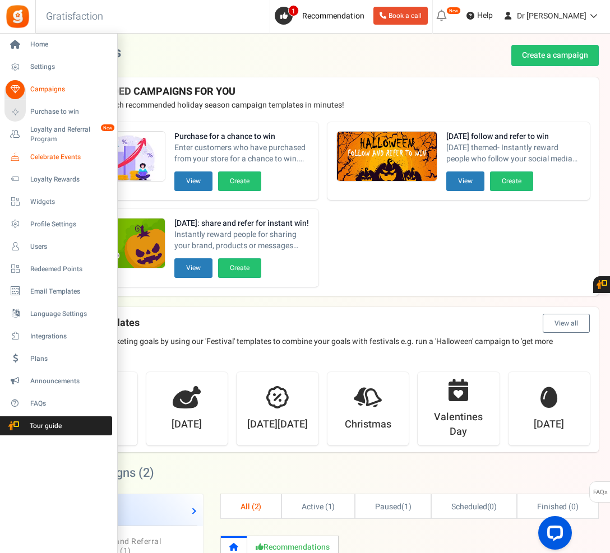
click at [50, 161] on span "Celebrate Events" at bounding box center [69, 157] width 78 height 10
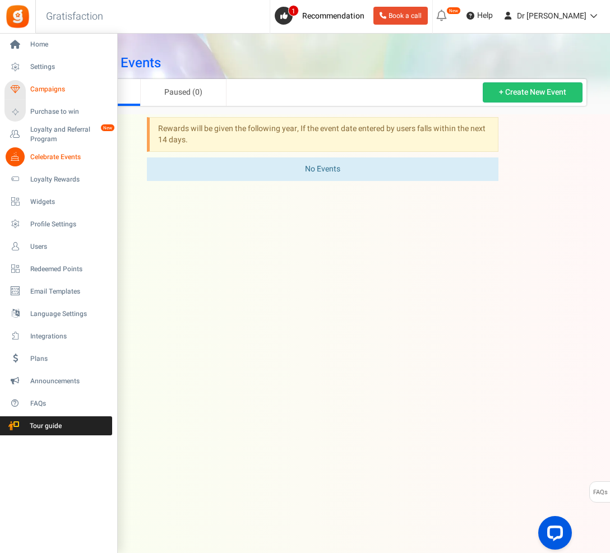
click at [38, 89] on span "Campaigns" at bounding box center [69, 90] width 78 height 10
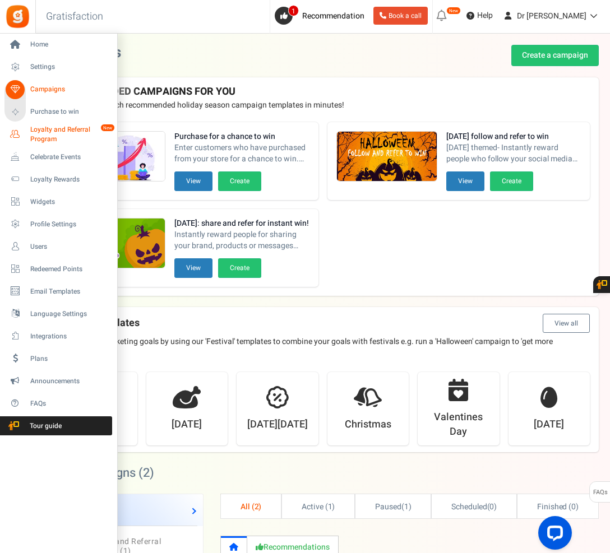
click at [42, 135] on span "Loyalty and Referral Program" at bounding box center [71, 134] width 82 height 19
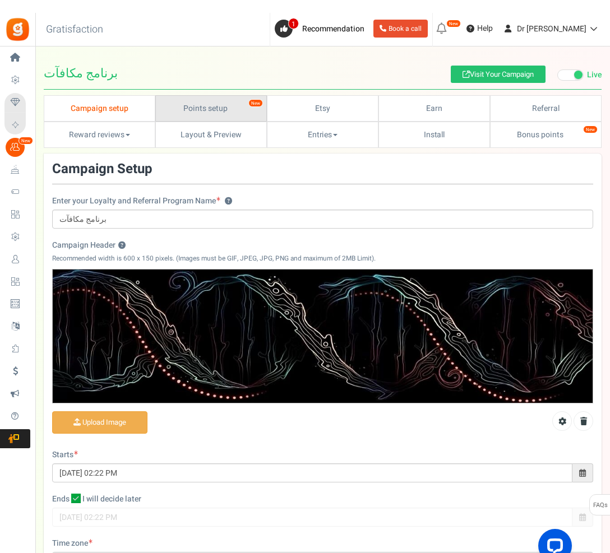
click at [215, 95] on link "Points setup New" at bounding box center [210, 95] width 111 height 26
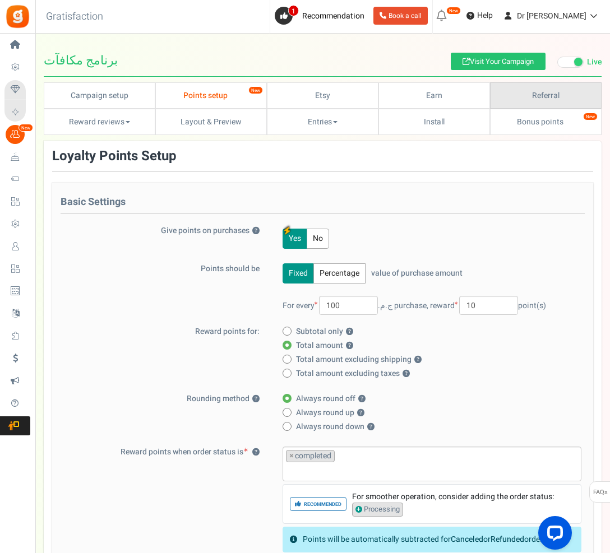
click at [517, 109] on link "Referral" at bounding box center [545, 95] width 111 height 26
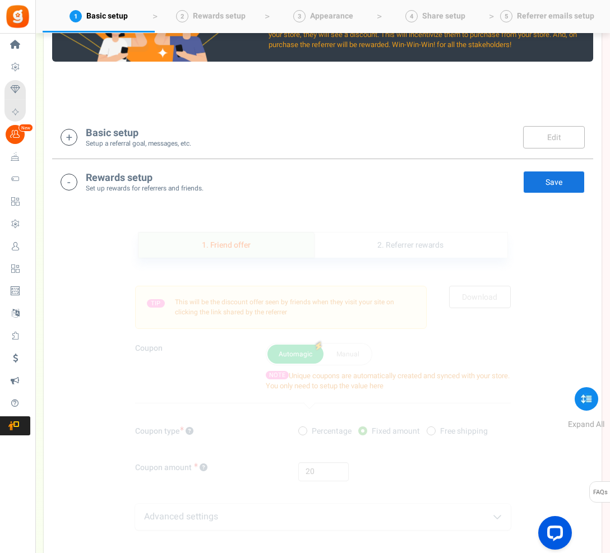
scroll to position [205, 0]
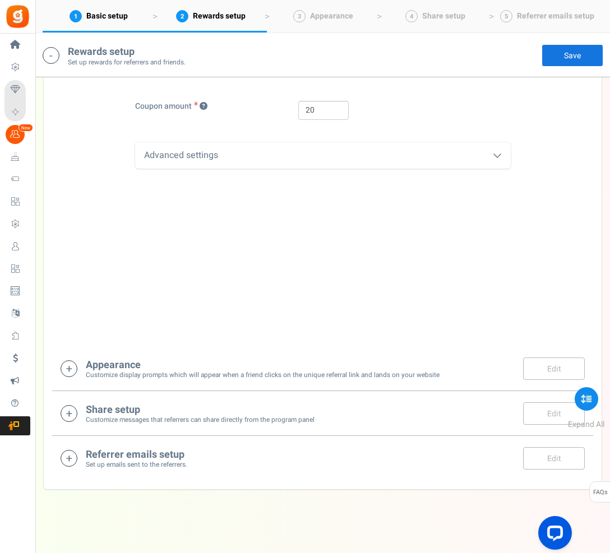
click at [238, 425] on div "Share setup Customize messages that referrers can share directly from the progr…" at bounding box center [200, 413] width 229 height 23
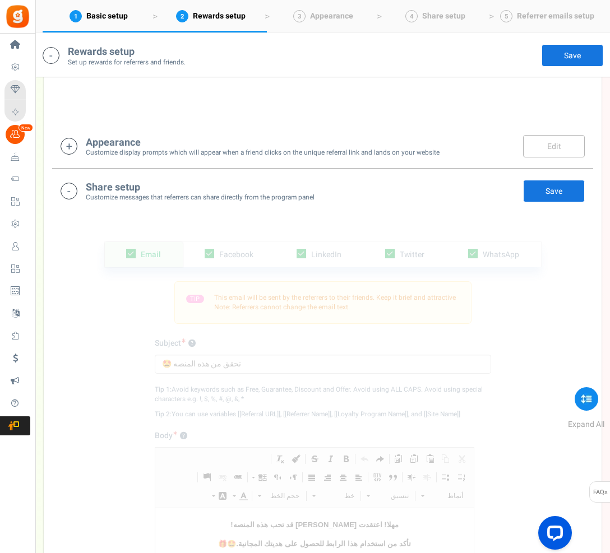
click at [174, 157] on small "Customize display prompts which will appear when a friend clicks on the unique …" at bounding box center [263, 153] width 354 height 10
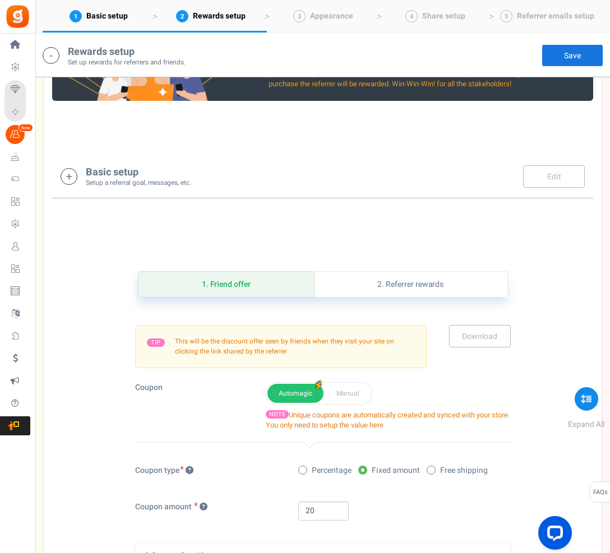
click at [156, 178] on small "Setup a referral goal, messages, etc." at bounding box center [138, 183] width 105 height 10
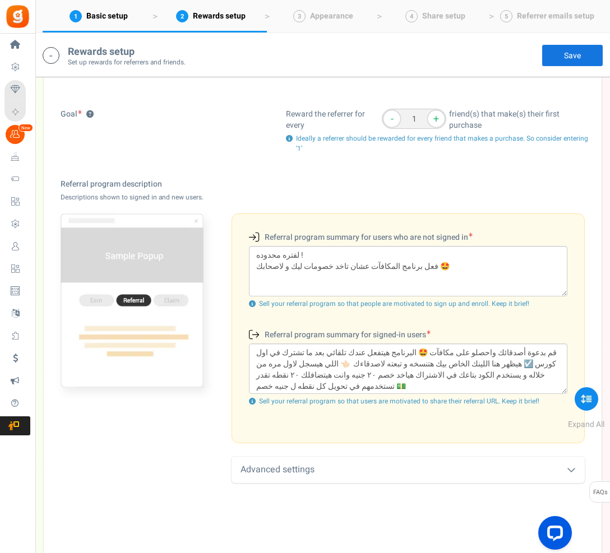
scroll to position [267, 0]
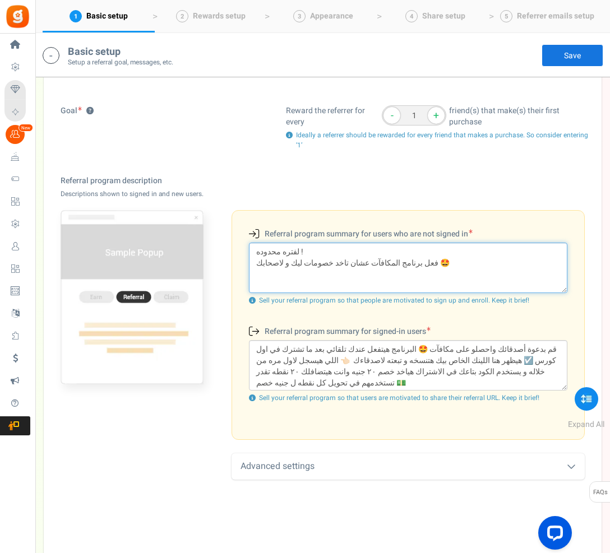
click at [252, 261] on textarea "لفتره محدوده ! فعل برنامج المكافآت عشان تاخد خصومات ليك و لاصحابك 🤩" at bounding box center [408, 268] width 318 height 50
type textarea "لفتره محدوده ! فعل برنامج المكافآت عشان تاخد خصومات ليك و لاصحابك 🤩"
click at [456, 266] on textarea "لفتره محدوده ! فعل برنامج المكافآت عشان تاخد خصومات ليك و لاصحابك 🤩" at bounding box center [408, 268] width 318 height 50
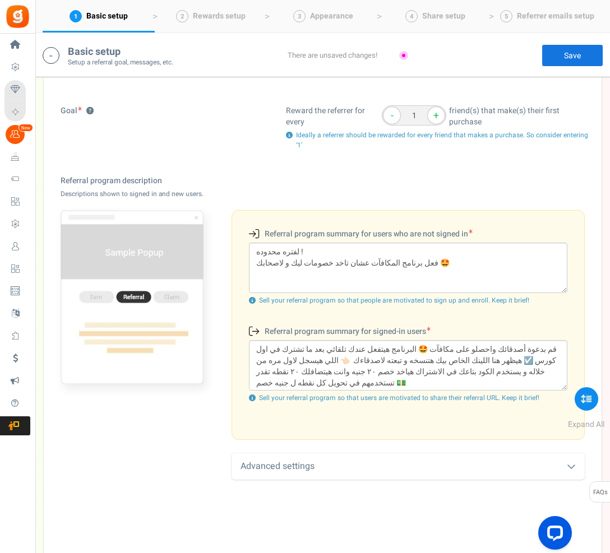
click at [583, 210] on div "Referral program summary for users who are not signed in (New users) لفتره محدو…" at bounding box center [407, 322] width 353 height 235
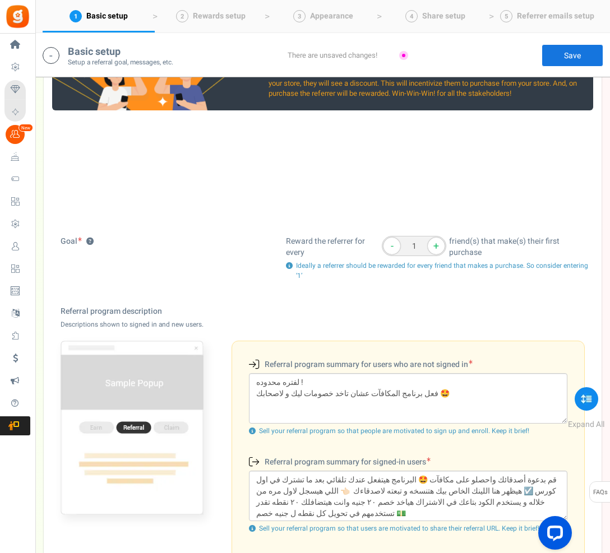
scroll to position [0, 0]
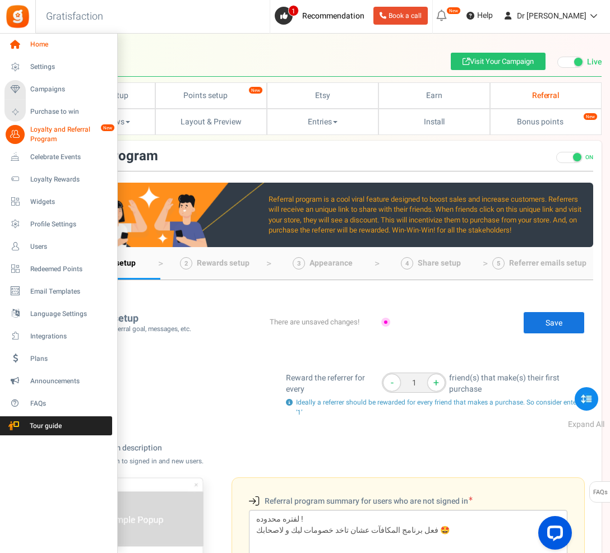
click at [25, 47] on link "Home" at bounding box center [58, 44] width 108 height 19
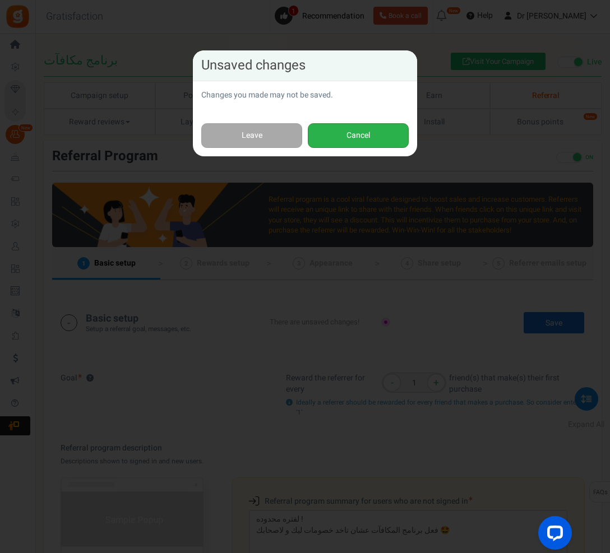
click at [338, 132] on button "Cancel" at bounding box center [358, 135] width 101 height 25
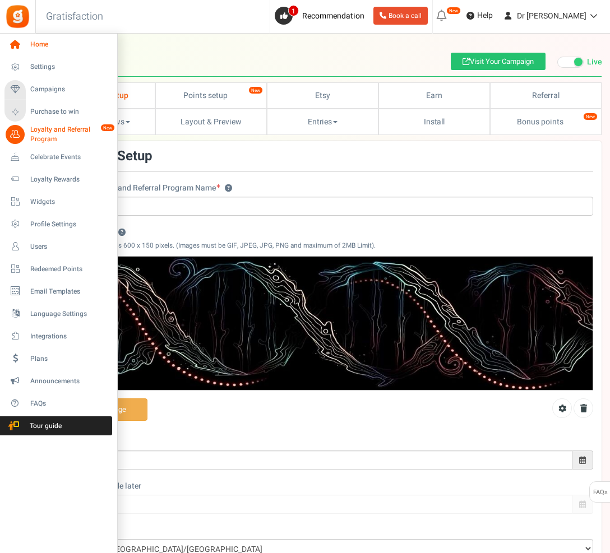
click at [25, 48] on link "Home" at bounding box center [58, 44] width 108 height 19
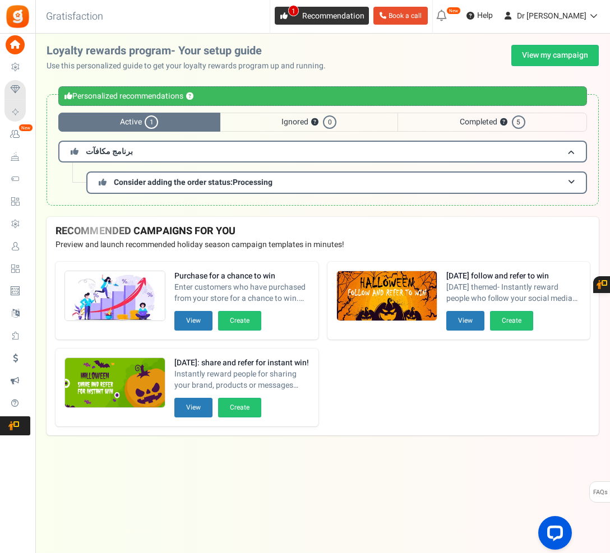
click at [292, 20] on span "1" at bounding box center [284, 16] width 18 height 18
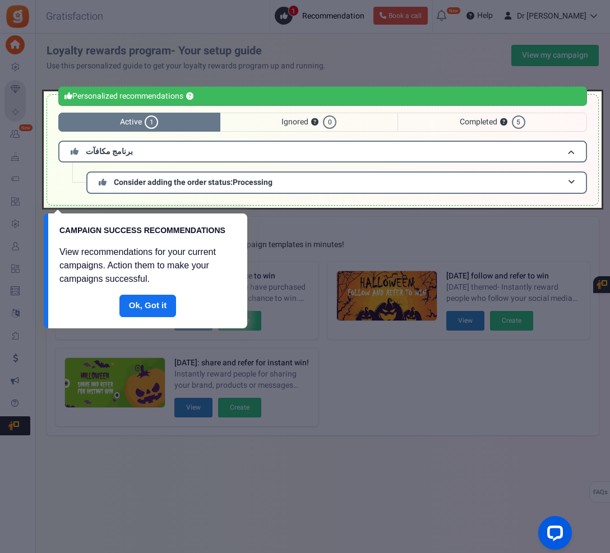
click at [574, 181] on div at bounding box center [322, 149] width 557 height 117
click at [562, 184] on div at bounding box center [322, 149] width 557 height 117
click at [546, 185] on div at bounding box center [322, 149] width 557 height 117
click at [146, 303] on link "Done" at bounding box center [147, 306] width 57 height 22
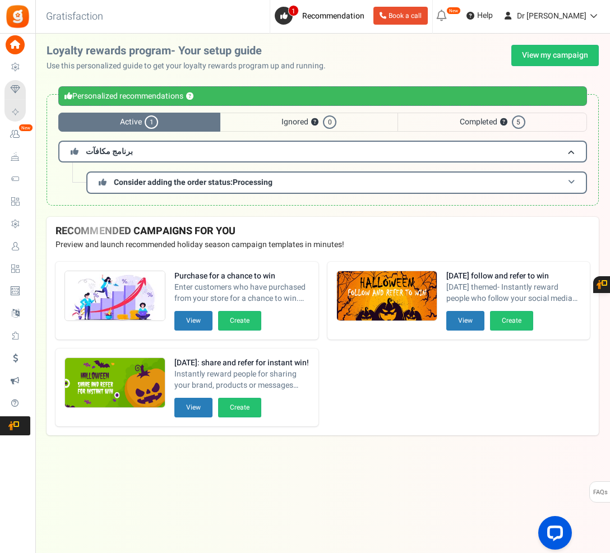
click at [318, 180] on h3 "Consider adding the order status: Processing" at bounding box center [336, 182] width 500 height 22
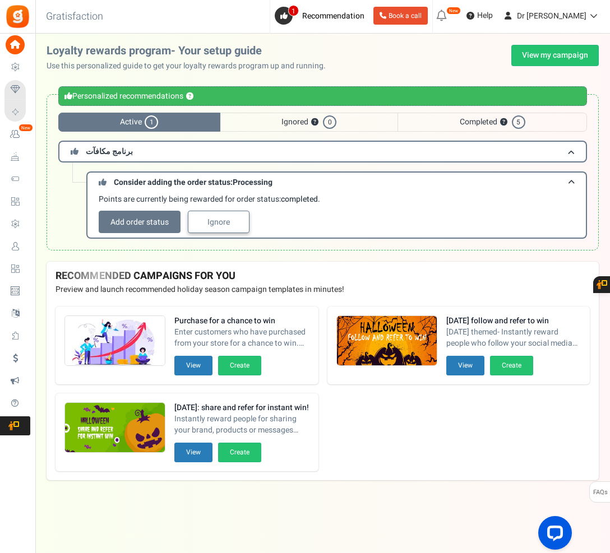
click at [219, 222] on link "Ignore" at bounding box center [219, 222] width 62 height 22
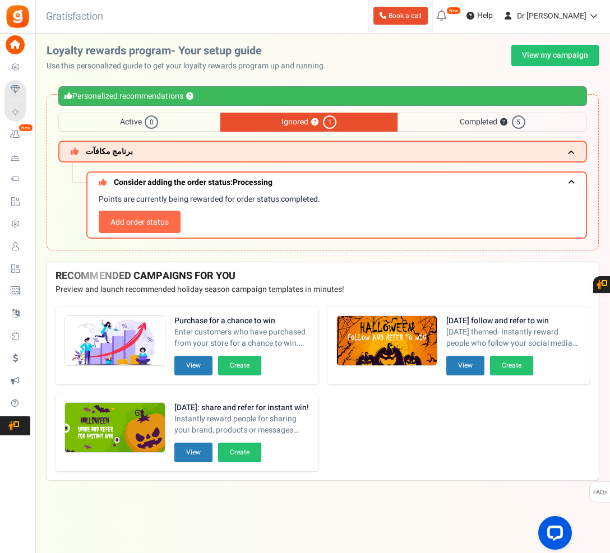
click at [476, 123] on span "Completed ? 5" at bounding box center [491, 122] width 189 height 19
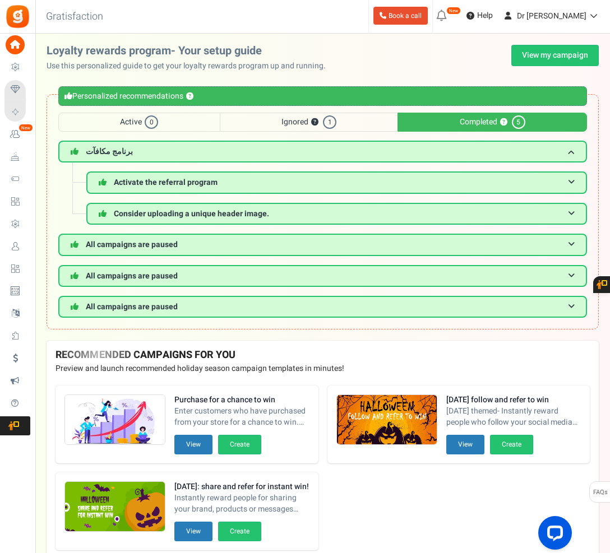
click at [331, 121] on span "1" at bounding box center [329, 121] width 13 height 13
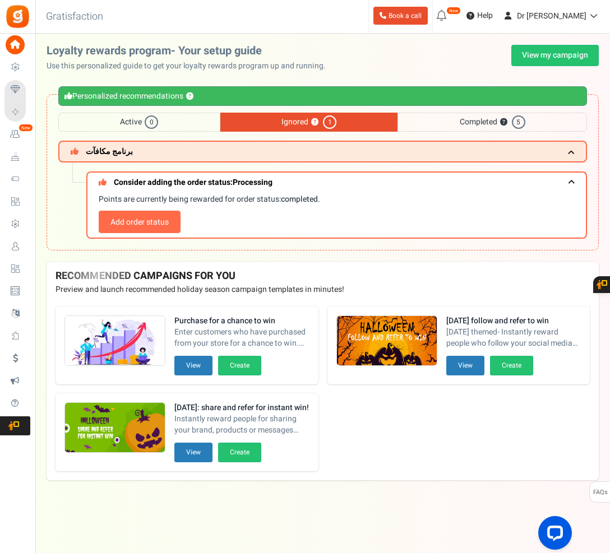
click at [170, 123] on span "Active 0" at bounding box center [139, 122] width 162 height 19
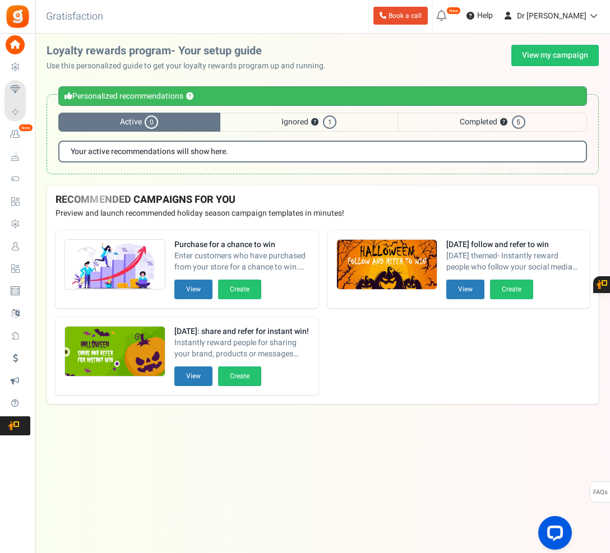
click at [245, 124] on span "Ignored ? 1" at bounding box center [309, 122] width 178 height 19
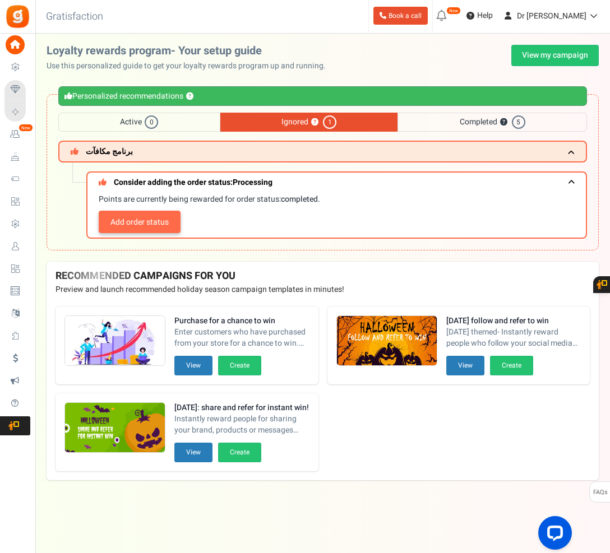
click at [118, 223] on link "Add order status" at bounding box center [140, 222] width 82 height 22
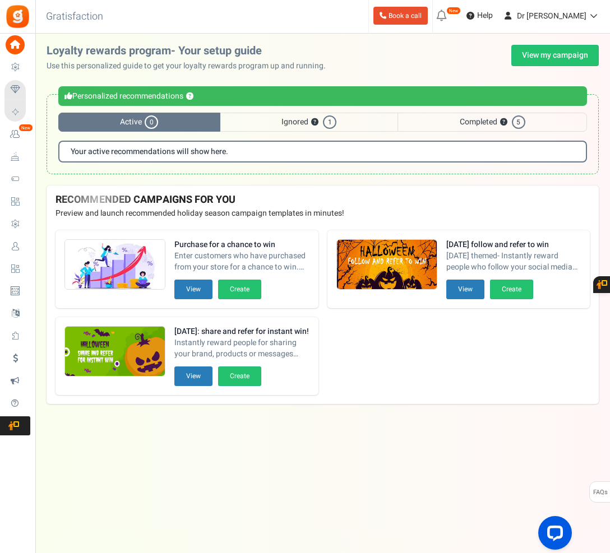
click at [479, 115] on span "Completed ? 5" at bounding box center [491, 122] width 189 height 19
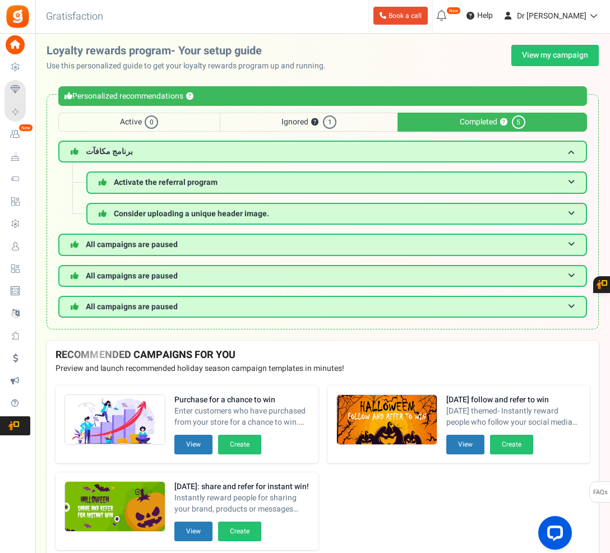
click at [337, 118] on span "Ignored ? 1" at bounding box center [309, 122] width 178 height 19
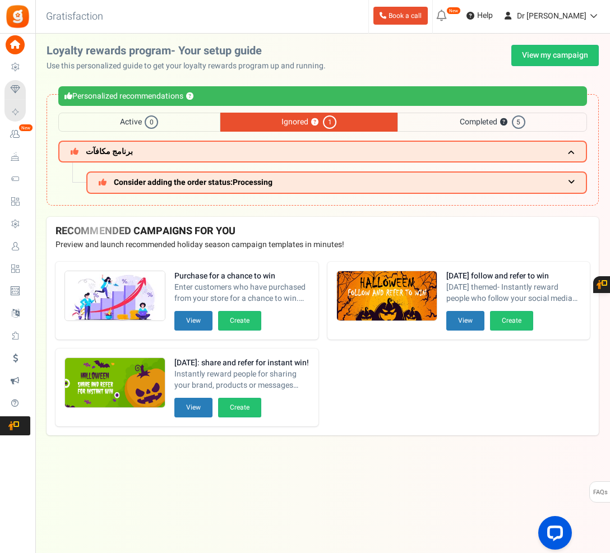
click at [176, 122] on span "Active 0" at bounding box center [139, 122] width 162 height 19
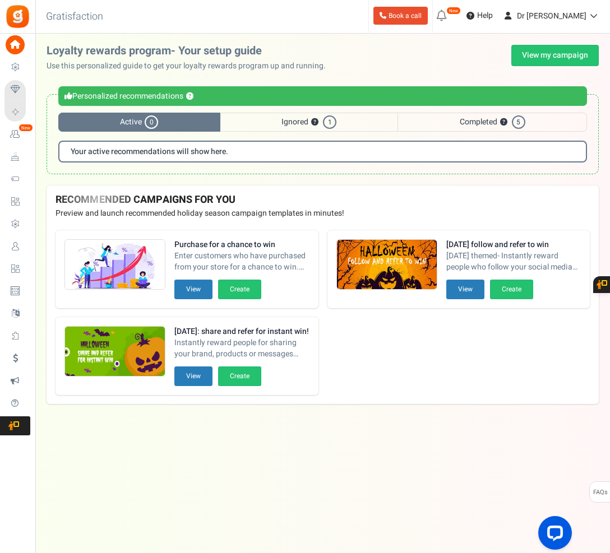
click at [450, 126] on span "Completed ? 5" at bounding box center [491, 122] width 189 height 19
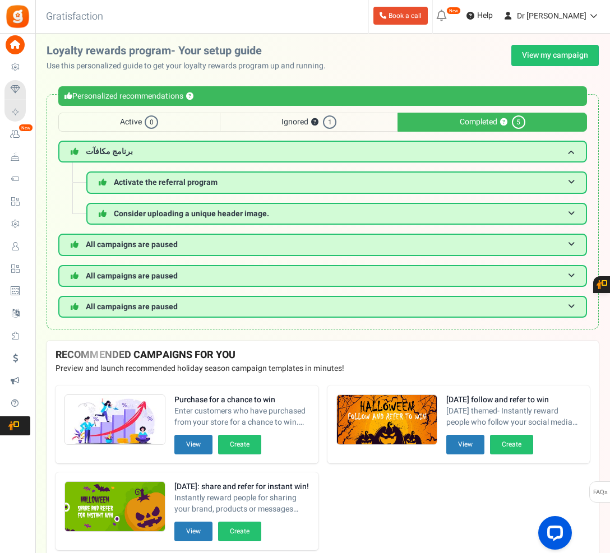
click at [117, 119] on span "Active 0" at bounding box center [139, 122] width 162 height 19
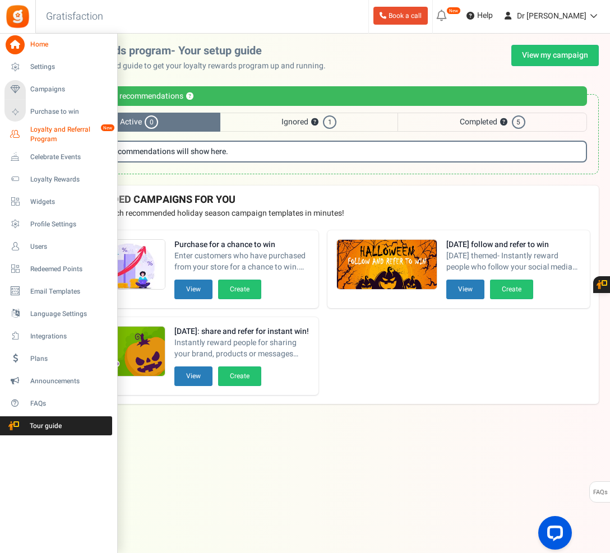
click at [44, 136] on span "Loyalty and Referral Program" at bounding box center [71, 134] width 82 height 19
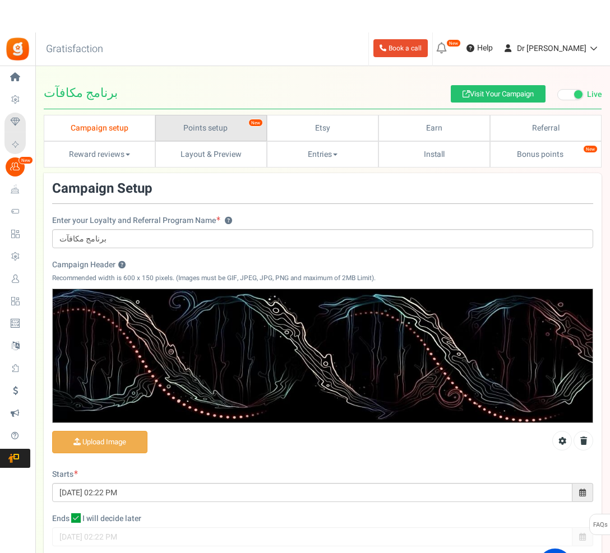
click at [196, 109] on link "Points setup New" at bounding box center [210, 95] width 111 height 26
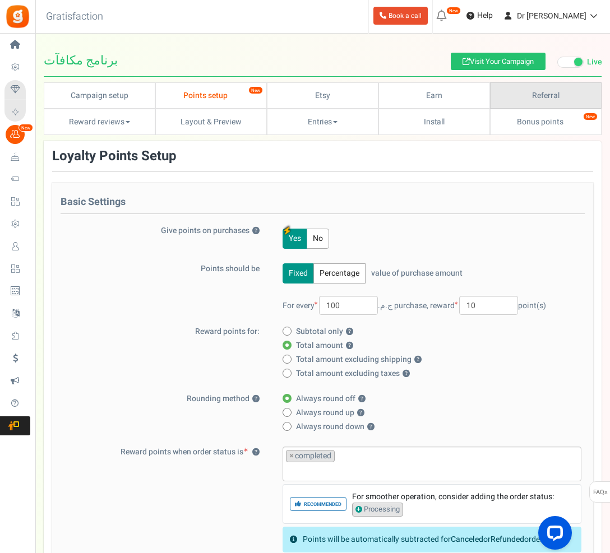
click at [524, 97] on link "Referral" at bounding box center [545, 95] width 111 height 26
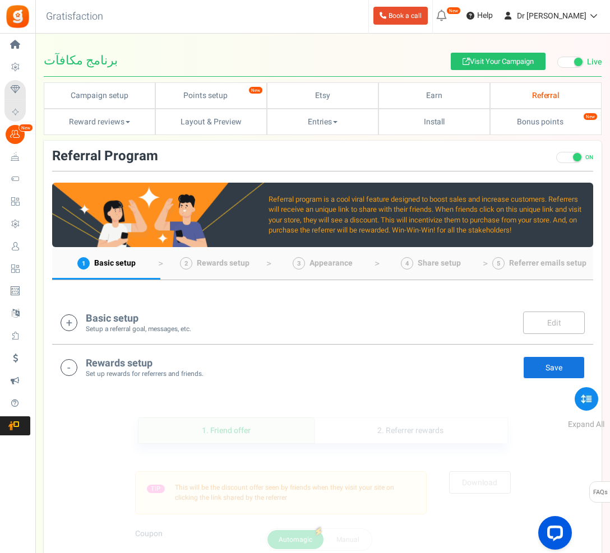
click at [150, 313] on div "Basic setup Setup a referral goal, messages, etc." at bounding box center [138, 322] width 105 height 23
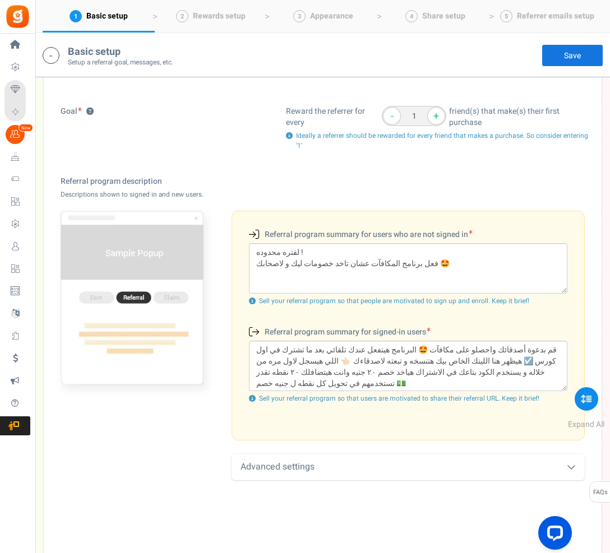
scroll to position [267, 0]
click at [252, 394] on icon at bounding box center [252, 397] width 7 height 7
click at [295, 467] on div "Advanced settings" at bounding box center [407, 466] width 353 height 26
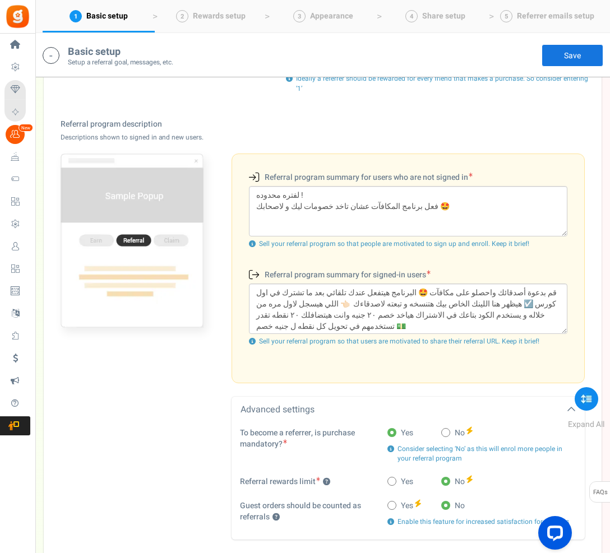
scroll to position [276, 0]
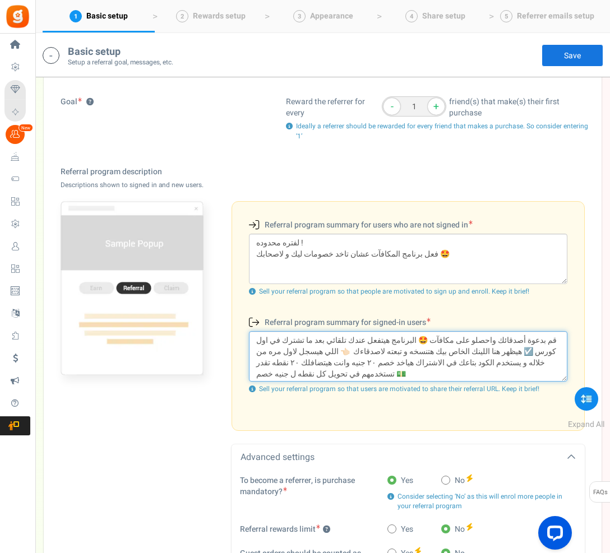
drag, startPoint x: 550, startPoint y: 339, endPoint x: 280, endPoint y: 330, distance: 270.2
click at [280, 331] on textarea "قم بدعوة أصدقائك واحصلو على مكافآت 🤩 البرنامج هيتفعل عندك تلقائي بعد ما تشترك ف…" at bounding box center [408, 356] width 318 height 50
drag, startPoint x: 533, startPoint y: 338, endPoint x: 294, endPoint y: 324, distance: 240.2
click at [294, 324] on div "Referral program summary for signed-in users (Existing users) قم بدعوة أصدقائك …" at bounding box center [407, 359] width 335 height 86
click at [298, 337] on textarea "قم بدعوة أصدقائك واحصلو على مكافآت 🤩 البرنامج هيتفعل عندك تلقائي بعد ما تشترك ف…" at bounding box center [408, 356] width 318 height 50
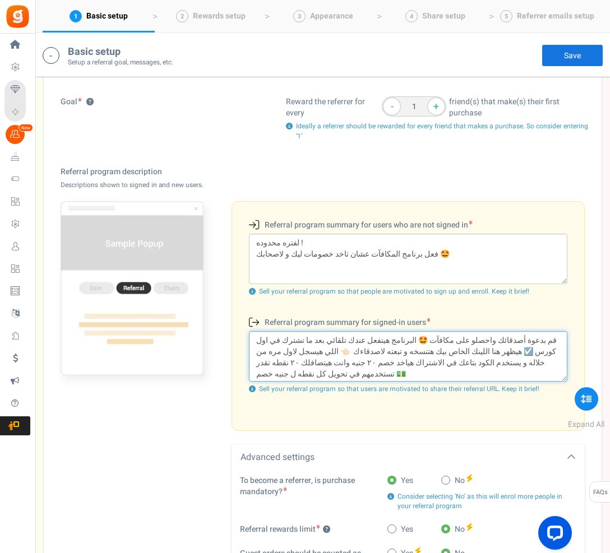
drag, startPoint x: 253, startPoint y: 336, endPoint x: 261, endPoint y: 341, distance: 9.3
click at [261, 342] on textarea "قم بدعوة أصدقائك واحصلو على مكافآت 🤩 البرنامج هيتفعل عندك تلقائي بعد ما تشترك ف…" at bounding box center [408, 356] width 318 height 50
click at [261, 340] on textarea "قم بدعوة أصدقائك واحصلو على مكافآت 🤩 البرنامج هيتفعل عندك تلقائي بعد ما تشترك ف…" at bounding box center [408, 356] width 318 height 50
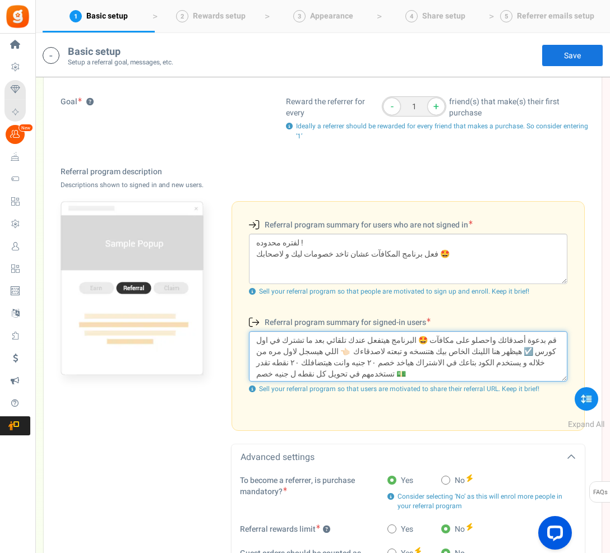
click at [261, 340] on textarea "قم بدعوة أصدقائك واحصلو على مكافآت 🤩 البرنامج هيتفعل عندك تلقائي بعد ما تشترك ف…" at bounding box center [408, 356] width 318 height 50
drag, startPoint x: 258, startPoint y: 340, endPoint x: 548, endPoint y: 335, distance: 289.7
click at [548, 335] on textarea "قم بدعوة أصدقائك واحصلو على مكافآت 🤩 البرنامج هيتفعل عندك تلقائي بعد ما تشترك ف…" at bounding box center [408, 356] width 318 height 50
click at [521, 341] on textarea "قم بدعوة أصدقائك واحصلو على مكافآت 🤩 البرنامج هيتفعل عندك تلقائي بعد ما تشترك ف…" at bounding box center [408, 356] width 318 height 50
drag, startPoint x: 541, startPoint y: 338, endPoint x: 310, endPoint y: 327, distance: 231.1
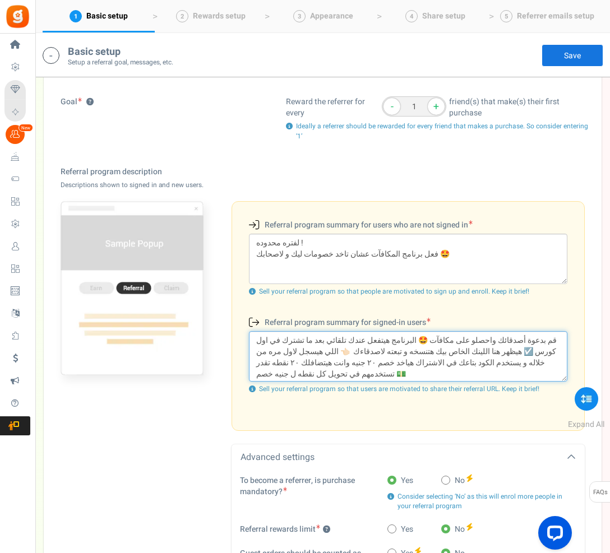
click at [310, 327] on div "Referral program summary for signed-in users (Existing users) قم بدعوة أصدقائك …" at bounding box center [407, 359] width 335 height 86
click at [298, 339] on textarea "قم بدعوة أصدقائك واحصلو على مكافآت 🤩 البرنامج هيتفعل عندك تلقائي بعد ما تشترك ف…" at bounding box center [408, 356] width 318 height 50
drag, startPoint x: 254, startPoint y: 338, endPoint x: 544, endPoint y: 342, distance: 289.7
click at [544, 342] on textarea "قم بدعوة أصدقائك واحصلو على مكافآت 🤩 البرنامج هيتفعل عندك تلقائي بعد ما تشترك ف…" at bounding box center [408, 356] width 318 height 50
click at [545, 337] on textarea "قم بدعوة أصدقائك واحصلو على مكافآت 🤩 البرنامج هيتفعل عندك تلقائي بعد ما تشترك ف…" at bounding box center [408, 356] width 318 height 50
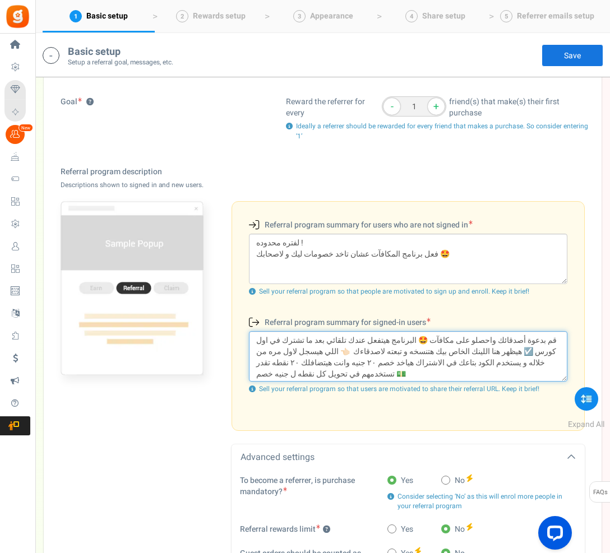
drag, startPoint x: 548, startPoint y: 340, endPoint x: 519, endPoint y: 323, distance: 33.4
click at [519, 323] on div "Referral program summary for signed-in users (Existing users) قم بدعوة أصدقائك …" at bounding box center [407, 359] width 335 height 86
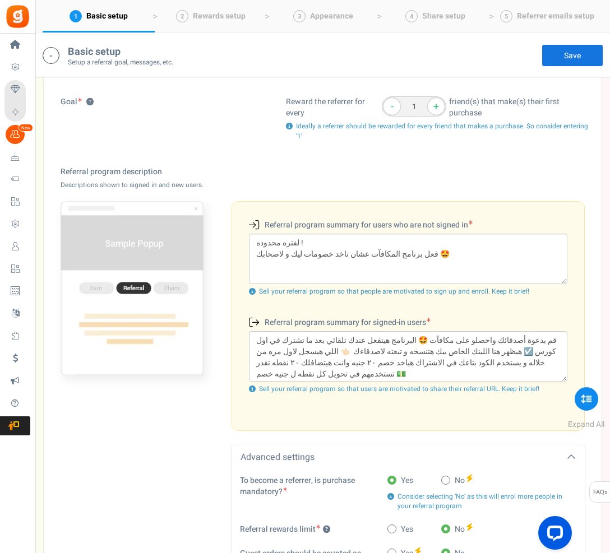
click at [521, 328] on div "Referral program summary for signed-in users (Existing users)" at bounding box center [407, 323] width 335 height 15
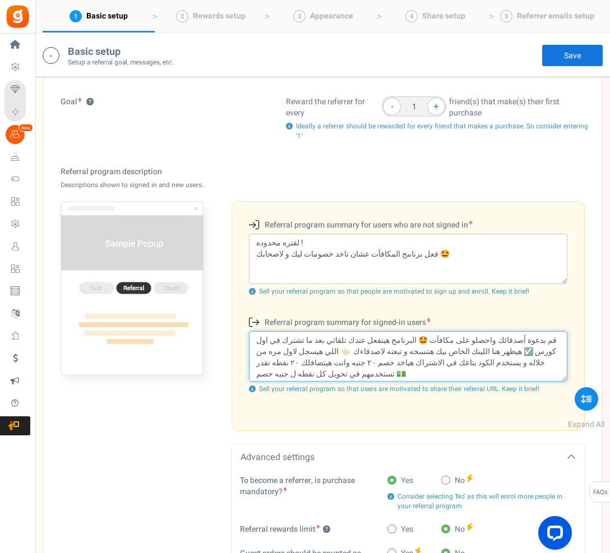
drag, startPoint x: 549, startPoint y: 337, endPoint x: 526, endPoint y: 324, distance: 25.9
click at [526, 324] on div "Referral program summary for signed-in users (Existing users) قم بدعوة أصدقائك …" at bounding box center [407, 359] width 335 height 86
drag, startPoint x: 547, startPoint y: 339, endPoint x: 522, endPoint y: 319, distance: 31.5
click at [522, 319] on div "Referral program summary for signed-in users (Existing users) قم بدعوة أصدقائك …" at bounding box center [407, 359] width 335 height 86
drag, startPoint x: 252, startPoint y: 339, endPoint x: 479, endPoint y: 406, distance: 236.5
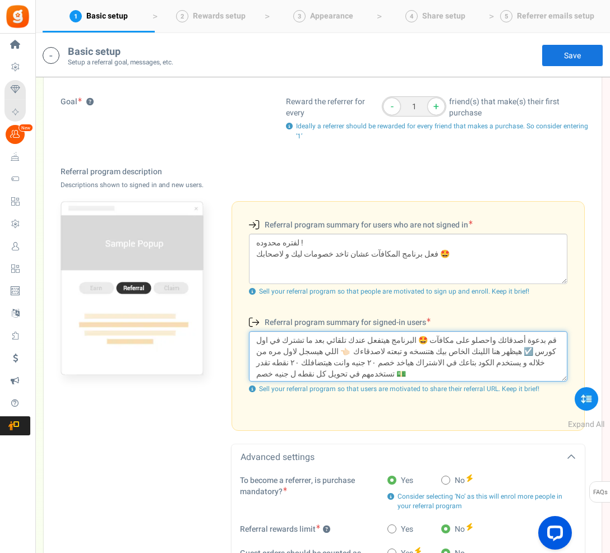
click at [495, 419] on div "Referral program summary for users who are not signed in (New users) لفتره محدو…" at bounding box center [407, 316] width 353 height 230
drag, startPoint x: 253, startPoint y: 337, endPoint x: 253, endPoint y: 359, distance: 21.3
click at [253, 359] on textarea "قم بدعوة أصدقائك واحصلو على مكافآت 🤩 البرنامج هيتفعل عندك تلقائي بعد ما تشترك ف…" at bounding box center [408, 356] width 318 height 50
drag, startPoint x: 255, startPoint y: 346, endPoint x: 494, endPoint y: 311, distance: 241.2
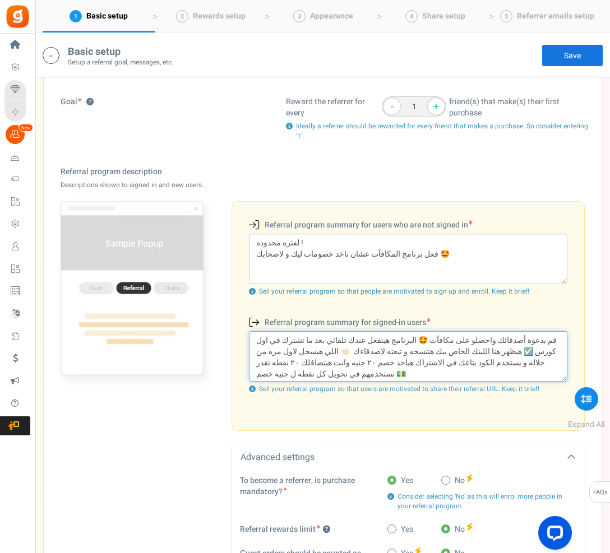
click at [494, 311] on div "Referral program summary for users who are not signed in (New users) لفتره محدو…" at bounding box center [407, 316] width 353 height 230
click at [549, 349] on textarea "قم بدعوة أصدقائك واحصلو على مكافآت 🤩 البرنامج هيتفعل عندك تلقائي بعد ما تشترك ف…" at bounding box center [408, 356] width 318 height 50
click at [551, 338] on textarea "قم بدعوة أصدقائك واحصلو على مكافآت 🤩 البرنامج هيتفعل عندك تلقائي بعد ما تشترك ف…" at bounding box center [408, 356] width 318 height 50
drag, startPoint x: 551, startPoint y: 338, endPoint x: 534, endPoint y: 304, distance: 38.3
click at [534, 304] on div "Referral program summary for users who are not signed in (New users) لفتره محدو…" at bounding box center [407, 316] width 353 height 230
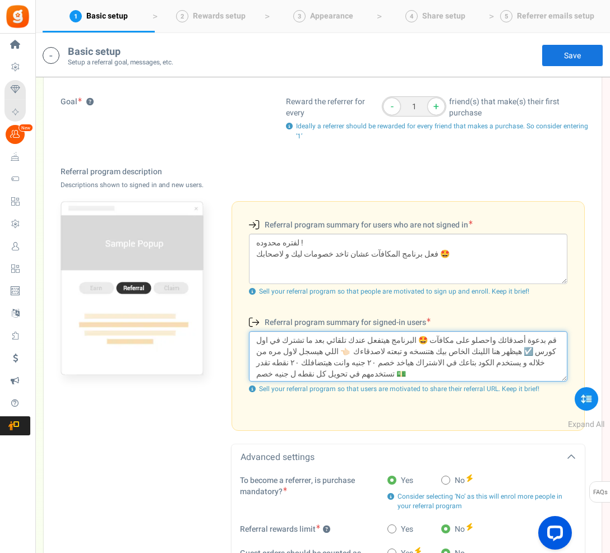
click at [540, 338] on textarea "قم بدعوة أصدقائك واحصلو على مكافآت 🤩 البرنامج هيتفعل عندك تلقائي بعد ما تشترك ف…" at bounding box center [408, 356] width 318 height 50
drag, startPoint x: 551, startPoint y: 338, endPoint x: 252, endPoint y: 337, distance: 299.2
click at [252, 337] on textarea "قم بدعوة أصدقائك واحصلو على مكافآت 🤩 البرنامج هيتفعل عندك تلقائي بعد ما تشترك ف…" at bounding box center [408, 356] width 318 height 50
click at [257, 337] on textarea "قم بدعوة أصدقائك واحصلو على مكافآت 🤩 البرنامج هيتفعل عندك تلقائي بعد ما تشترك ف…" at bounding box center [408, 356] width 318 height 50
drag, startPoint x: 256, startPoint y: 352, endPoint x: 243, endPoint y: 334, distance: 21.6
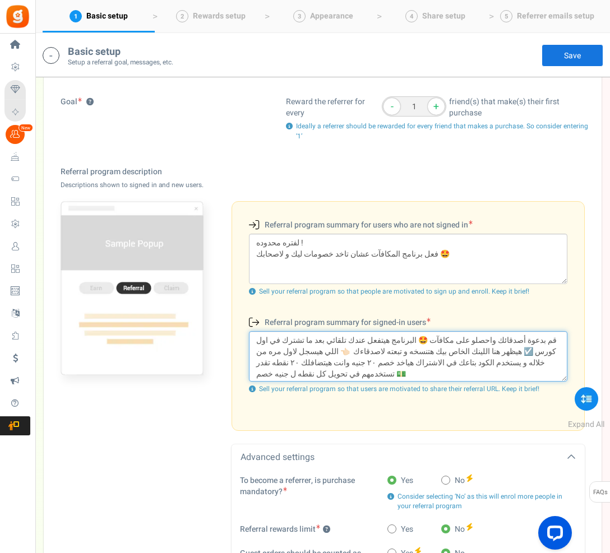
click at [243, 334] on div "قم بدعوة أصدقائك واحصلو على مكافآت 🤩 البرنامج هيتفعل عندك تلقائي بعد ما تشترك ف…" at bounding box center [407, 364] width 335 height 66
click at [255, 348] on textarea "قم بدعوة أصدقائك واحصلو على مكافآت 🤩 البرنامج هيتفعل عندك تلقائي بعد ما تشترك ف…" at bounding box center [408, 356] width 318 height 50
drag, startPoint x: 256, startPoint y: 350, endPoint x: 245, endPoint y: 338, distance: 15.9
click at [245, 338] on div "قم بدعوة أصدقائك واحصلو على مكافآت 🤩 البرنامج هيتفعل عندك تلقائي بعد ما تشترك ف…" at bounding box center [407, 364] width 335 height 66
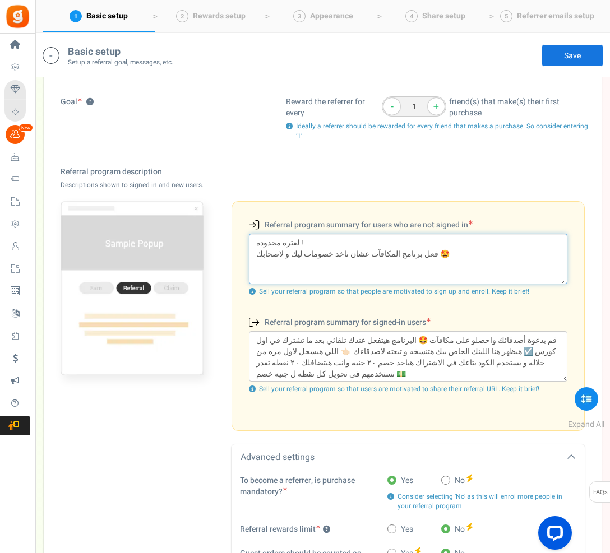
click at [356, 273] on textarea "لفتره محدوده ! فعل برنامج المكافآت عشان تاخد خصومات ليك و لاصحابك 🤩" at bounding box center [408, 259] width 318 height 50
paste textarea "قم بدعوة أصدقائك واحصلو على مكافآت 🤩 البرنامج هيتفعل عندك تلقائي بعد ما تشترك ف…"
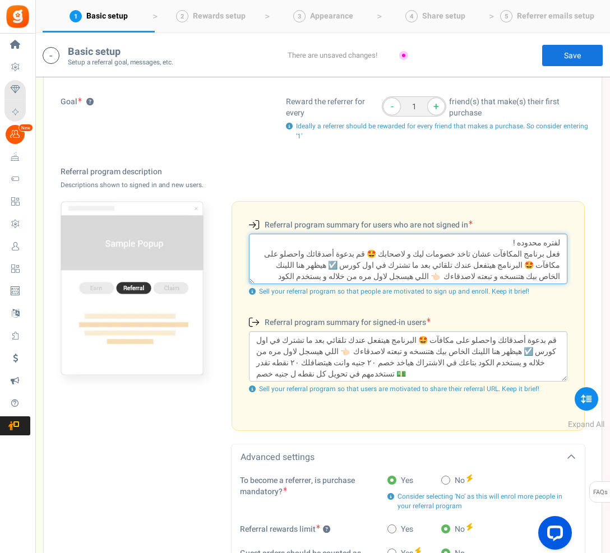
drag, startPoint x: 359, startPoint y: 273, endPoint x: 396, endPoint y: 260, distance: 39.2
click at [396, 260] on textarea "لفتره محدوده ! فعل برنامج المكافآت عشان تاخد خصومات ليك و لاصحابك 🤩 قم بدعوة أص…" at bounding box center [408, 259] width 318 height 50
click at [393, 244] on textarea "لفتره محدوده ! فعل برنامج المكافآت عشان تاخد خصومات ليك و لاصحابك 🤩 قم بدعوة أص…" at bounding box center [408, 259] width 318 height 50
click at [388, 260] on textarea "لفتره محدوده ! فعل برنامج المكافآت عشان تاخد خصومات ليك و لاصحابك 🤩 قم بدعوة أص…" at bounding box center [408, 259] width 318 height 50
click at [391, 252] on textarea "لفتره محدوده ! فعل برنامج المكافآت عشان تاخد خصومات ليك و لاصحابك 🤩 قم بدعوة أص…" at bounding box center [408, 259] width 318 height 50
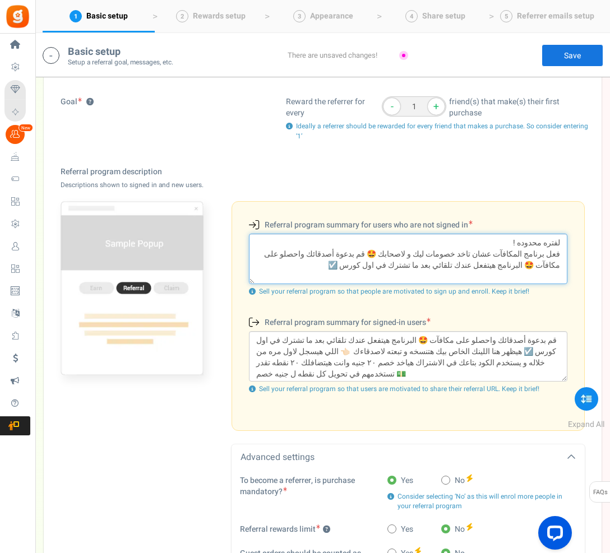
click at [393, 249] on textarea "لفتره محدوده ! فعل برنامج المكافآت عشان تاخد خصومات ليك و لاصحابك 🤩 قم بدعوة أص…" at bounding box center [408, 259] width 318 height 50
click at [394, 253] on textarea "لفتره محدوده ! فعل برنامج المكافآت عشان تاخد خصومات ليك و لاصحابك 🤩 قم بدعوة أص…" at bounding box center [408, 259] width 318 height 50
click at [396, 252] on textarea "لفتره محدوده ! فعل برنامج المكافآت عشان تاخد خصومات ليك و لاصحابك 🤩 قم بدعوة أص…" at bounding box center [408, 259] width 318 height 50
drag, startPoint x: 438, startPoint y: 263, endPoint x: 564, endPoint y: 267, distance: 126.1
click at [564, 267] on textarea "لفتره محدوده ! فعل برنامج المكافآت عشان تاخد خصومات ليك و لاصحابك 🤩 قم بدعوة أص…" at bounding box center [408, 259] width 318 height 50
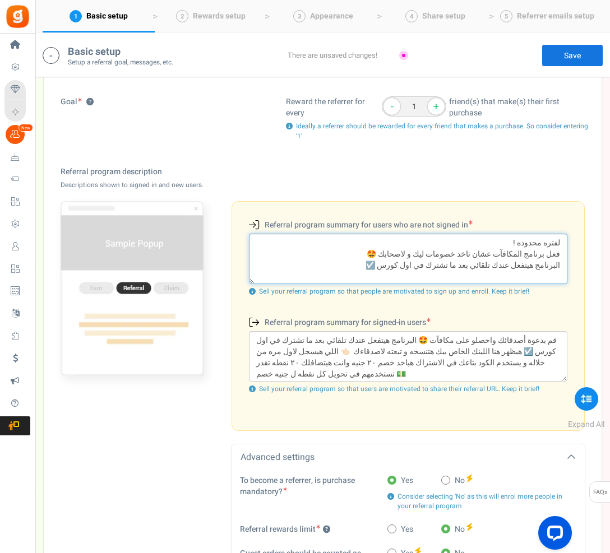
type textarea "لفتره محدوده ! فعل برنامج المكافآت عشان تاخد خصومات ليك و لاصحابك 🤩 البرنامج هي…"
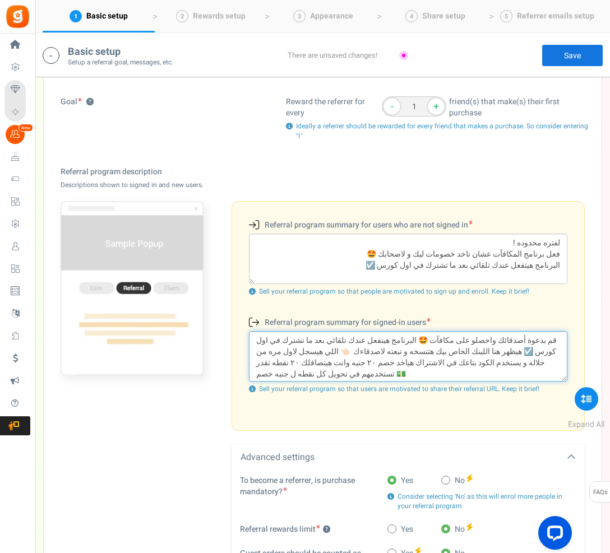
drag, startPoint x: 531, startPoint y: 350, endPoint x: 412, endPoint y: 337, distance: 119.5
click at [412, 337] on textarea "قم بدعوة أصدقائك واحصلو على مكافآت 🤩 البرنامج هيتفعل عندك تلقائي بعد ما تشترك ف…" at bounding box center [408, 356] width 318 height 50
drag, startPoint x: 533, startPoint y: 350, endPoint x: 425, endPoint y: 335, distance: 108.6
click at [426, 335] on textarea "قم بدعوة أصدقائك واحصلو على مكافآت 🤩 البرنامج هيتفعل عندك تلقائي بعد ما تشترك ف…" at bounding box center [408, 356] width 318 height 50
drag, startPoint x: 518, startPoint y: 353, endPoint x: 539, endPoint y: 350, distance: 21.5
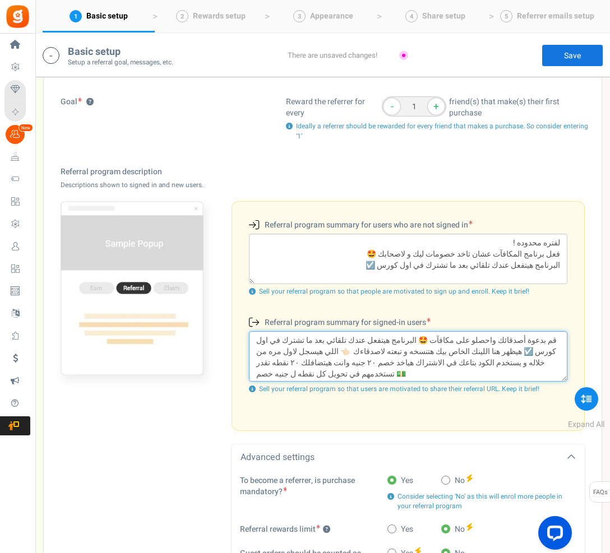
click at [518, 353] on textarea "قم بدعوة أصدقائك واحصلو على مكافآت 🤩 البرنامج هيتفعل عندك تلقائي بعد ما تشترك ف…" at bounding box center [408, 356] width 318 height 50
drag, startPoint x: 546, startPoint y: 348, endPoint x: 421, endPoint y: 332, distance: 126.6
click at [421, 332] on textarea "قم بدعوة أصدقائك واحصلو على مكافآت 🤩 البرنامج هيتفعل عندك تلقائي بعد ما تشترك ف…" at bounding box center [408, 356] width 318 height 50
click at [421, 334] on textarea "قم بدعوة أصدقائك واحصلو على مكافآت 🤩 البرنامج هيتفعل عندك تلقائي بعد ما تشترك ف…" at bounding box center [408, 356] width 318 height 50
drag, startPoint x: 410, startPoint y: 339, endPoint x: 266, endPoint y: 338, distance: 144.0
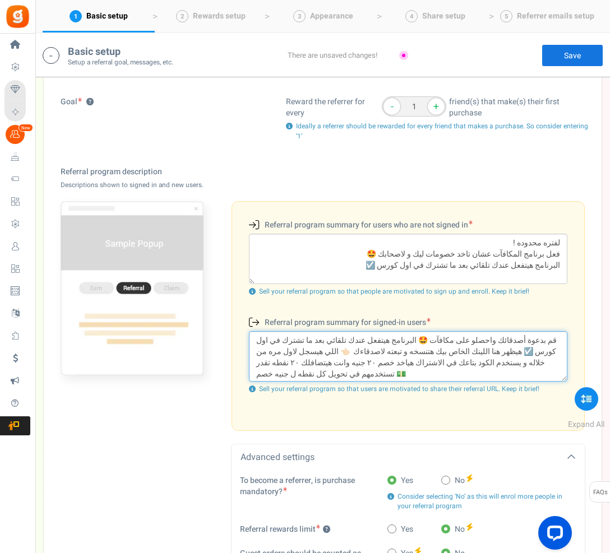
click at [266, 338] on textarea "قم بدعوة أصدقائك واحصلو على مكافآت 🤩 البرنامج هيتفعل عندك تلقائي بعد ما تشترك ف…" at bounding box center [408, 356] width 318 height 50
click at [253, 342] on textarea "قم بدعوة أصدقائك واحصلو على مكافآت 🤩 البرنامج هيتفعل عندك تلقائي بعد ما تشترك ف…" at bounding box center [408, 356] width 318 height 50
click at [551, 338] on textarea "قم بدعوة أصدقائك واحصلو على مكافآت 🤩 البرنامج هيتفعل عندك تلقائي بعد ما تشترك ف…" at bounding box center [408, 356] width 318 height 50
click at [415, 340] on textarea "قم بدعوة أصدقائك واحصلو على مكافآت 🤩 هيظهر هنا اللينك الخاص بيك هتنسخه و تبعته …" at bounding box center [408, 356] width 318 height 50
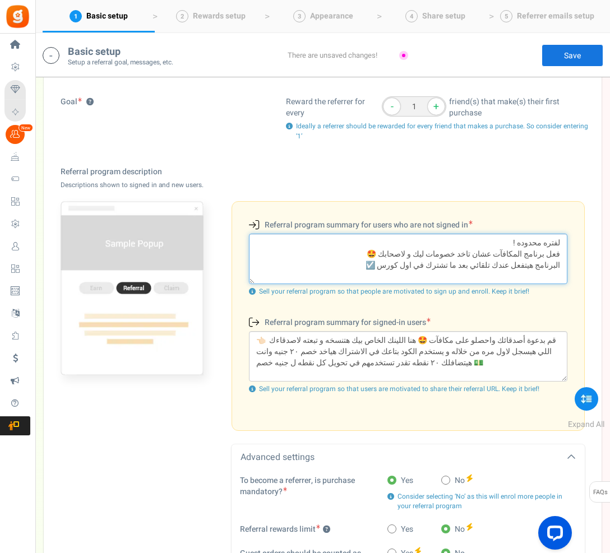
drag, startPoint x: 346, startPoint y: 260, endPoint x: 526, endPoint y: 244, distance: 180.5
click at [526, 244] on textarea "لفتره محدوده ! فعل برنامج المكافآت عشان تاخد خصومات ليك و لاصحابك 🤩 البرنامج هي…" at bounding box center [408, 259] width 318 height 50
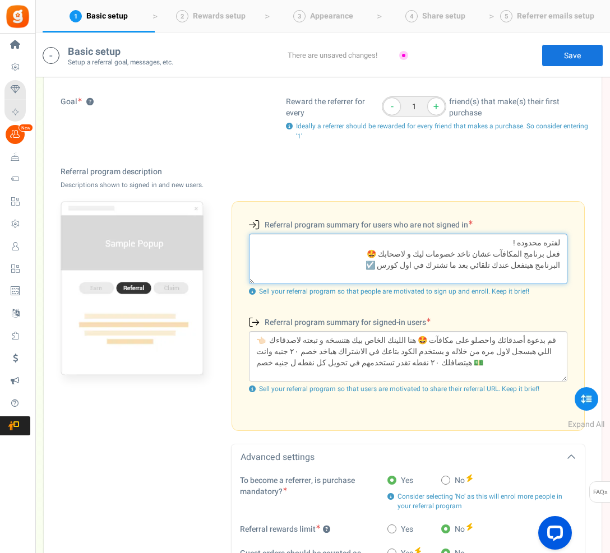
click at [526, 244] on textarea "لفتره محدوده ! فعل برنامج المكافآت عشان تاخد خصومات ليك و لاصحابك 🤩 البرنامج هي…" at bounding box center [408, 259] width 318 height 50
click at [545, 250] on textarea "لفتره محدوده ! فعل برنامج المكافآت عشان تاخد خصومات ليك و لاصحابك 🤩 البرنامج هي…" at bounding box center [408, 259] width 318 height 50
drag, startPoint x: 563, startPoint y: 240, endPoint x: 394, endPoint y: 275, distance: 172.3
click at [394, 275] on textarea "لفتره محدوده ! فعل برنامج المكافآت عشان تاخد خصومات ليك و لاصحابك 🤩 البرنامج هي…" at bounding box center [408, 259] width 318 height 50
click at [571, 55] on link "Save" at bounding box center [572, 55] width 62 height 22
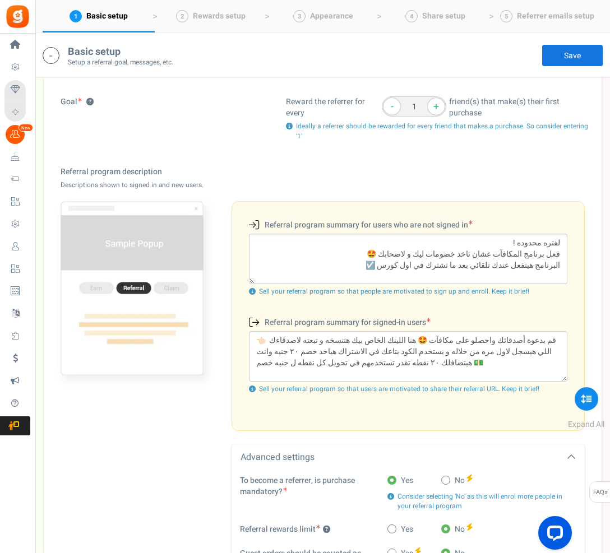
drag, startPoint x: 602, startPoint y: 197, endPoint x: 220, endPoint y: 393, distance: 430.3
click at [0, 0] on html "Install now Back to Home Back to program setup Home Settings Campaigns Purchase…" at bounding box center [305, 560] width 610 height 1672
click at [391, 253] on textarea "لفتره محدوده ! فعل برنامج المكافآت عشان تاخد خصومات ليك و لاصحابك 🤩 البرنامج هي…" at bounding box center [408, 259] width 318 height 50
drag, startPoint x: 606, startPoint y: 127, endPoint x: 260, endPoint y: 165, distance: 347.8
click at [0, 0] on html "Install now Back to Home Back to program setup Home Settings Campaigns Purchase…" at bounding box center [305, 560] width 610 height 1672
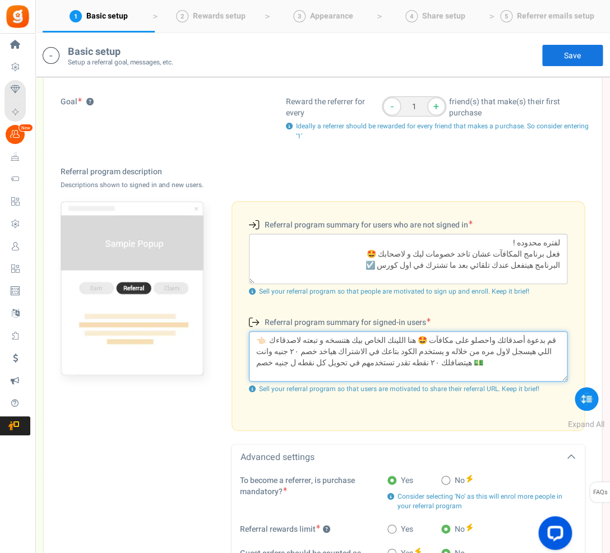
click at [254, 360] on textarea "قم بدعوة أصدقائك واحصلو على مكافآت 🤩 هنا اللينك الخاص بيك هتنسخه و تبعته لاصدقا…" at bounding box center [408, 356] width 318 height 50
click at [399, 353] on textarea "قم بدعوة أصدقائك واحصلو على مكافآت 🤩 هنا اللينك الخاص بيك هتنسخه و تبعته لاصدقا…" at bounding box center [408, 356] width 318 height 50
click at [399, 369] on textarea "قم بدعوة أصدقائك واحصلو على مكافآت 🤩 هنا اللينك الخاص بيك هتنسخه و تبعته لاصدقا…" at bounding box center [408, 356] width 318 height 50
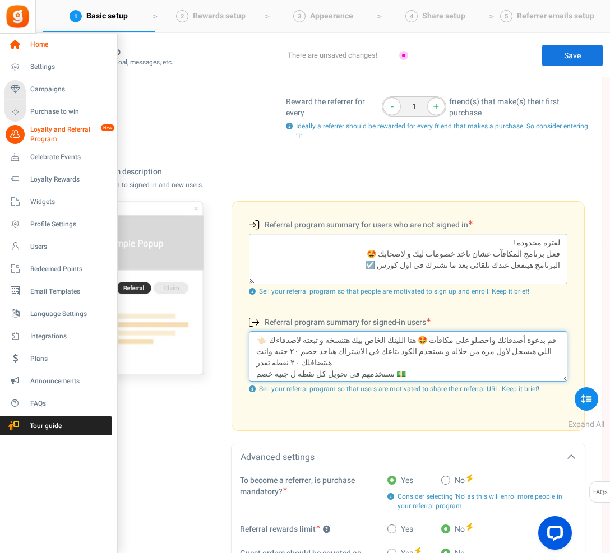
type textarea "قم بدعوة أصدقائك واحصلو على مكافآت 🤩 هنا اللينك الخاص بيك هتنسخه و تبعته لاصدقا…"
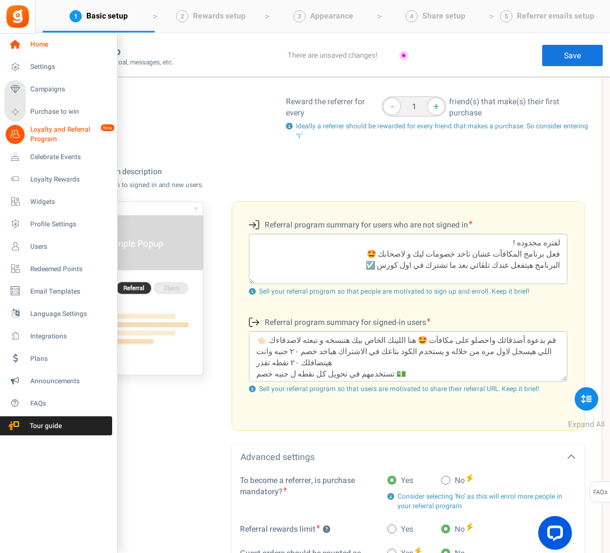
click at [9, 47] on icon at bounding box center [15, 44] width 19 height 19
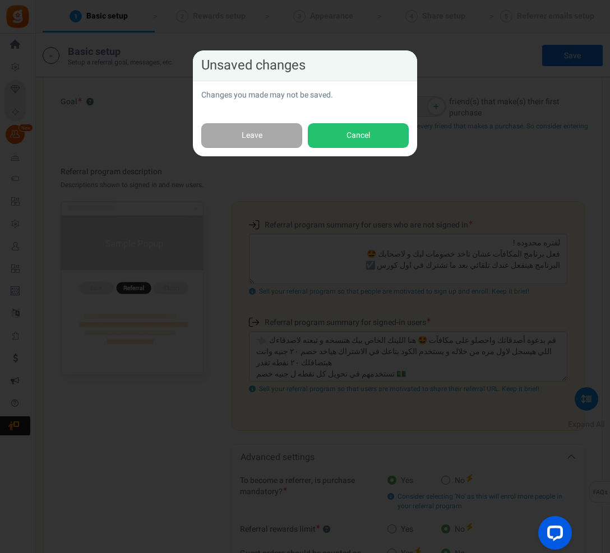
click at [252, 131] on link "Leave" at bounding box center [251, 135] width 101 height 25
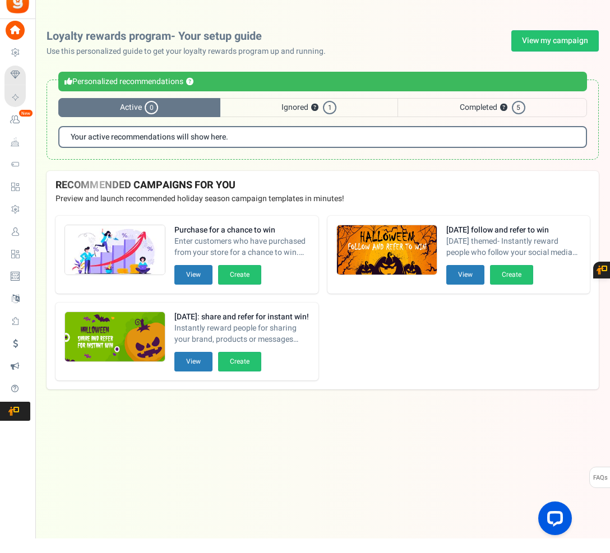
scroll to position [15, 0]
